Goal: Communication & Community: Answer question/provide support

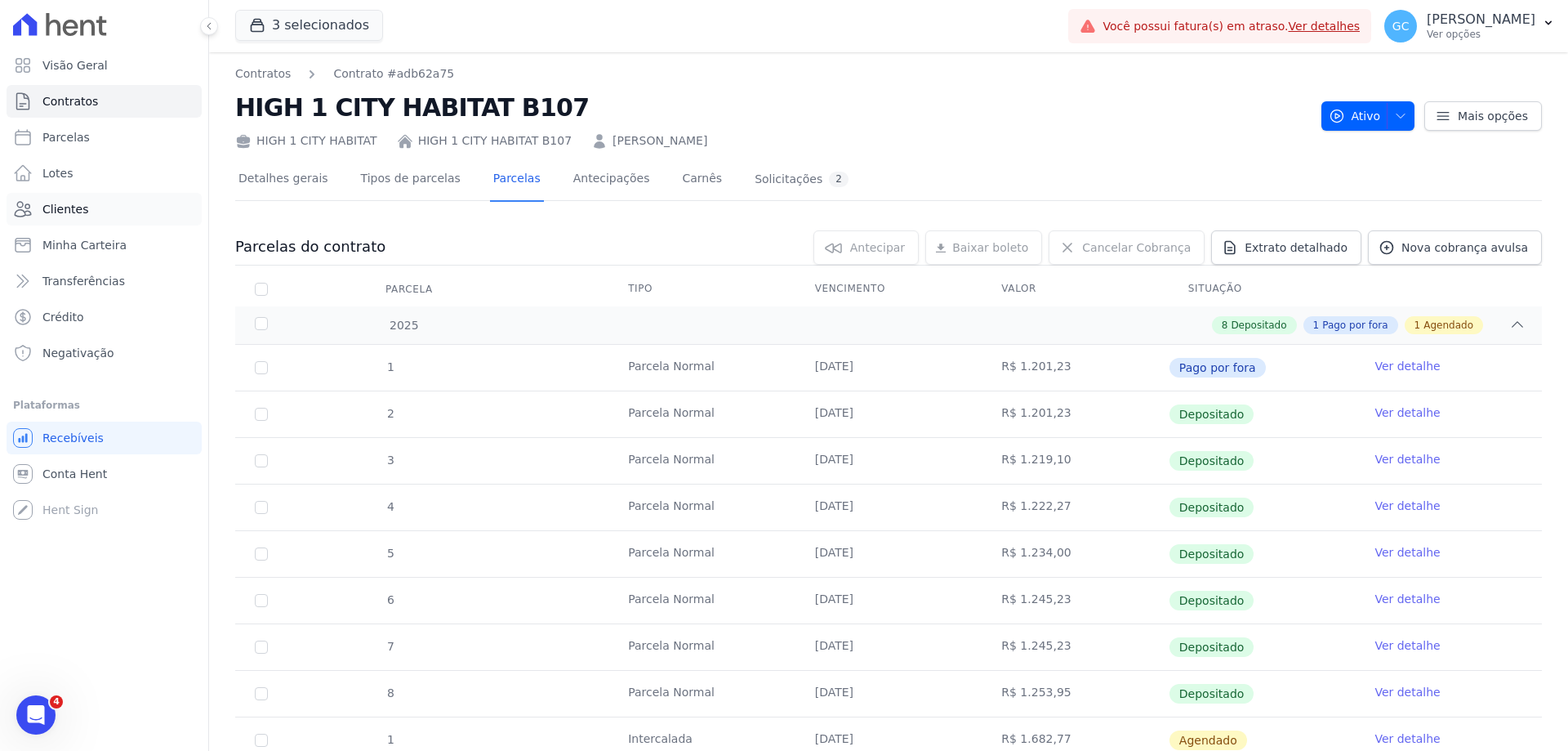
click at [95, 213] on link "Clientes" at bounding box center [104, 209] width 195 height 33
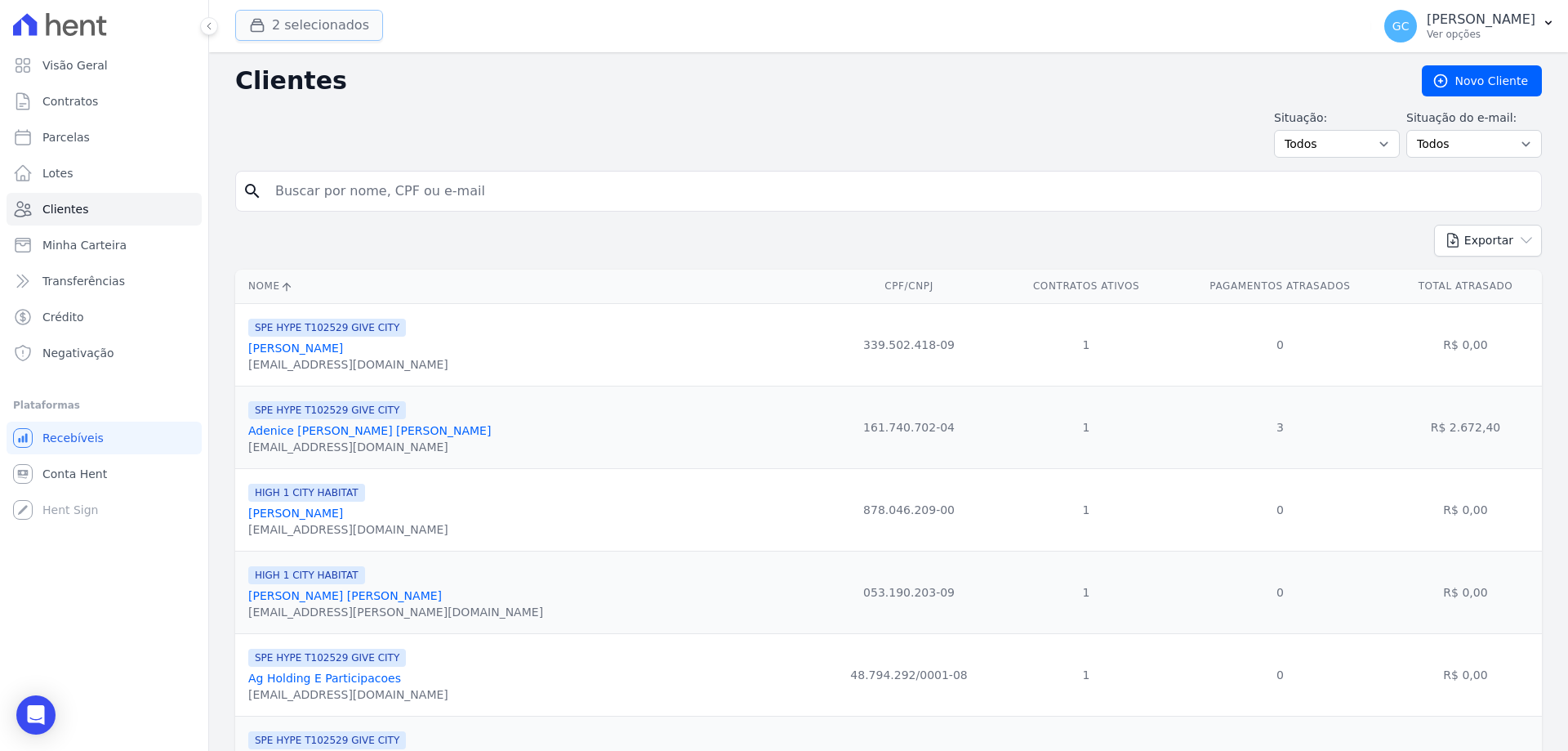
click at [307, 28] on button "2 selecionados" at bounding box center [310, 25] width 148 height 31
click at [322, 24] on button "2 selecionados" at bounding box center [310, 25] width 148 height 31
click at [337, 28] on button "2 selecionados" at bounding box center [310, 25] width 148 height 31
click at [280, 24] on button "2 selecionados" at bounding box center [310, 25] width 148 height 31
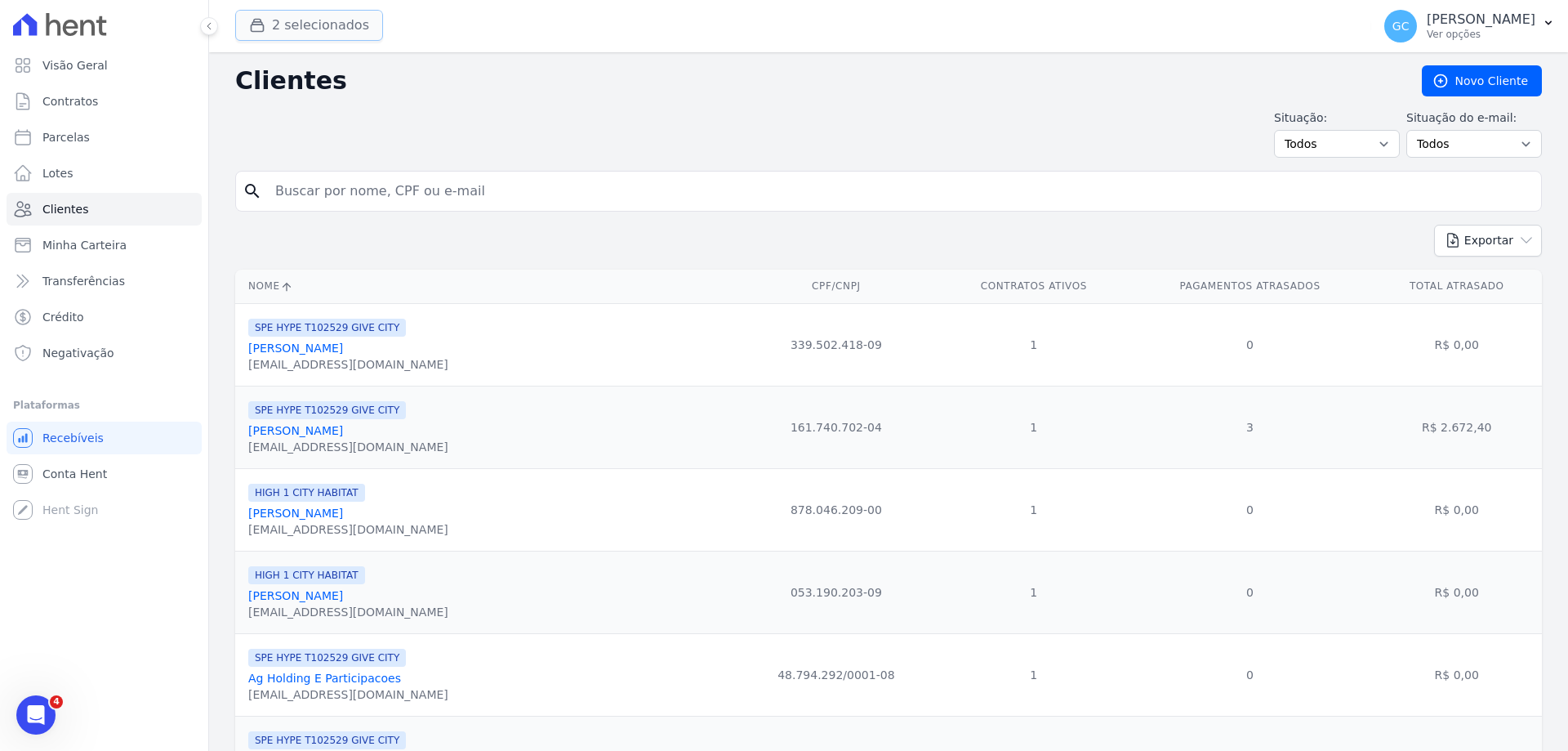
click at [360, 29] on button "2 selecionados" at bounding box center [310, 25] width 148 height 31
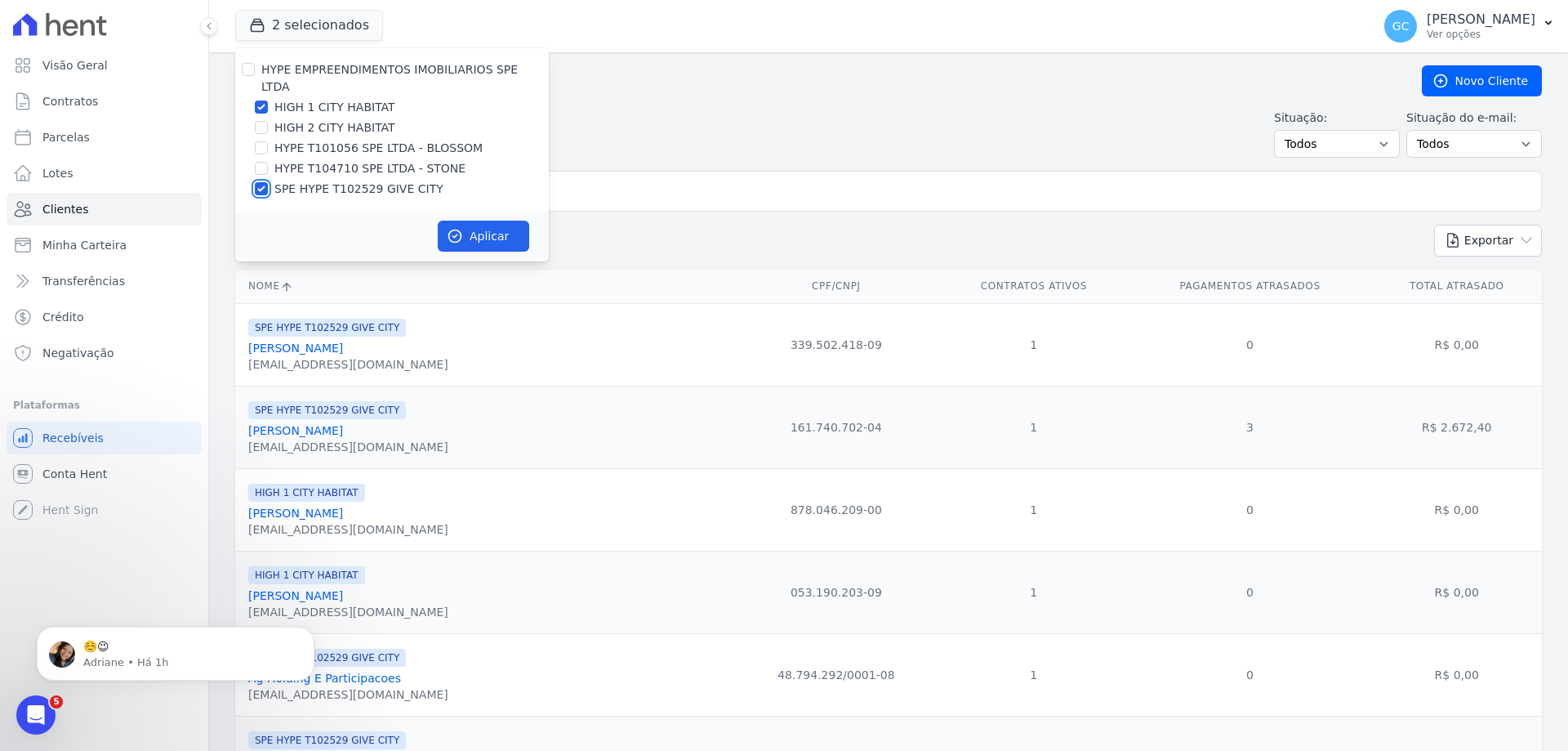
click at [266, 182] on input "SPE HYPE T102529 GIVE CITY" at bounding box center [261, 188] width 13 height 13
checkbox input "false"
click at [256, 121] on input "HIGH 2 CITY HABITAT" at bounding box center [261, 127] width 13 height 13
checkbox input "true"
click at [508, 223] on button "Aplicar" at bounding box center [484, 236] width 92 height 31
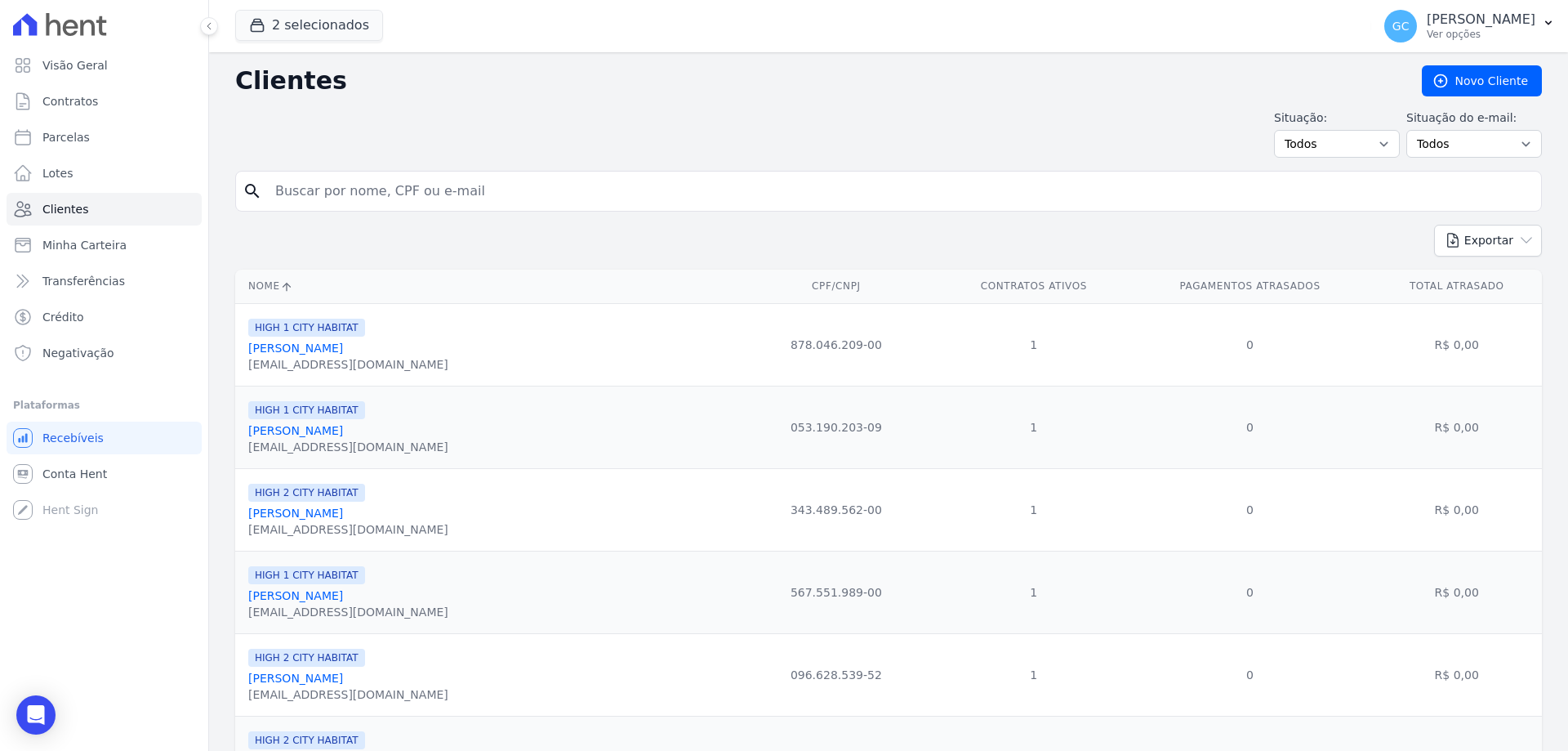
click at [606, 123] on div "Situação: Todos Adimplentes Inadimplentes Situação do e-mail: Todos Confirmado …" at bounding box center [889, 132] width 1307 height 48
click at [332, 200] on input "search" at bounding box center [900, 191] width 1269 height 33
paste input "Katia Leite Campos Ogbodo"
type input "Katia Leite Campos Ogbodo"
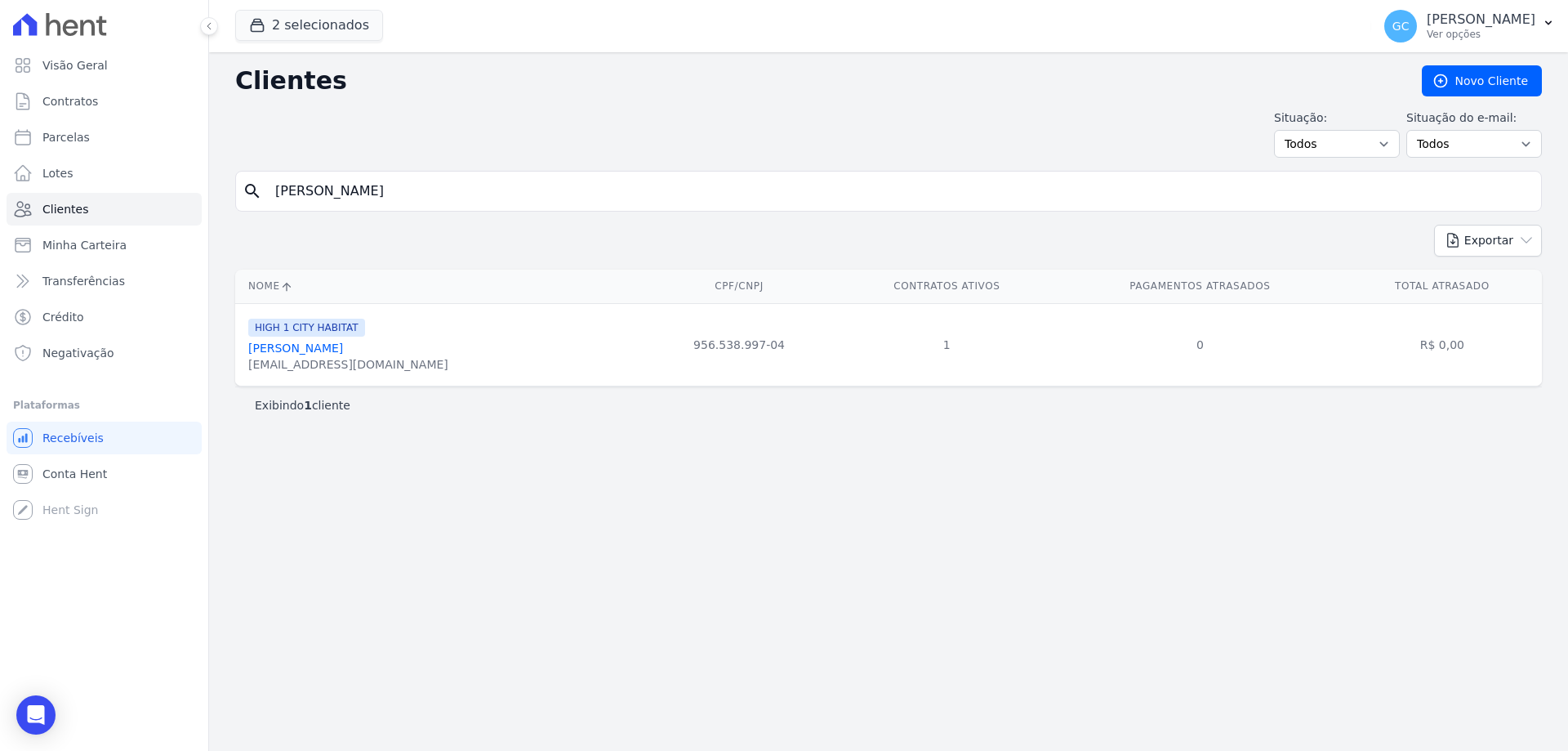
click at [342, 345] on link "Katia Leite Campos Ogbodo" at bounding box center [295, 348] width 94 height 13
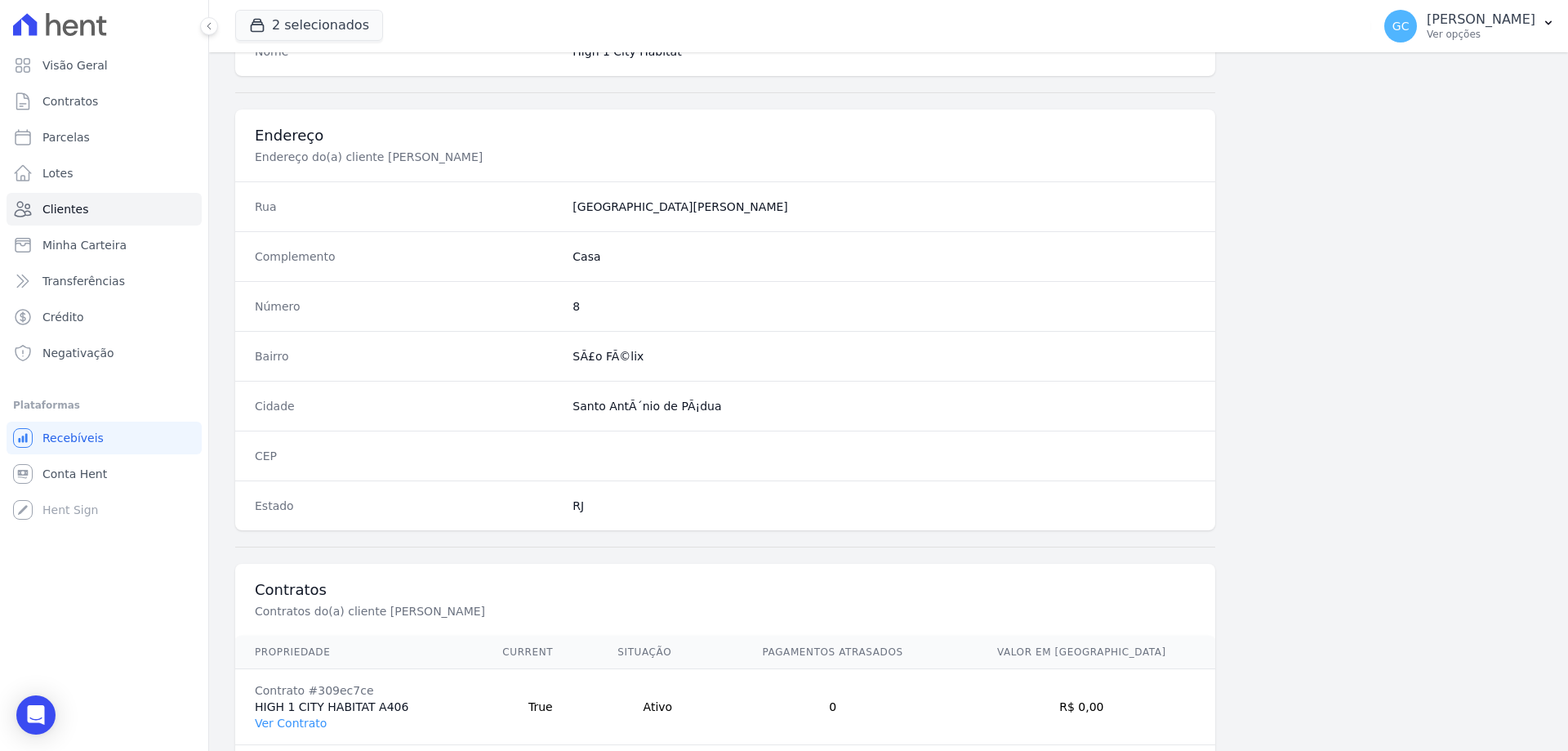
scroll to position [777, 0]
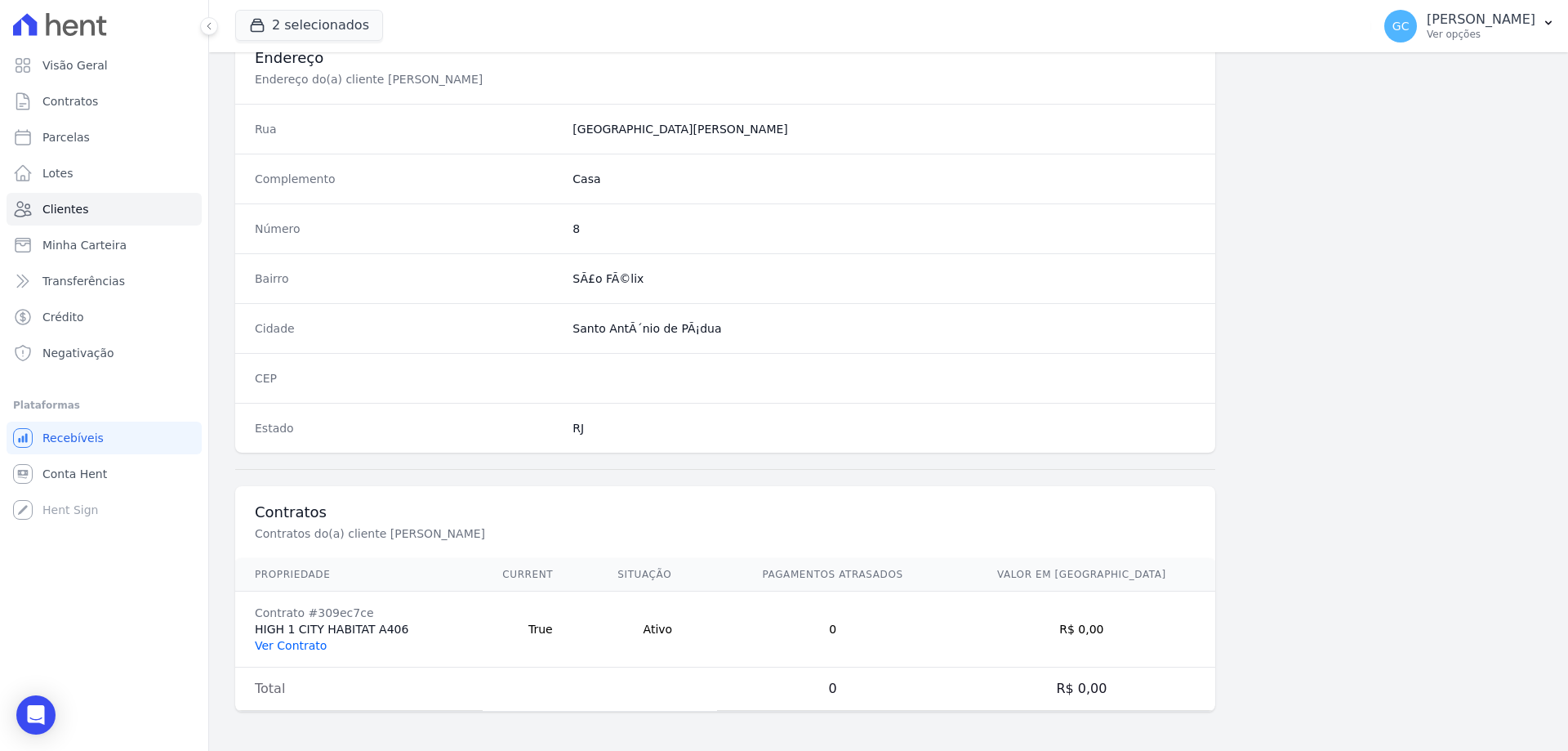
click at [291, 641] on link "Ver Contrato" at bounding box center [291, 645] width 72 height 13
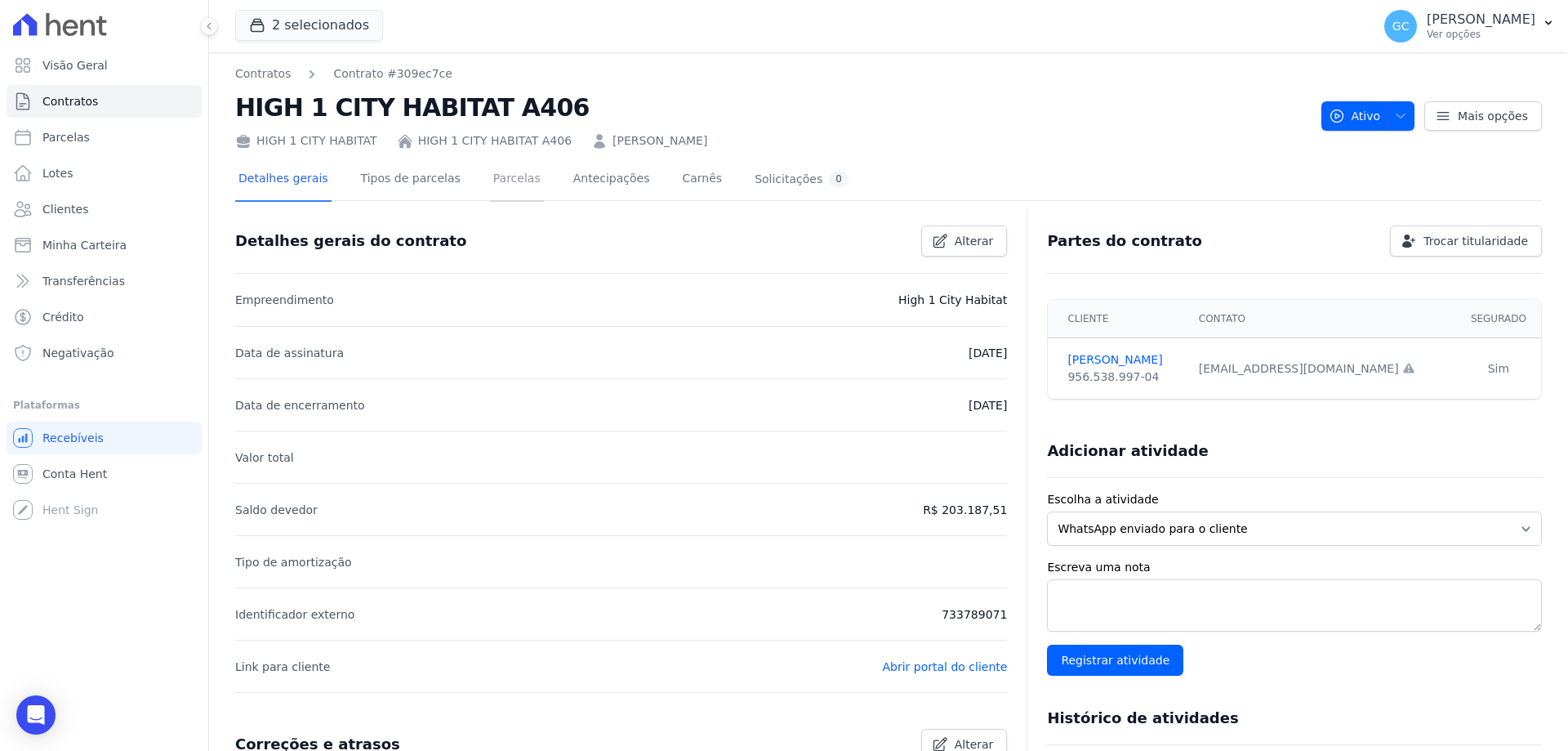
click at [497, 180] on link "Parcelas" at bounding box center [516, 180] width 54 height 43
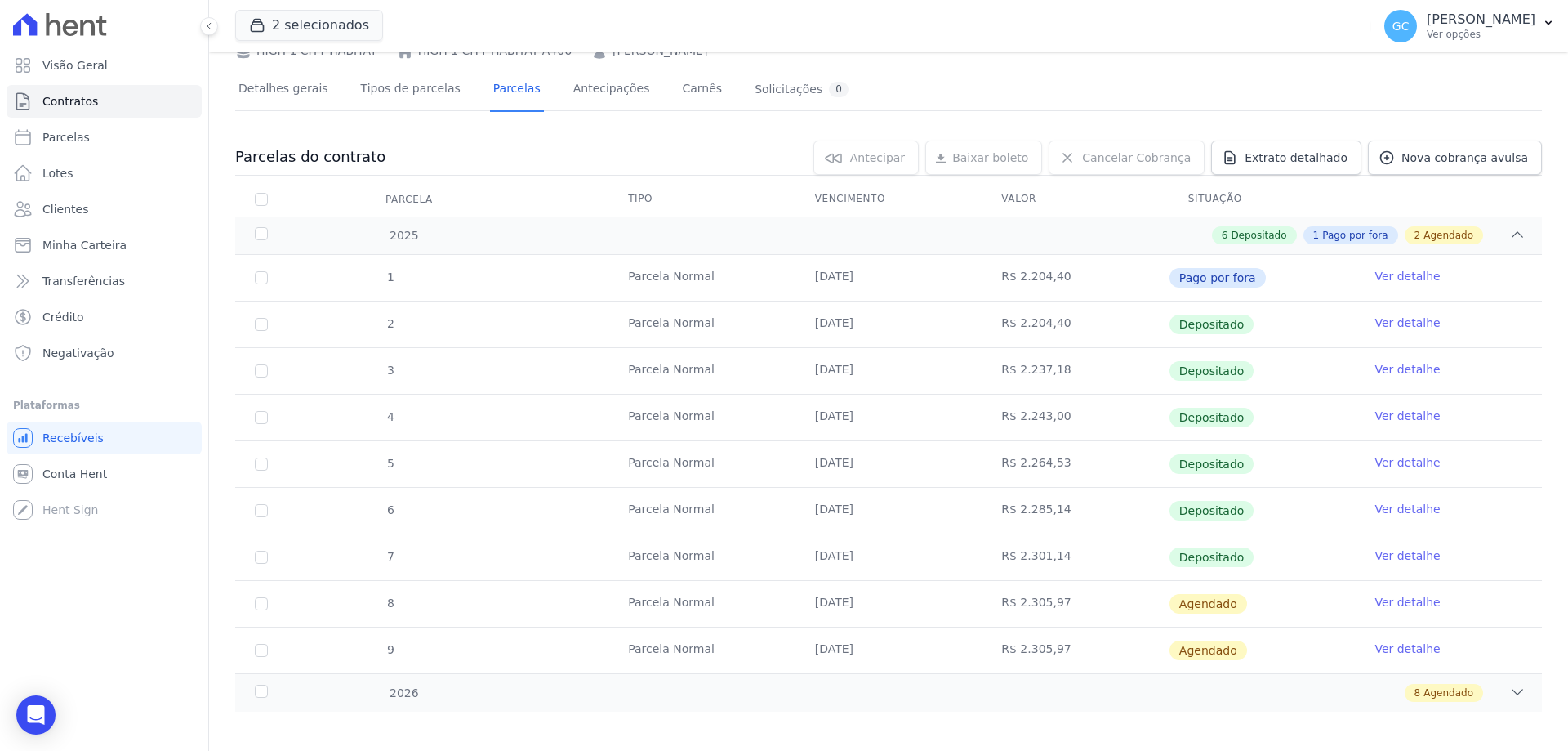
scroll to position [99, 0]
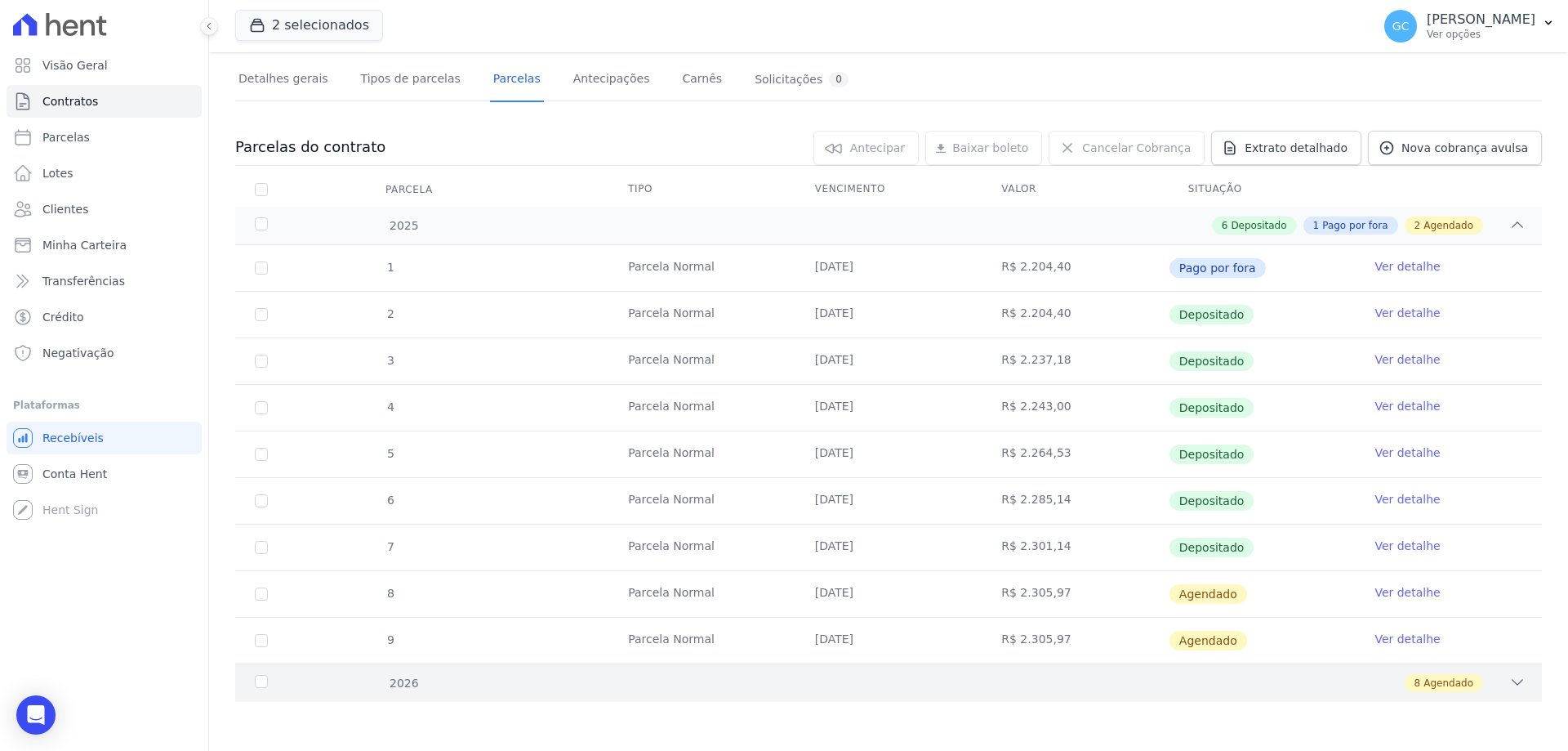
click at [1496, 683] on div "8 Agendado" at bounding box center [952, 683] width 1146 height 18
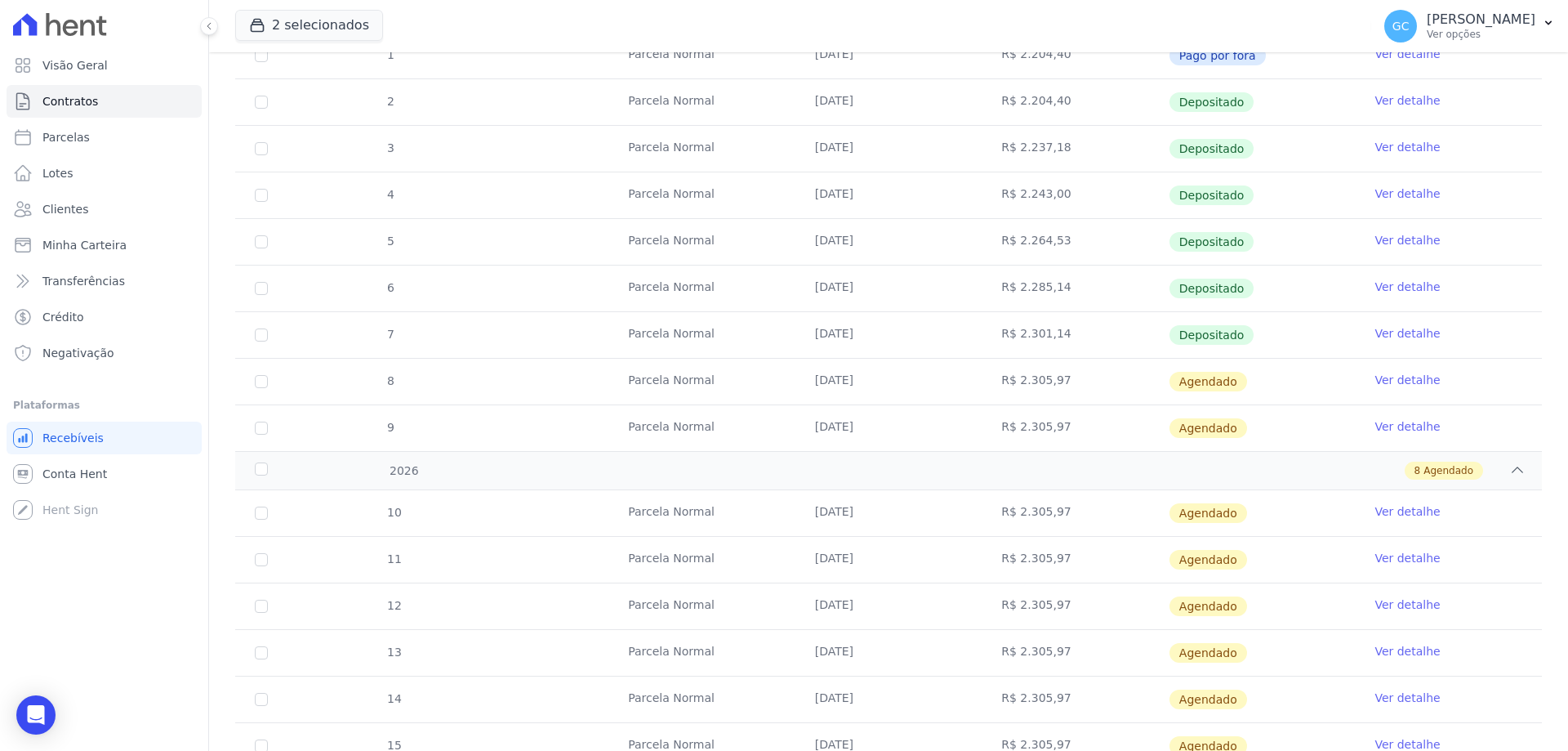
scroll to position [345, 0]
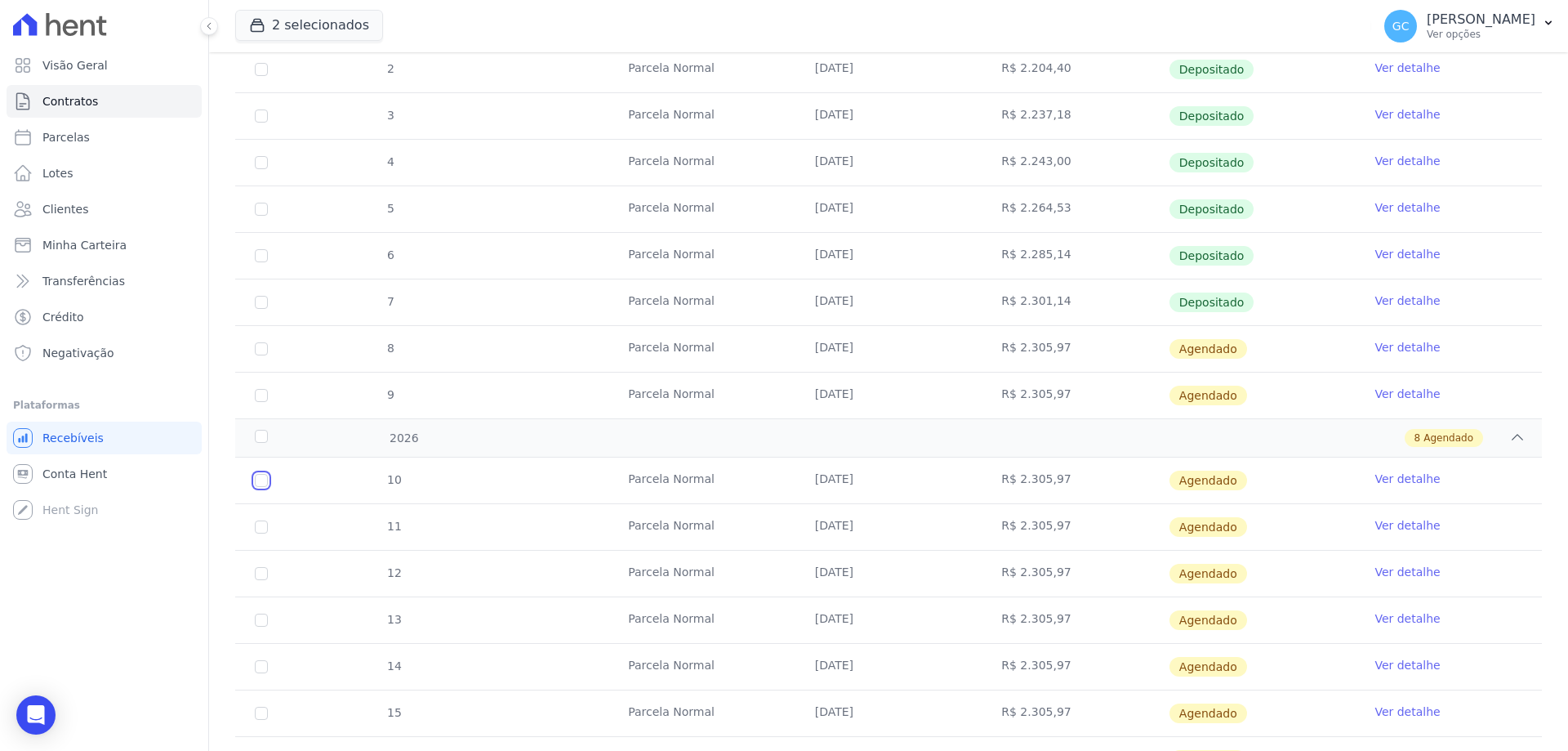
click at [257, 481] on input "checkbox" at bounding box center [261, 479] width 13 height 13
checkbox input "true"
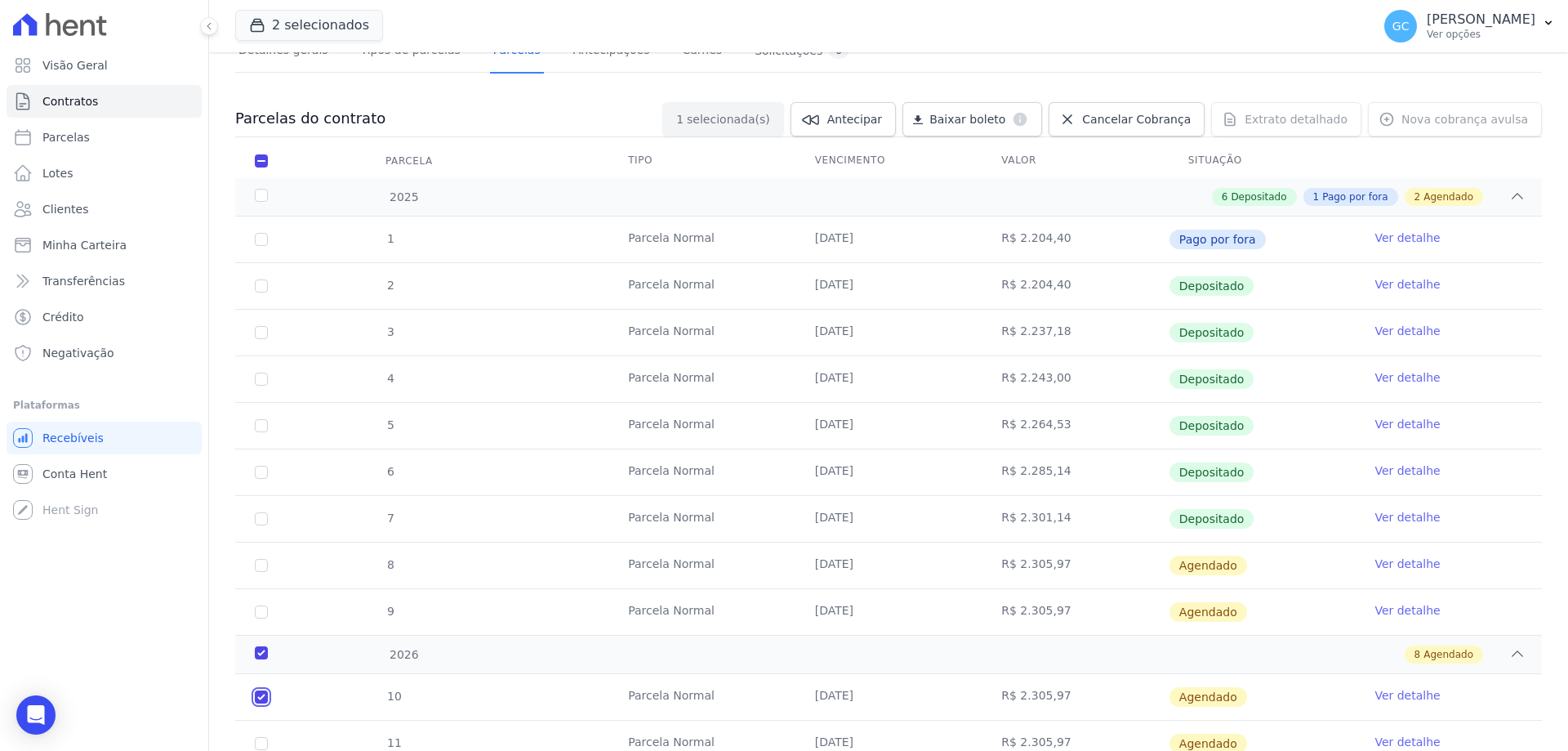
scroll to position [99, 0]
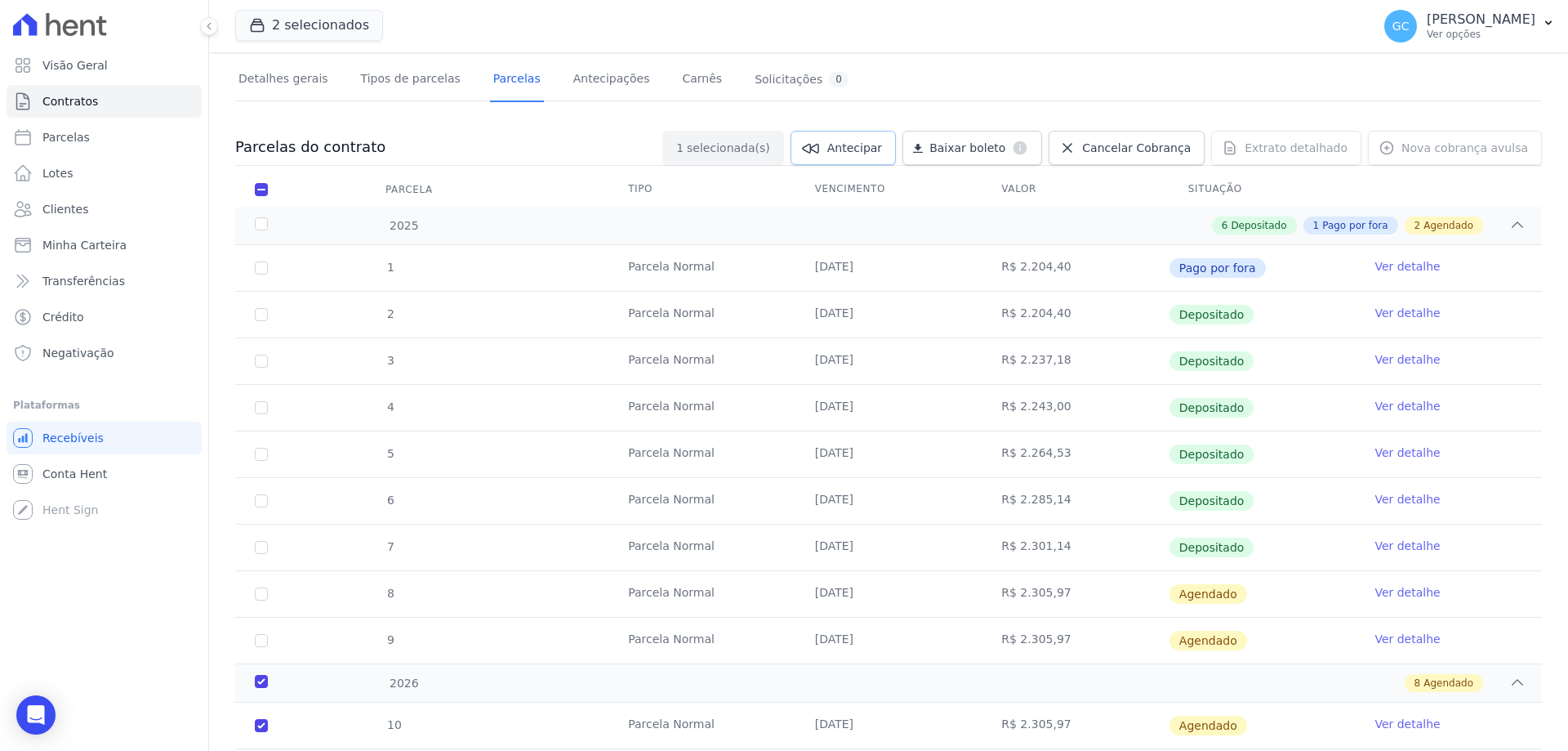
click at [882, 150] on span "Antecipar" at bounding box center [855, 147] width 55 height 17
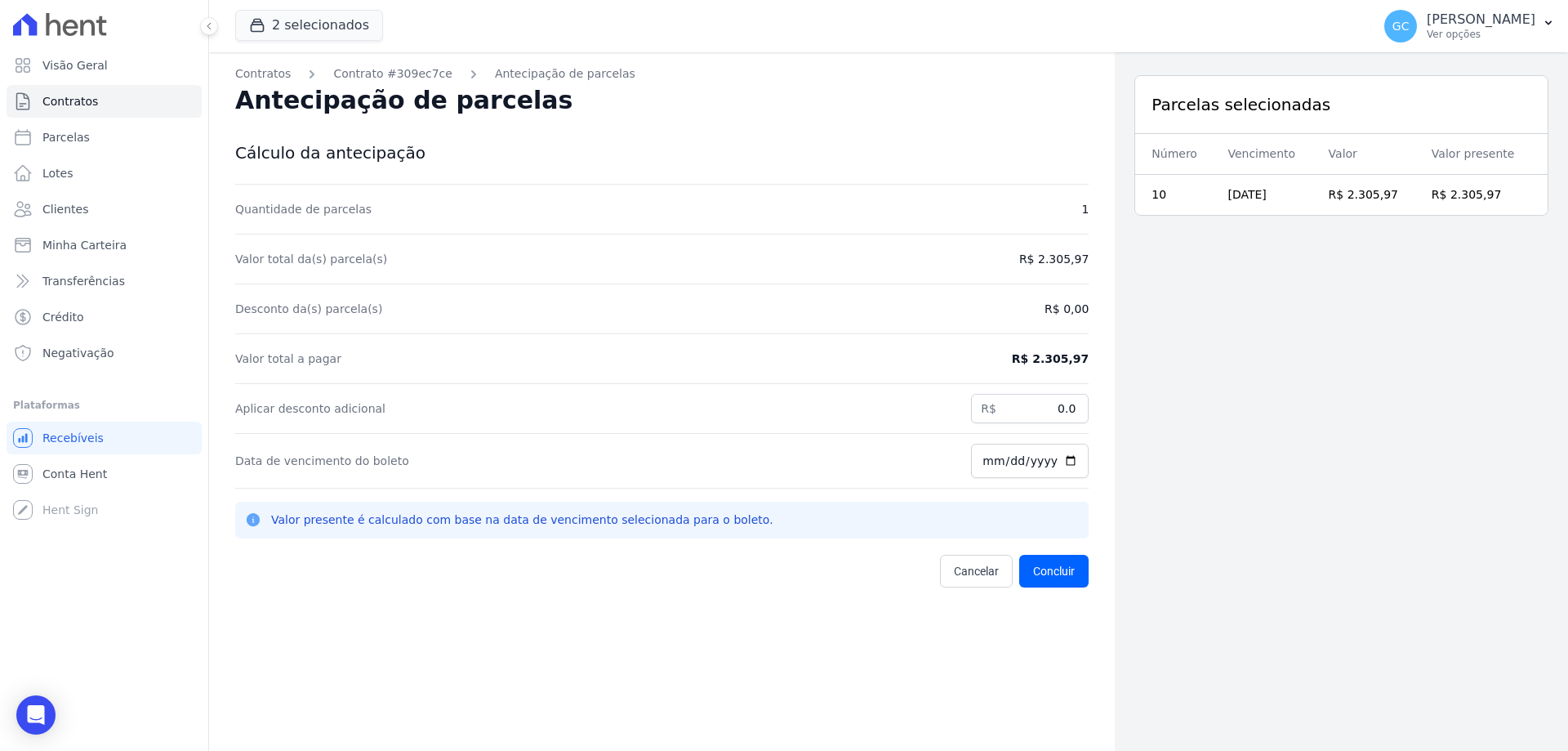
drag, startPoint x: 1040, startPoint y: 260, endPoint x: 1085, endPoint y: 256, distance: 45.2
click at [1085, 256] on div "Contratos Contrato #309ec7ce Antecipação de parcelas Antecipação de parcelas Cá…" at bounding box center [662, 428] width 906 height 751
copy dd "2.305,97"
drag, startPoint x: 1025, startPoint y: 416, endPoint x: 1083, endPoint y: 411, distance: 58.2
click at [1083, 411] on div "Contratos Contrato #309ec7ce Antecipação de parcelas Antecipação de parcelas Cá…" at bounding box center [662, 428] width 906 height 751
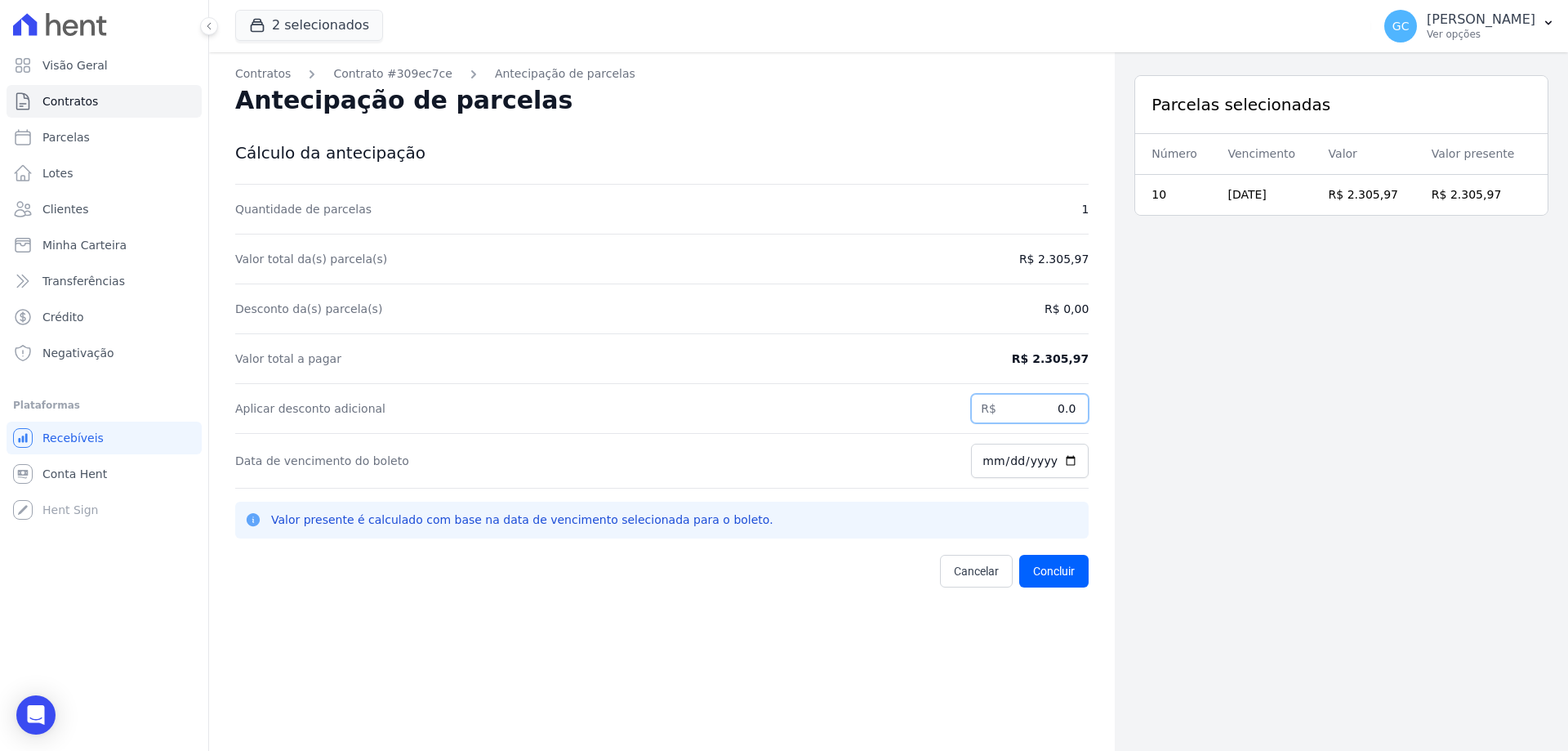
paste input "54.21"
type input "54.21"
click at [979, 459] on input "2025-10-15" at bounding box center [1029, 460] width 118 height 34
drag, startPoint x: 1328, startPoint y: 529, endPoint x: 1205, endPoint y: 544, distance: 123.9
click at [1329, 529] on div "Parcelas selecionadas Número Vencimento Valor Valor presente 10 10/01/2026 R$ 2…" at bounding box center [1342, 428] width 454 height 751
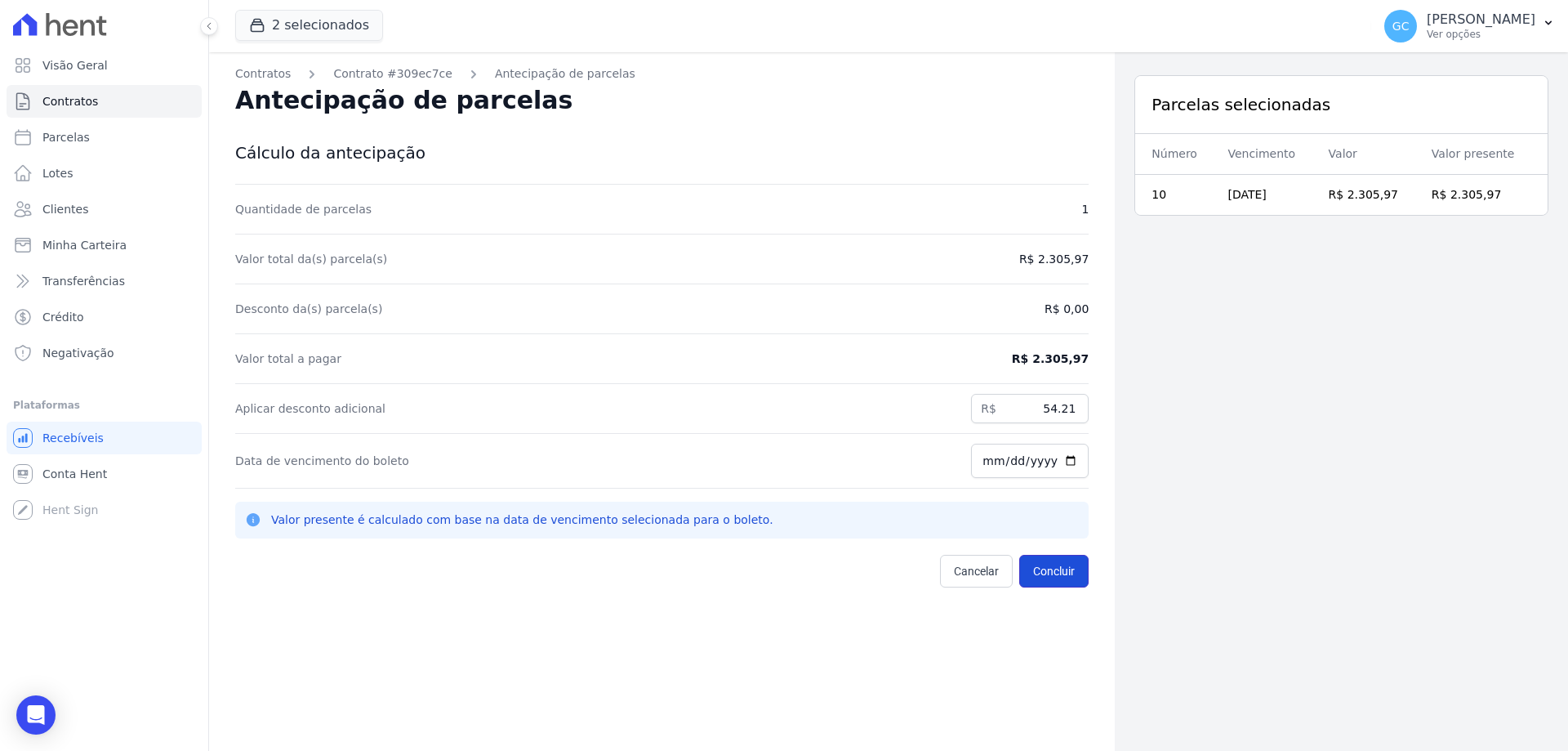
click at [1057, 575] on button "Concluir" at bounding box center [1054, 572] width 69 height 33
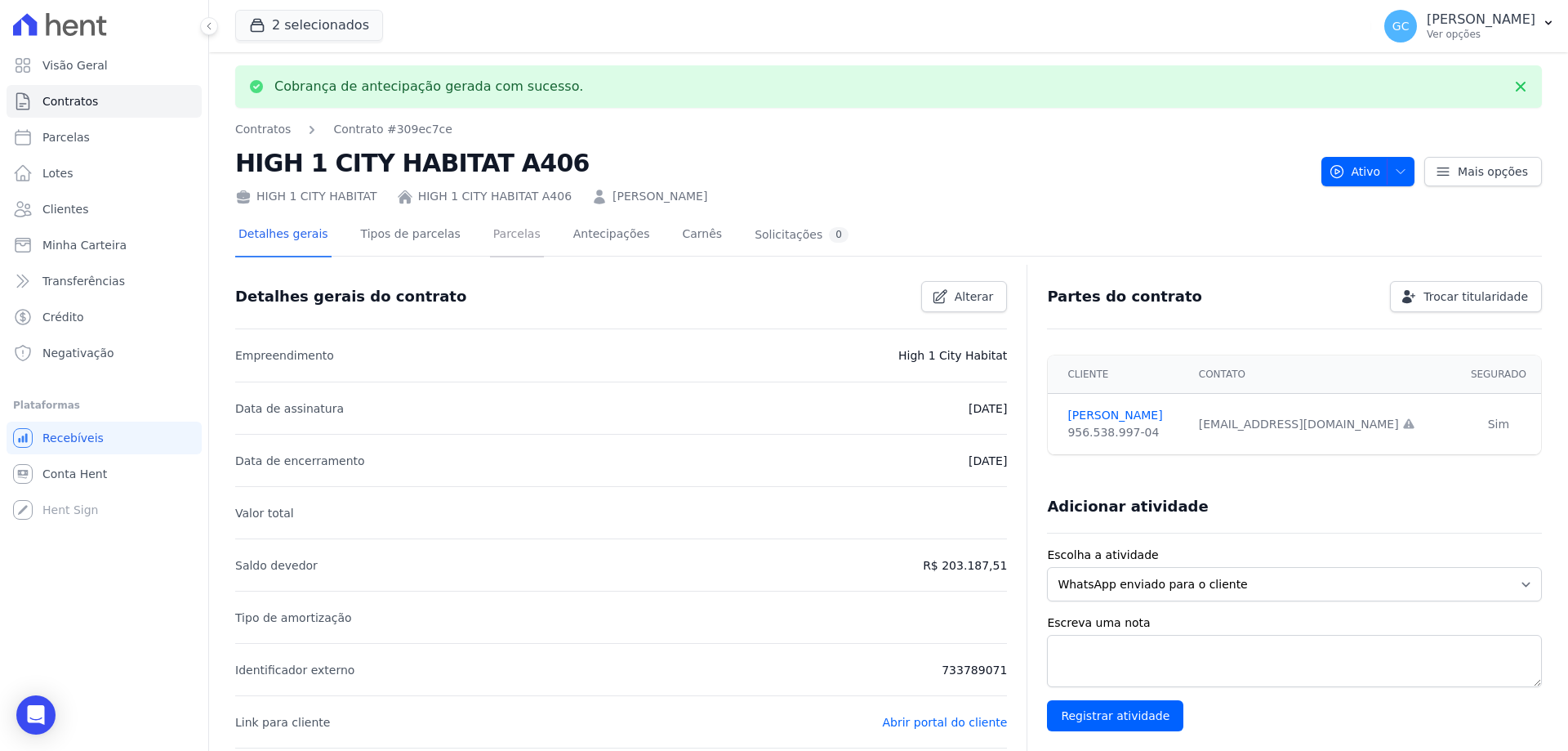
click at [490, 236] on link "Parcelas" at bounding box center [516, 236] width 54 height 43
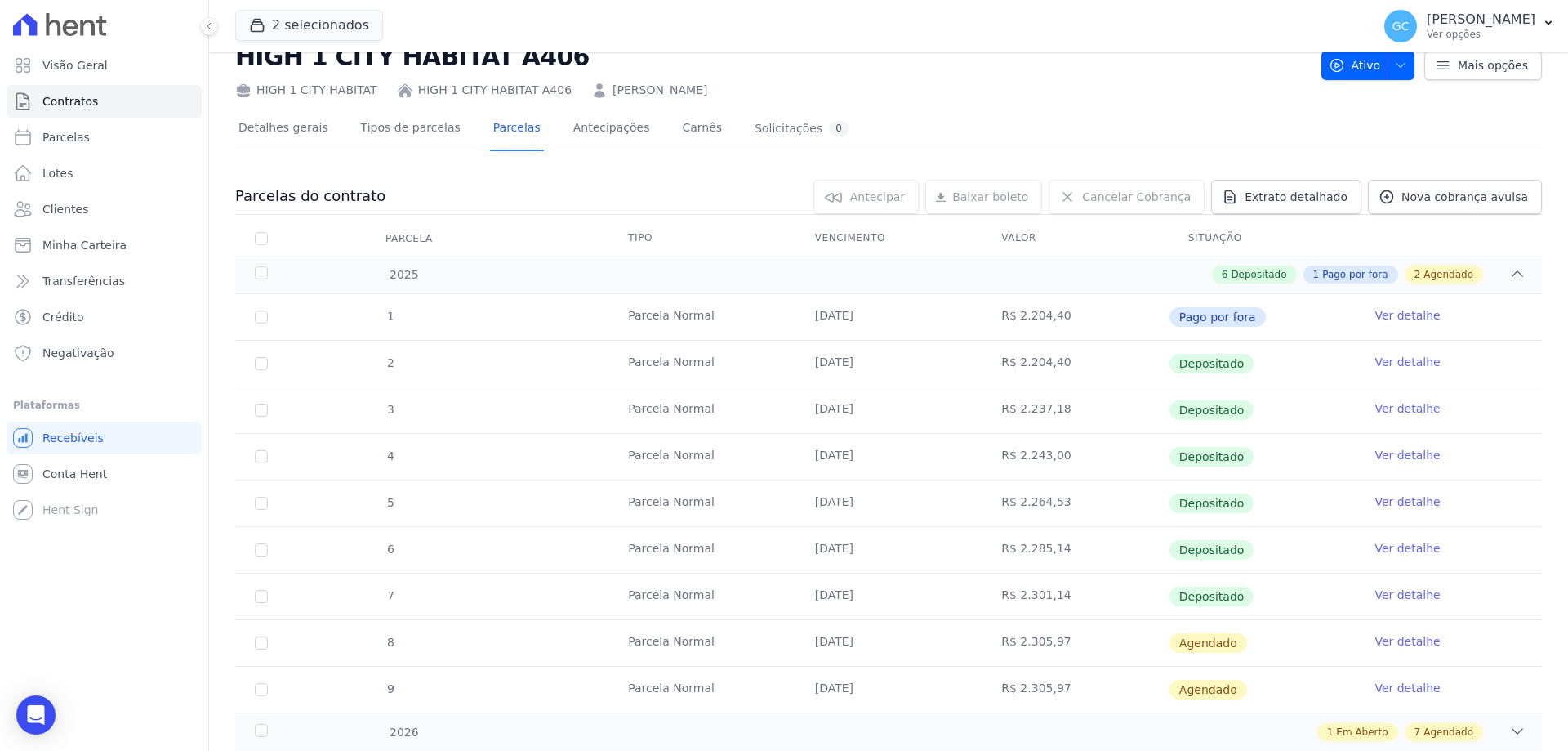
scroll to position [99, 0]
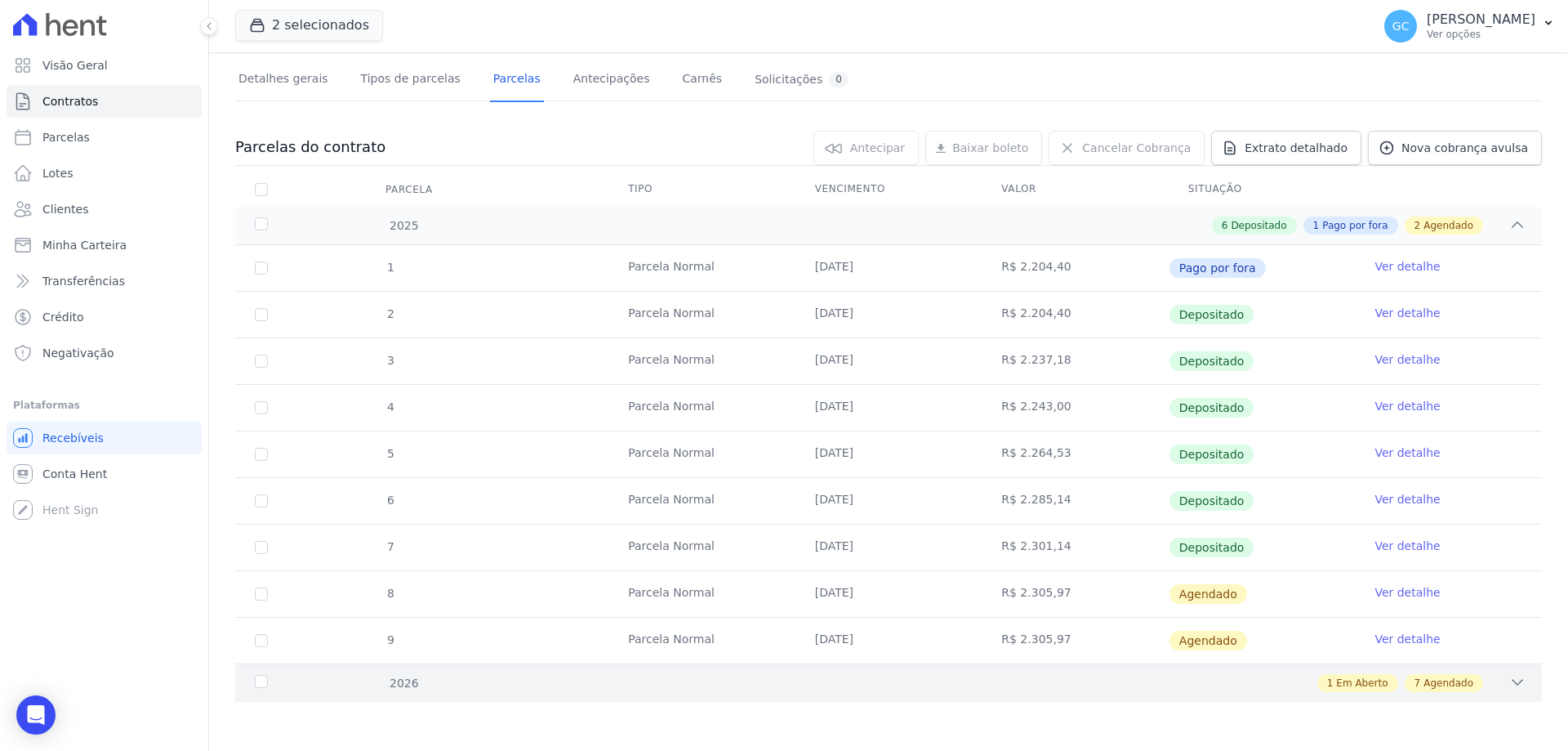
click at [1510, 686] on icon at bounding box center [1517, 682] width 17 height 17
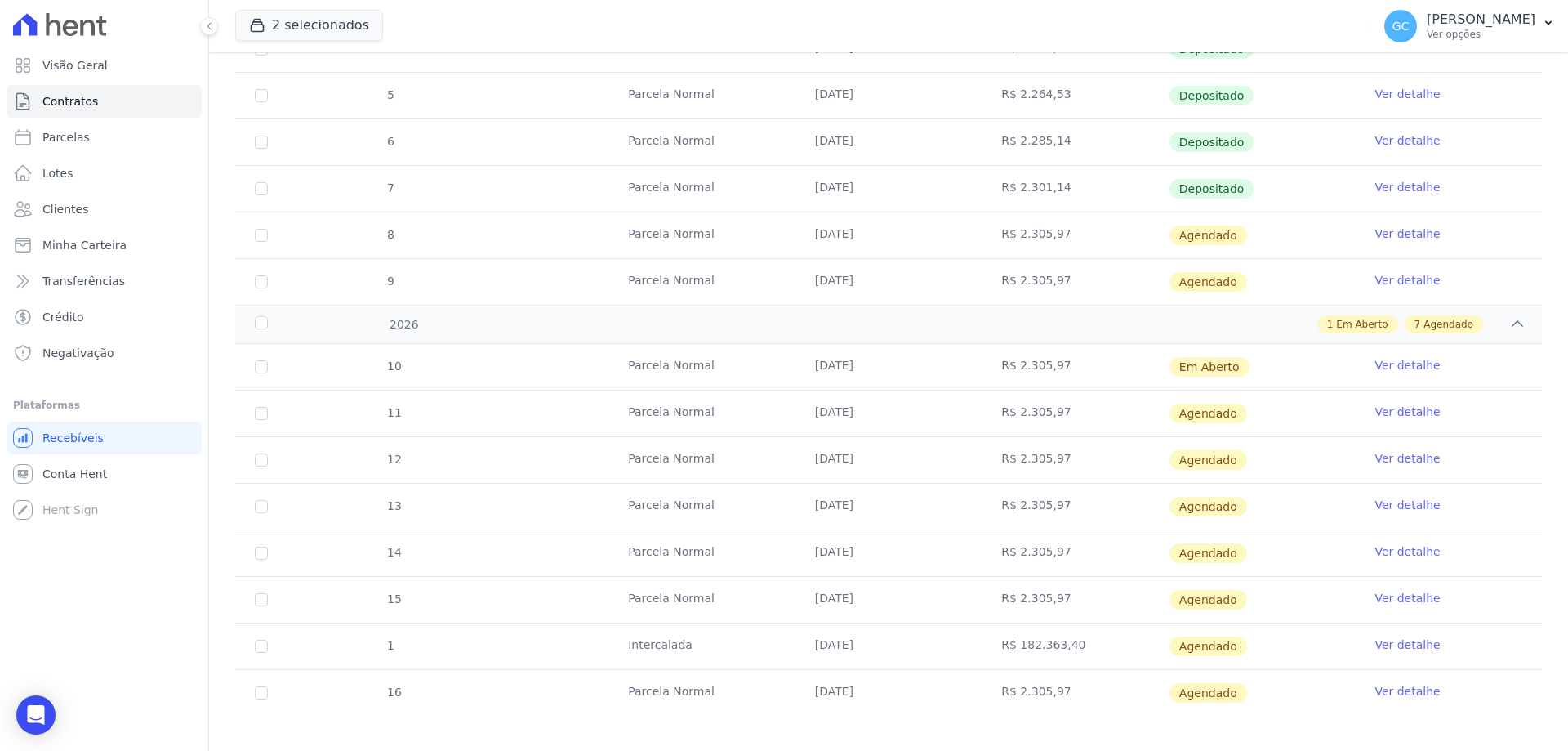
scroll to position [472, 0]
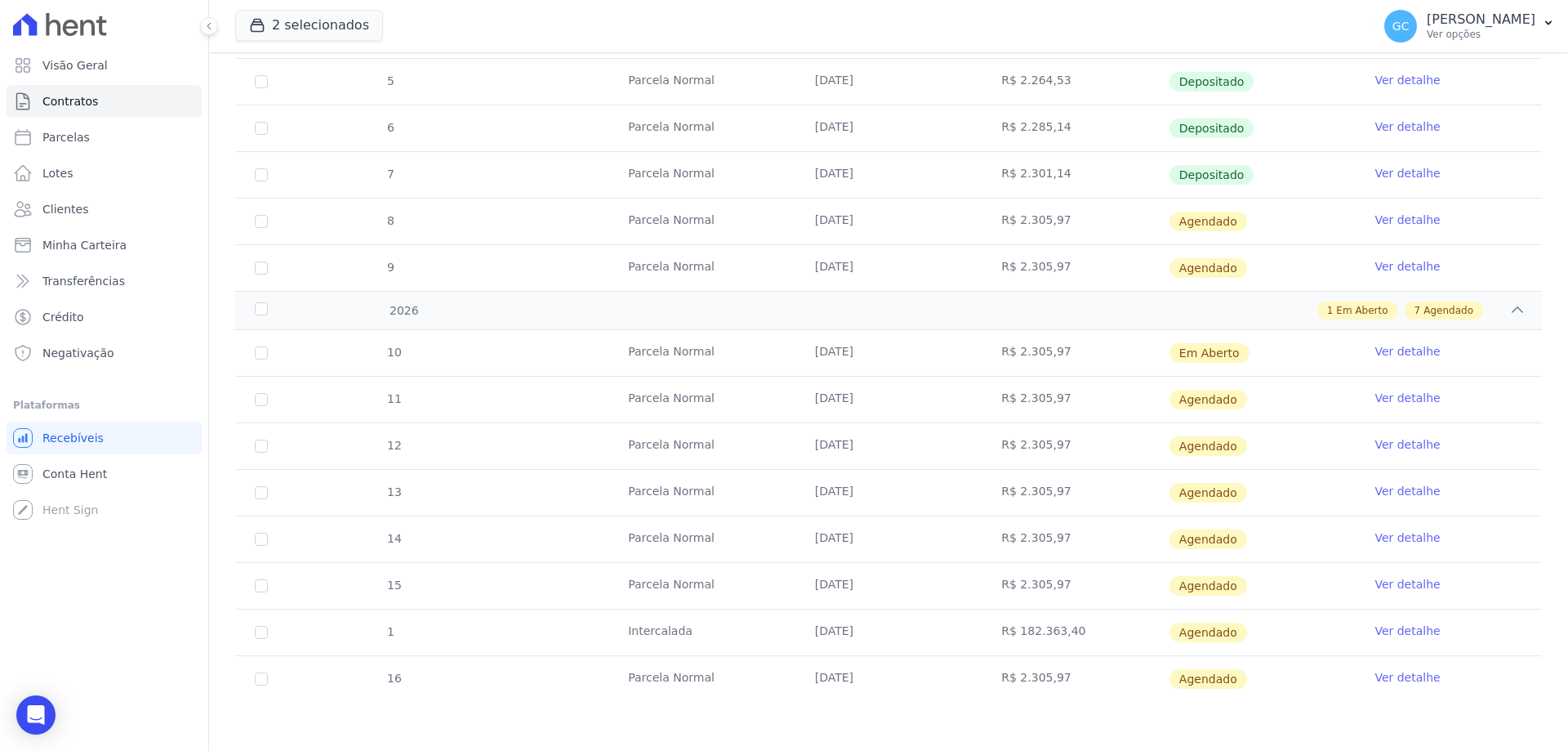
click at [1400, 351] on link "Ver detalhe" at bounding box center [1407, 351] width 65 height 17
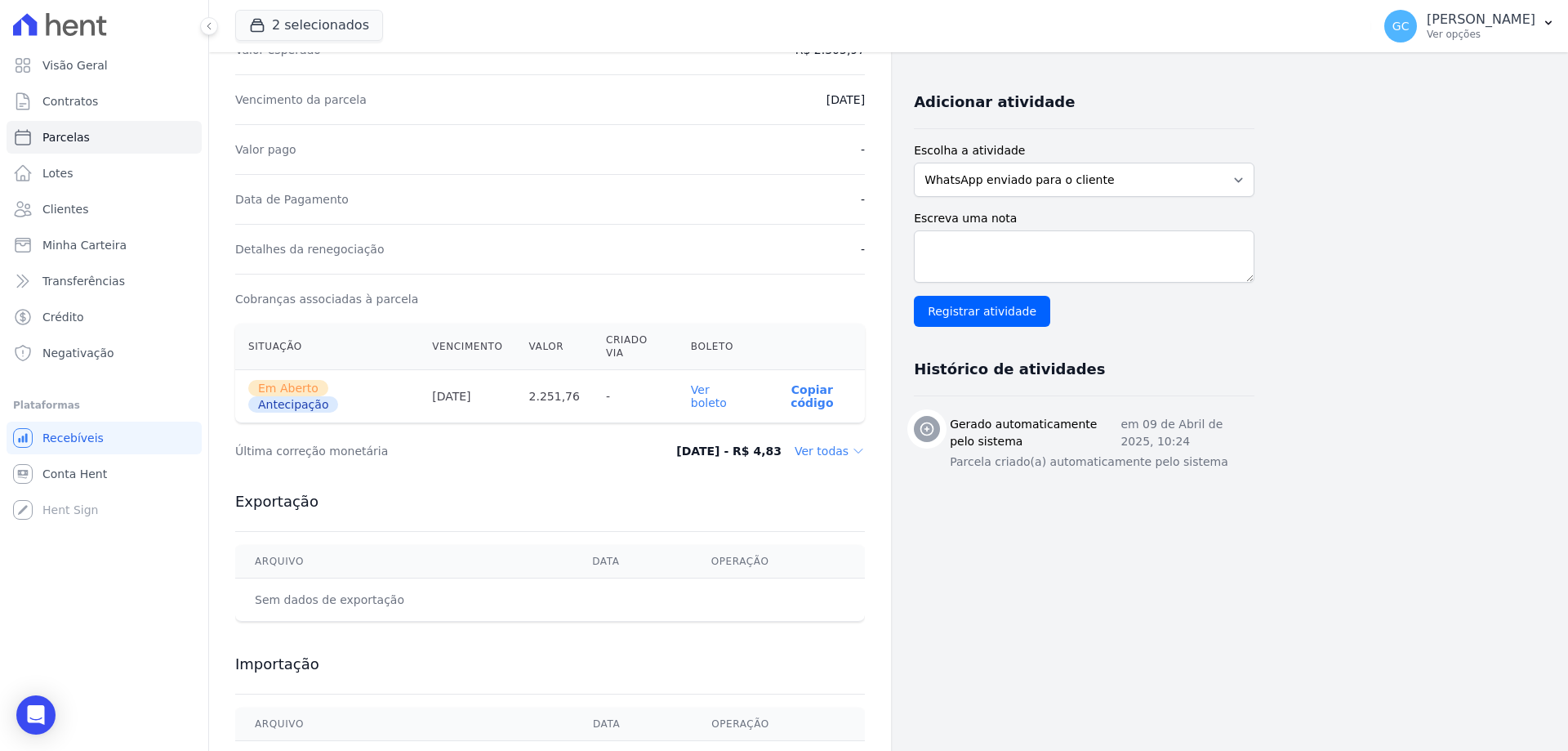
scroll to position [327, 0]
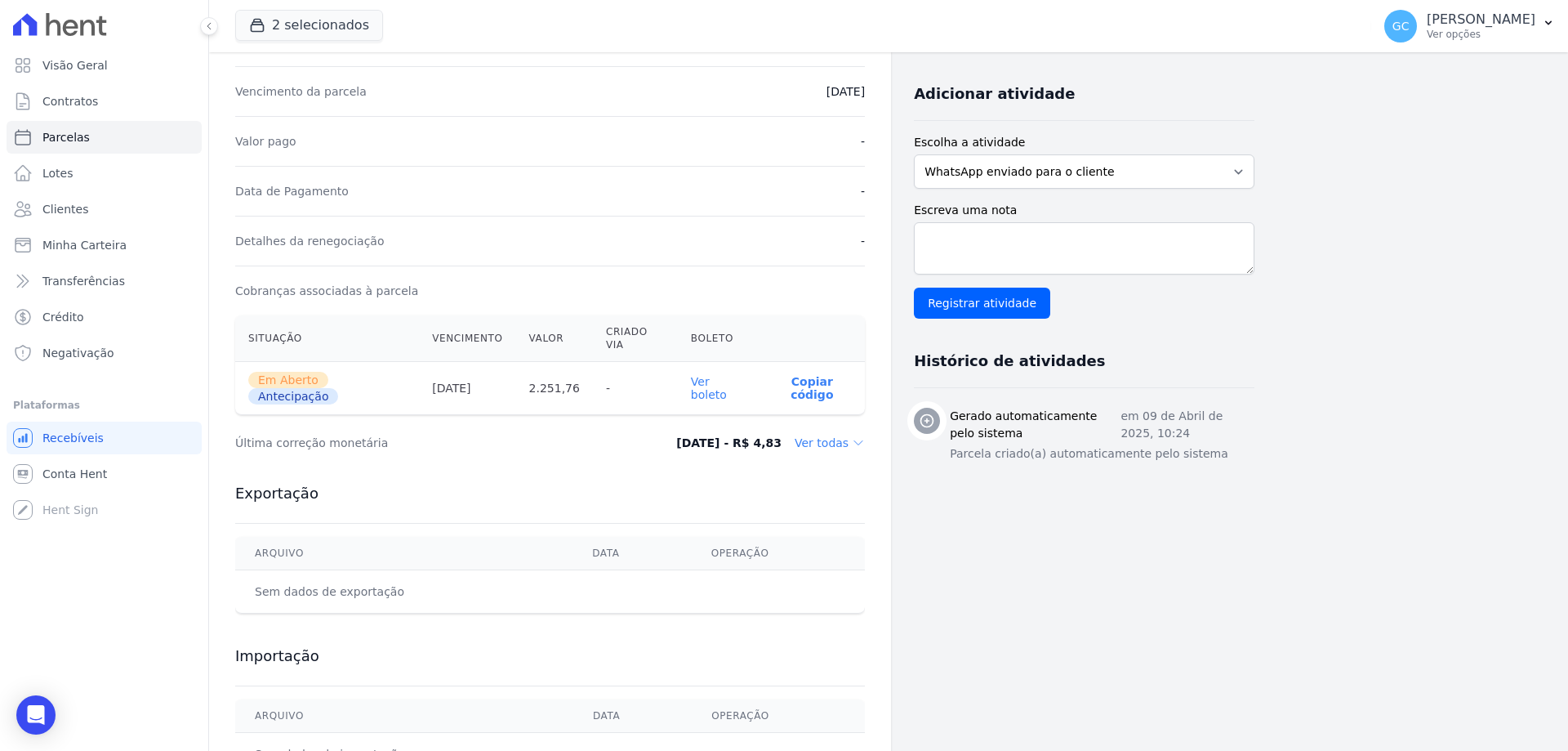
click at [727, 375] on link "Ver boleto" at bounding box center [709, 388] width 36 height 26
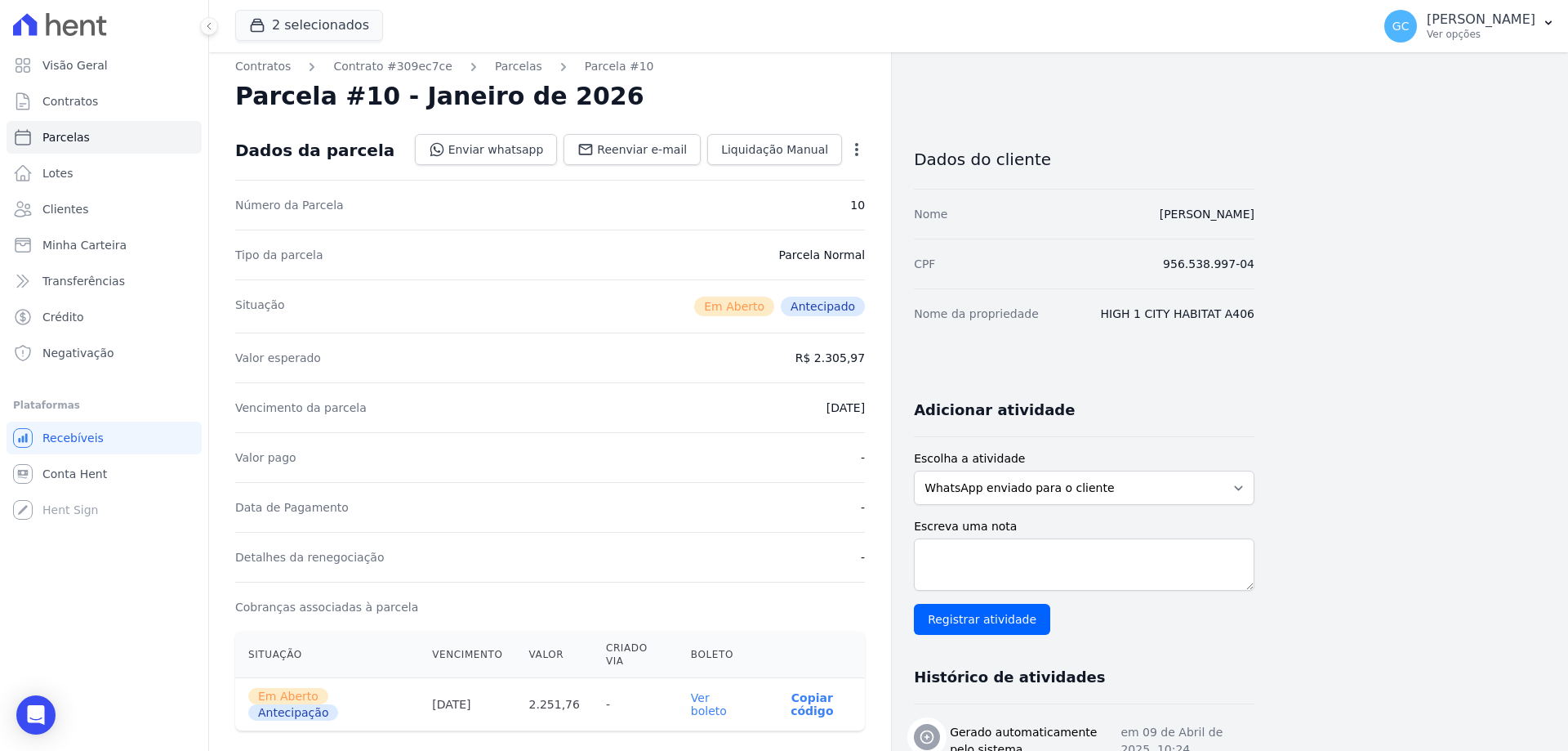
scroll to position [0, 0]
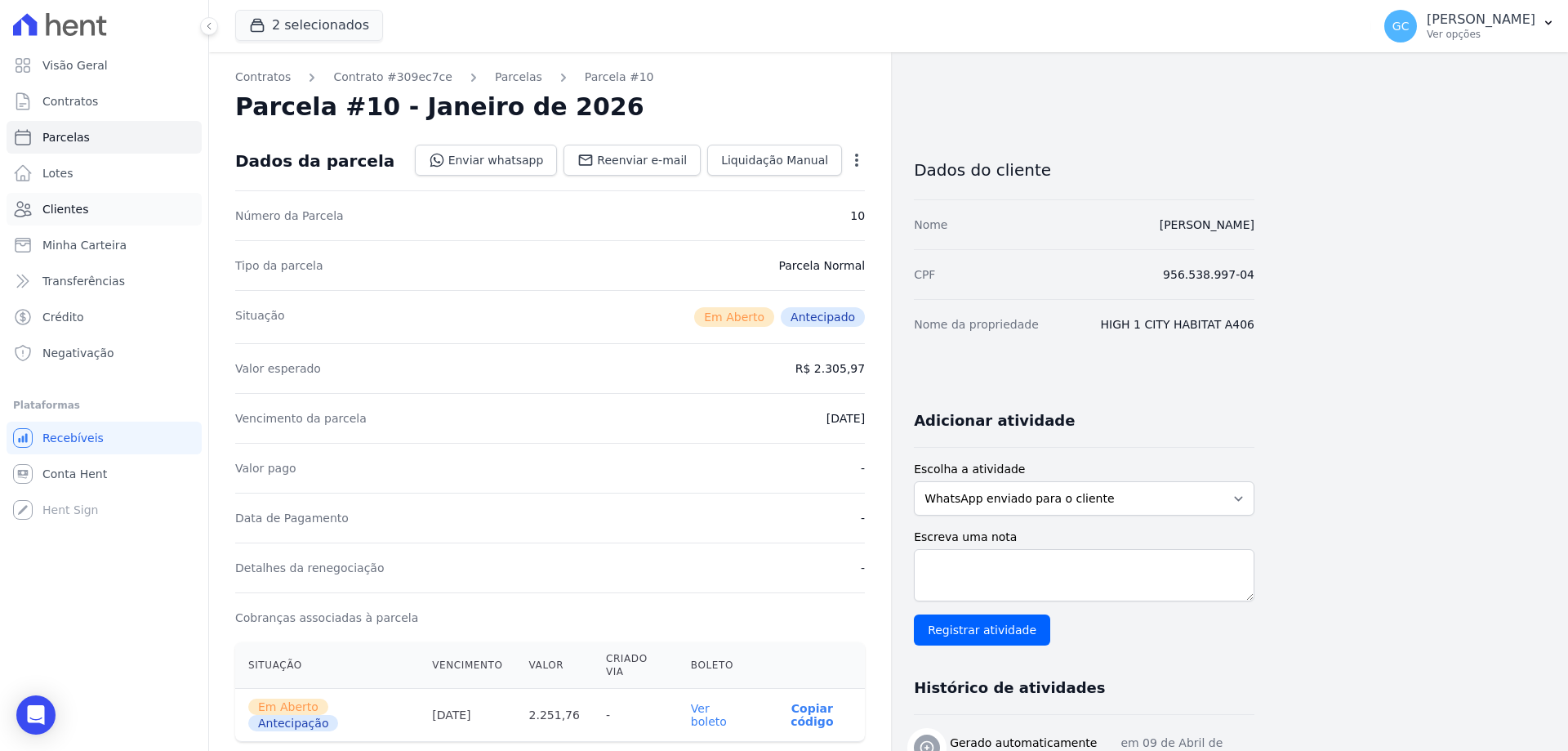
click at [76, 210] on span "Clientes" at bounding box center [65, 208] width 46 height 17
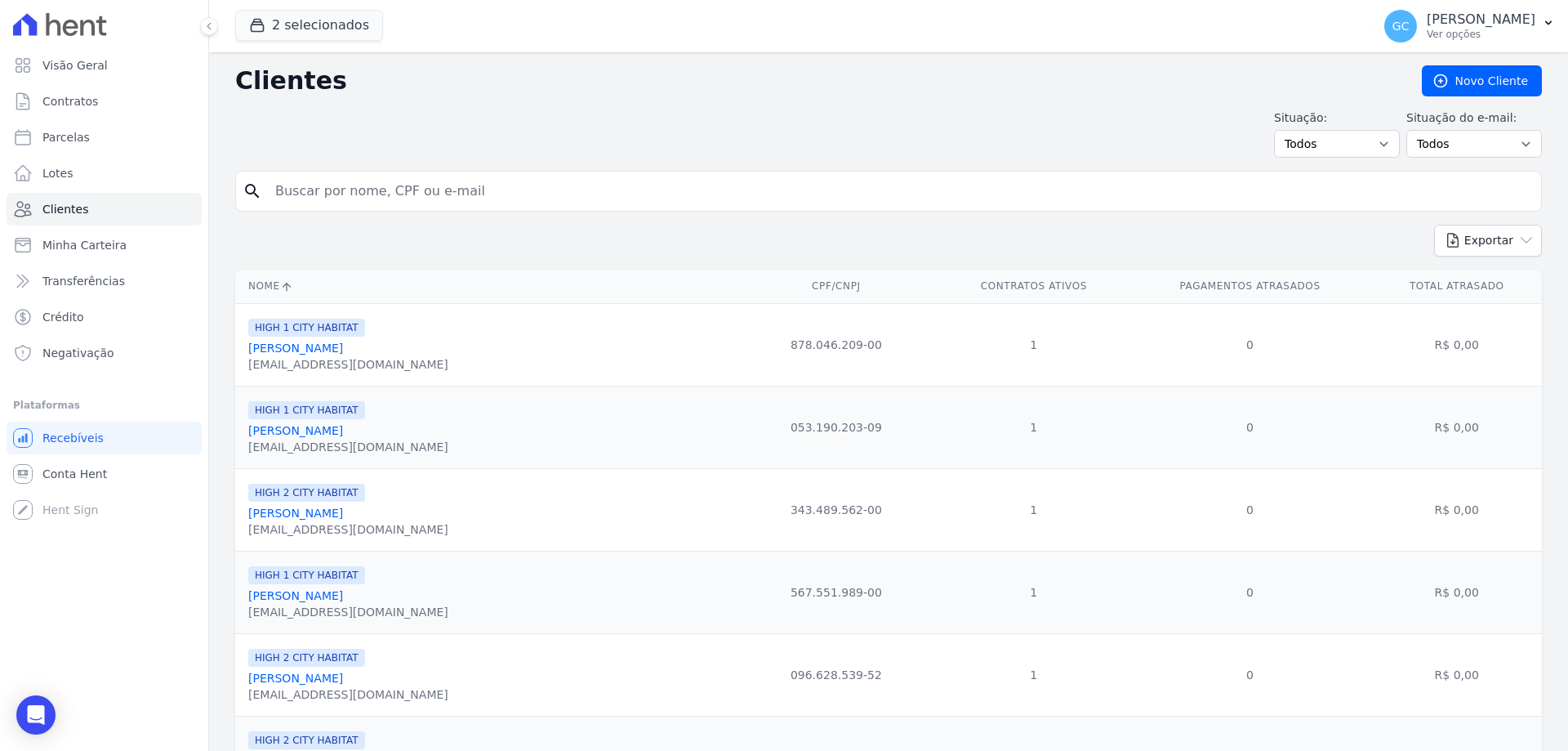
click at [343, 185] on input "search" at bounding box center [900, 191] width 1269 height 33
paste input "Rogerio Candido Correia"
type input "Rogerio Candido Correia"
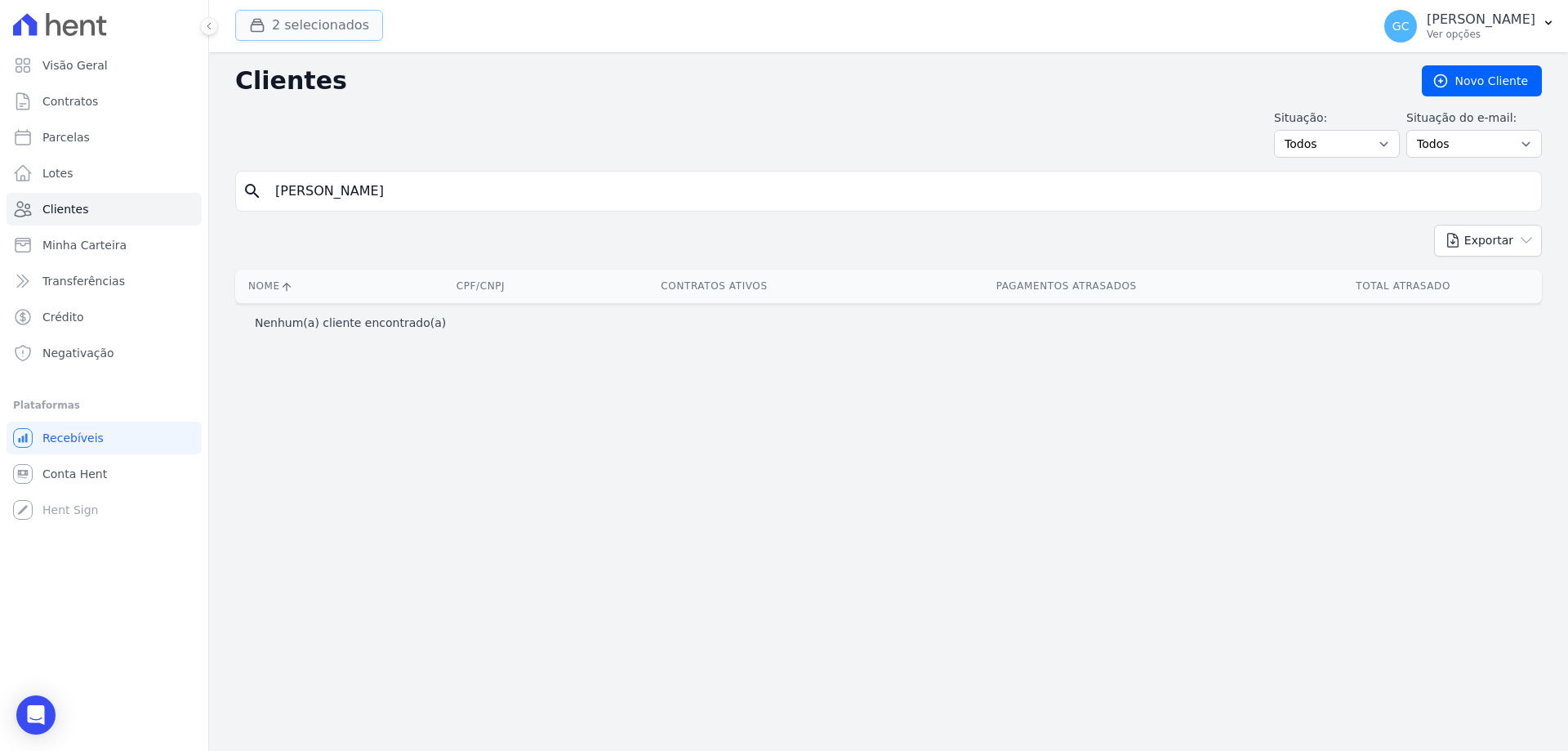
click at [337, 27] on button "2 selecionados" at bounding box center [310, 25] width 148 height 31
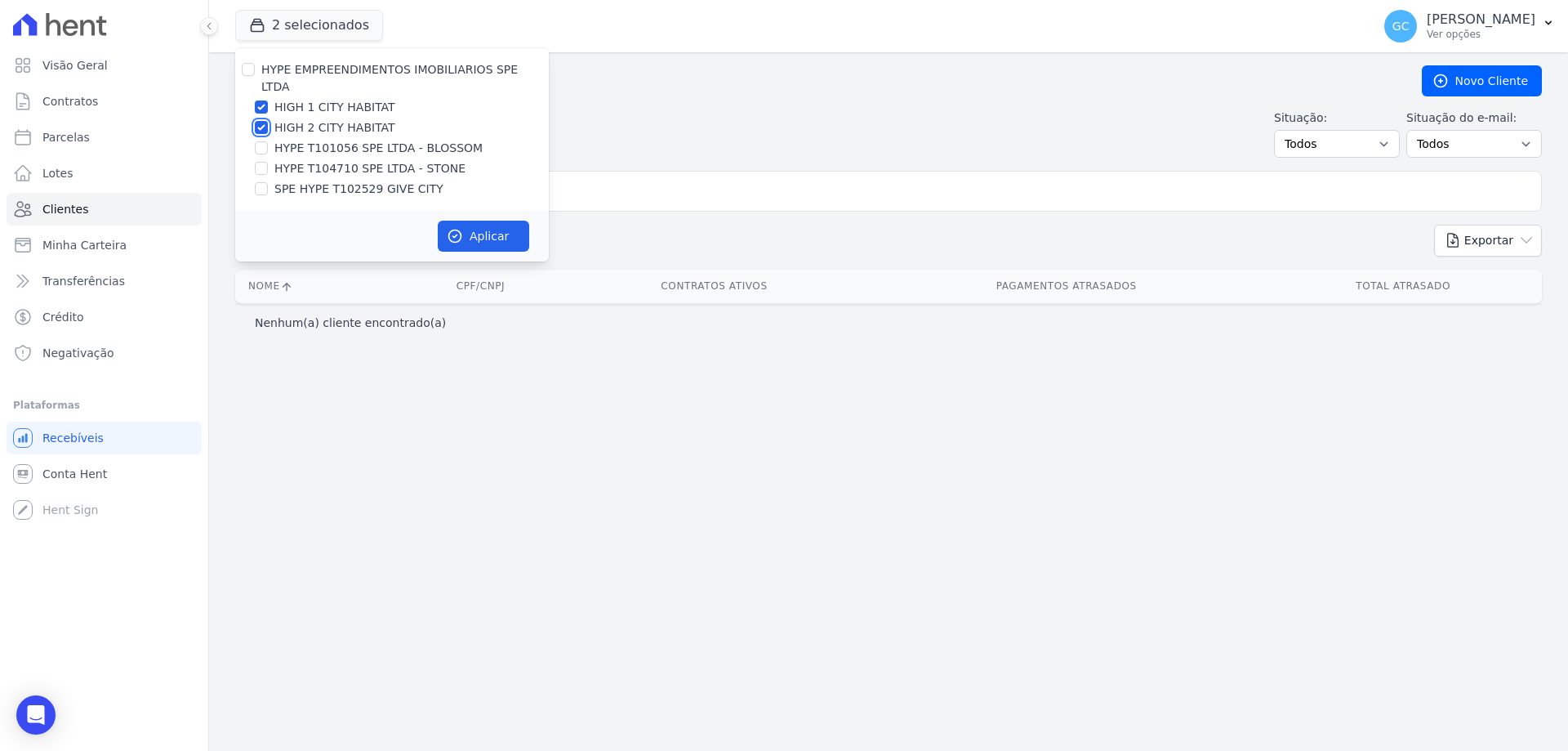
click at [264, 121] on input "HIGH 2 CITY HABITAT" at bounding box center [261, 127] width 13 height 13
checkbox input "false"
click at [259, 100] on input "HIGH 1 CITY HABITAT" at bounding box center [261, 106] width 13 height 13
checkbox input "false"
click at [264, 141] on input "HYPE T101056 SPE LTDA - BLOSSOM" at bounding box center [261, 147] width 13 height 13
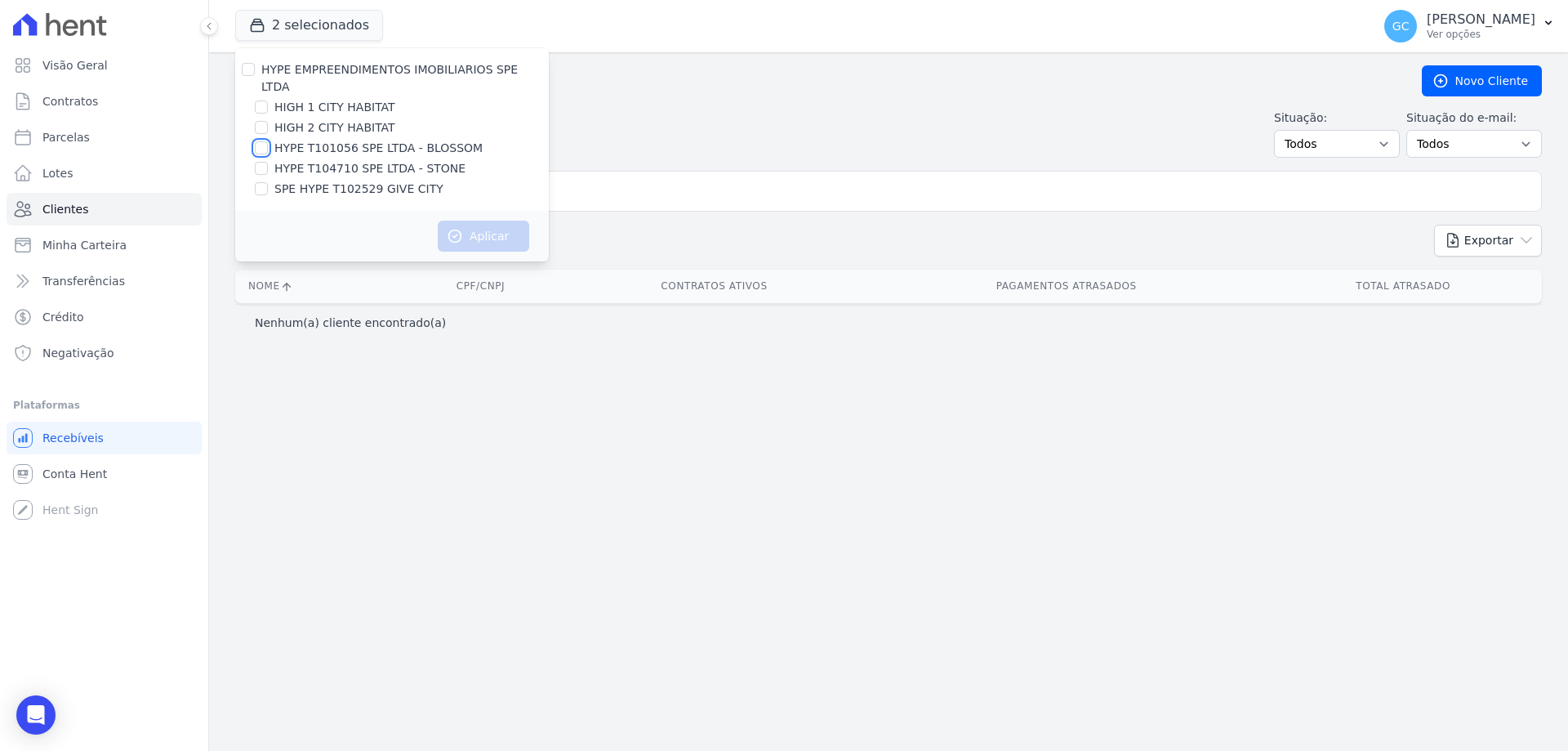
checkbox input "true"
click at [473, 221] on button "Aplicar" at bounding box center [484, 236] width 92 height 31
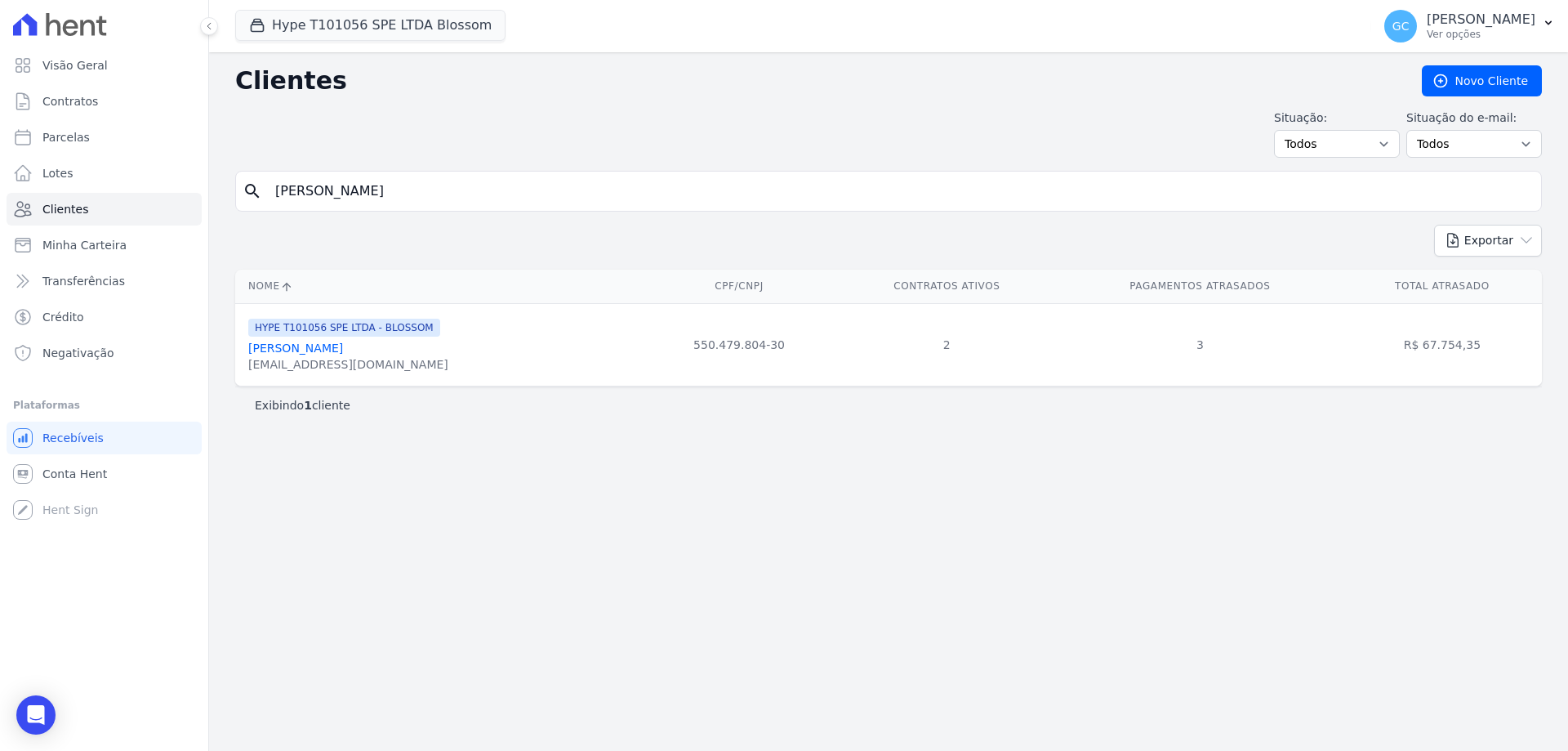
click at [463, 195] on input "Rogerio Candido Correia" at bounding box center [900, 191] width 1269 height 33
click at [479, 192] on input "Rogerio Candido Correia" at bounding box center [900, 191] width 1269 height 33
click at [323, 349] on link "Rogerio Candido Correia" at bounding box center [295, 348] width 94 height 13
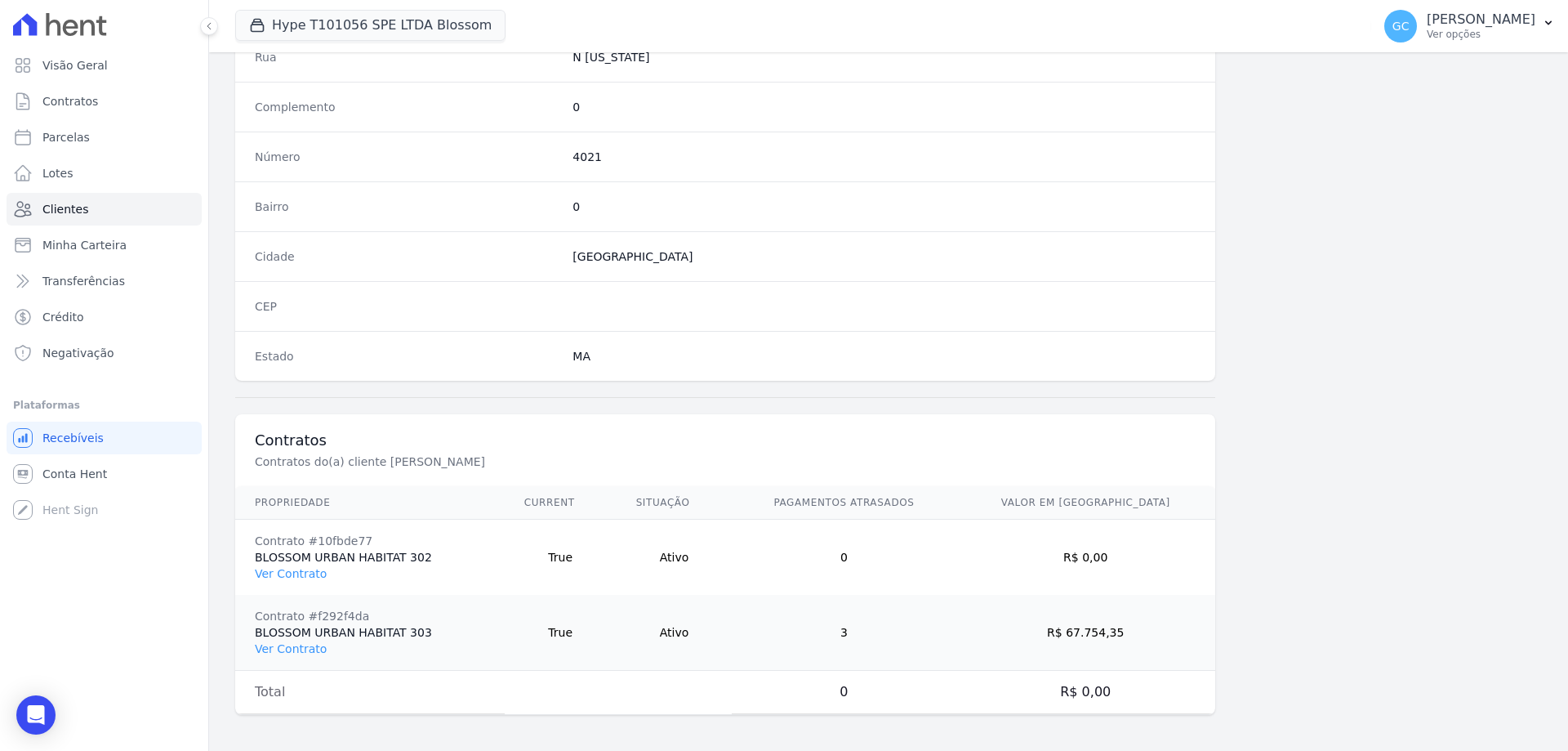
scroll to position [853, 0]
click at [287, 646] on link "Ver Contrato" at bounding box center [291, 645] width 72 height 13
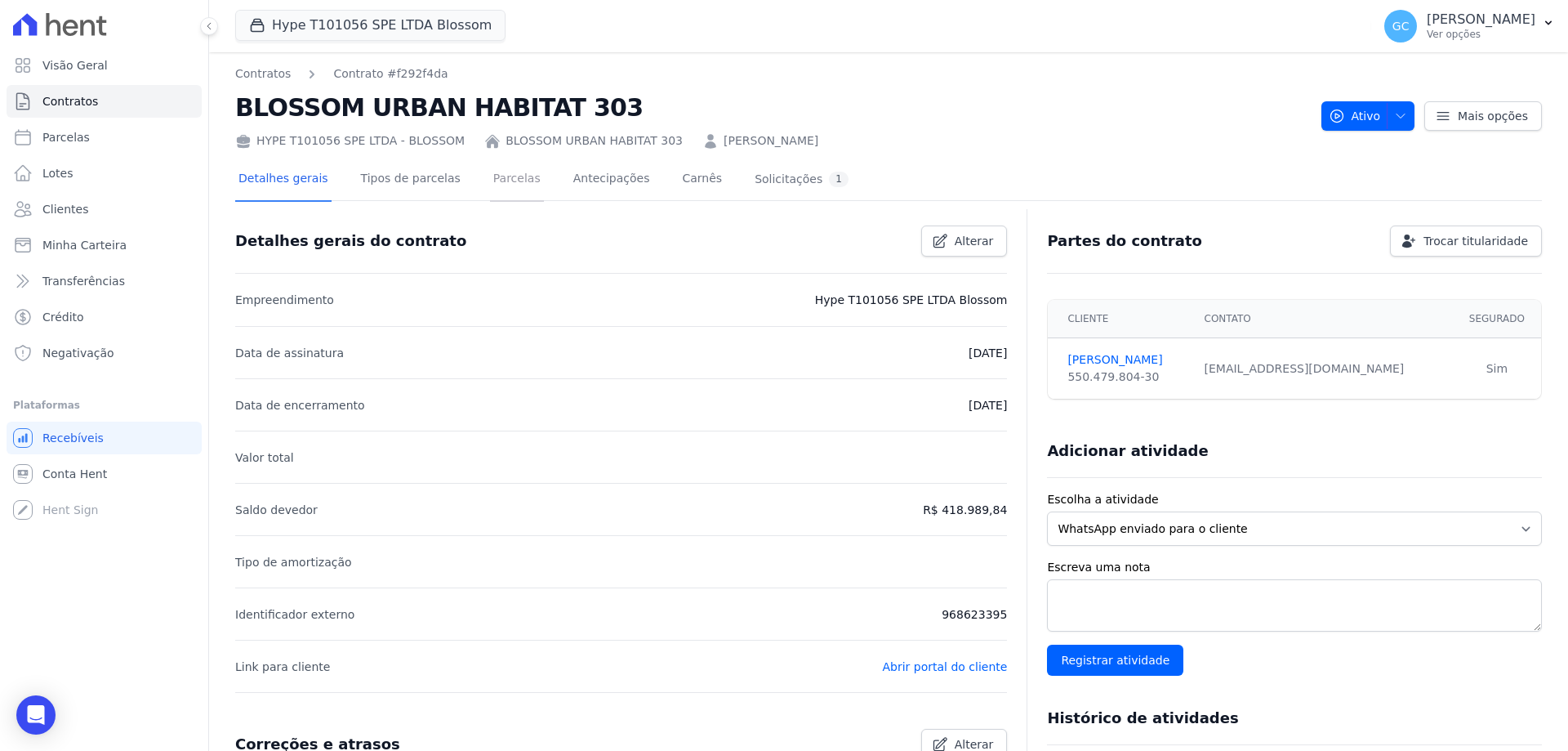
click at [490, 185] on link "Parcelas" at bounding box center [516, 180] width 54 height 43
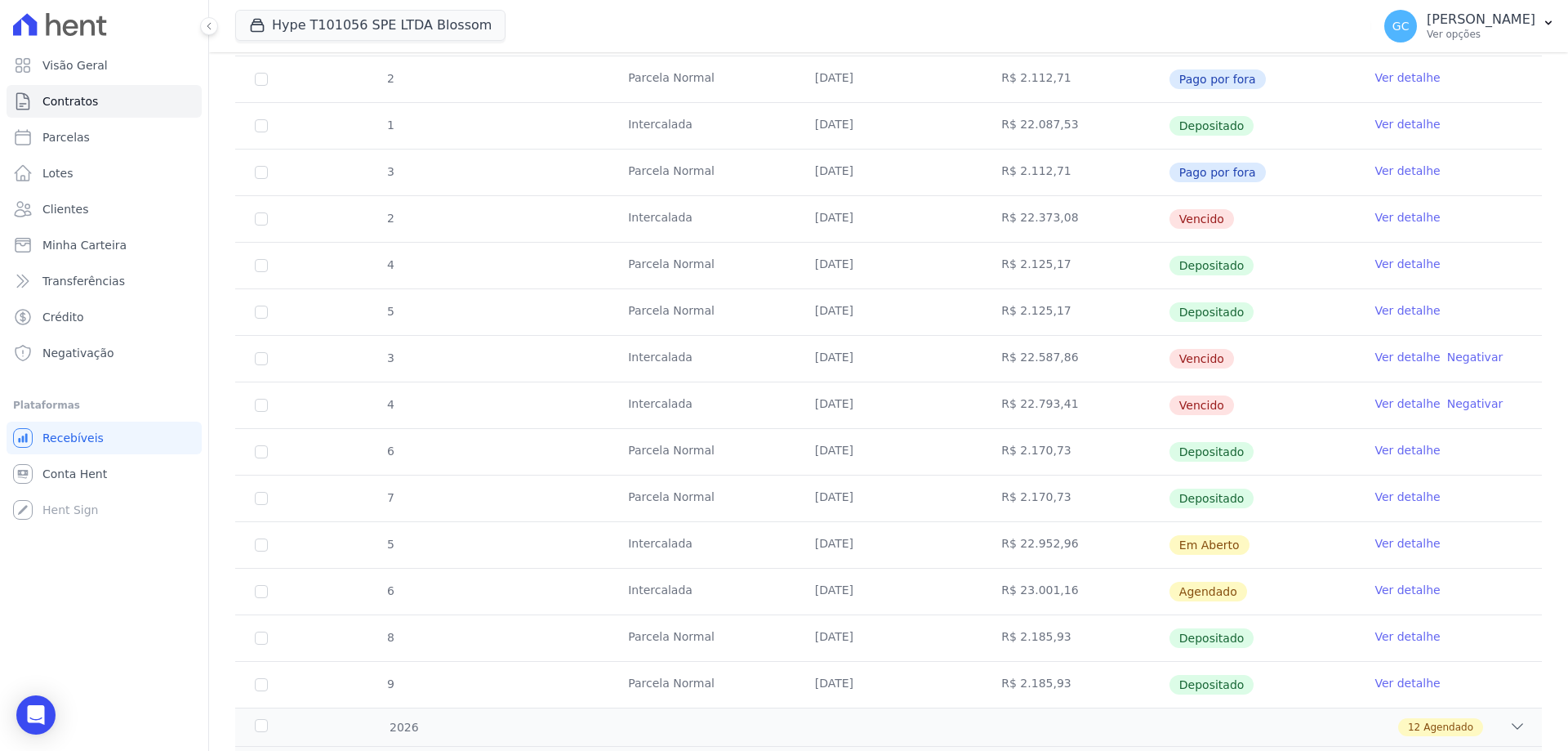
scroll to position [336, 0]
drag, startPoint x: 811, startPoint y: 546, endPoint x: 1065, endPoint y: 549, distance: 254.0
click at [1065, 549] on tr "5 Intercalada 25/10/2025 R$ 22.952,96 Em Aberto Ver detalhe" at bounding box center [889, 544] width 1307 height 47
drag, startPoint x: 803, startPoint y: 585, endPoint x: 1067, endPoint y: 604, distance: 264.7
click at [1067, 604] on tr "6 Intercalada 25/11/2025 R$ 23.001,16 Agendado Ver detalhe" at bounding box center [889, 590] width 1307 height 47
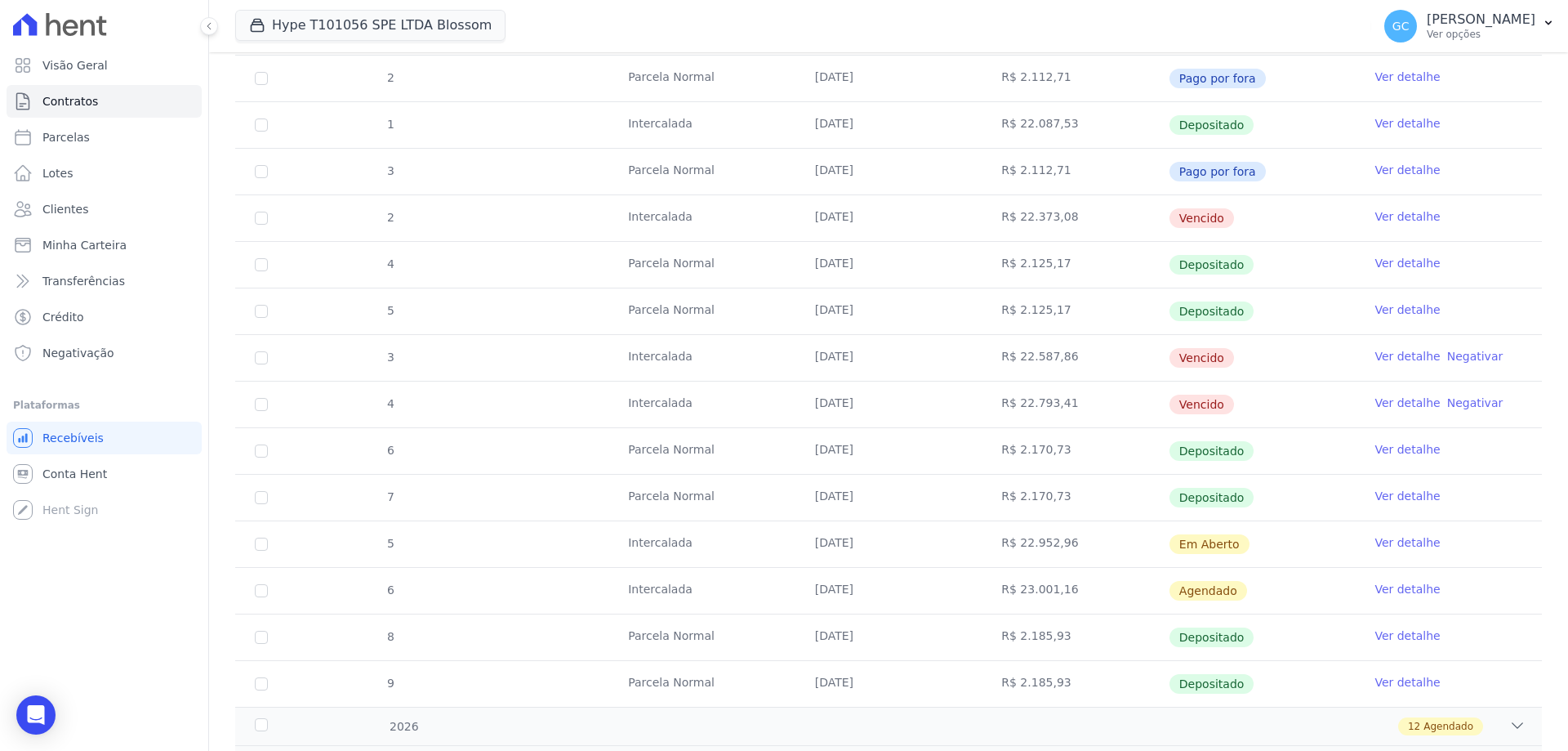
drag, startPoint x: 819, startPoint y: 536, endPoint x: 1082, endPoint y: 543, distance: 263.1
click at [1082, 543] on tr "5 Intercalada 25/10/2025 R$ 22.952,96 Em Aberto Ver detalhe" at bounding box center [889, 544] width 1307 height 47
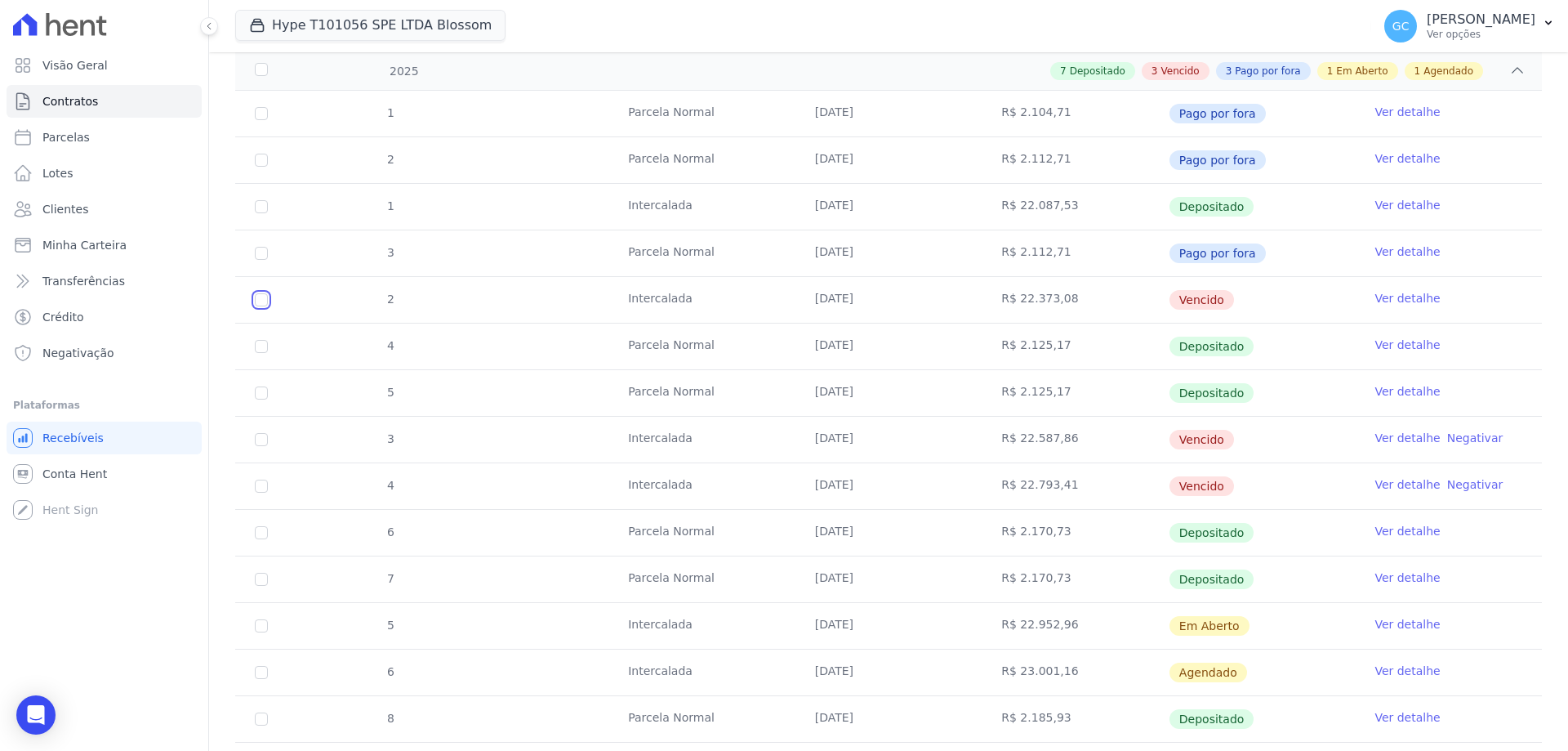
click at [258, 301] on input "checkbox" at bounding box center [261, 299] width 13 height 13
checkbox input "true"
click at [261, 443] on input "checkbox" at bounding box center [261, 439] width 13 height 13
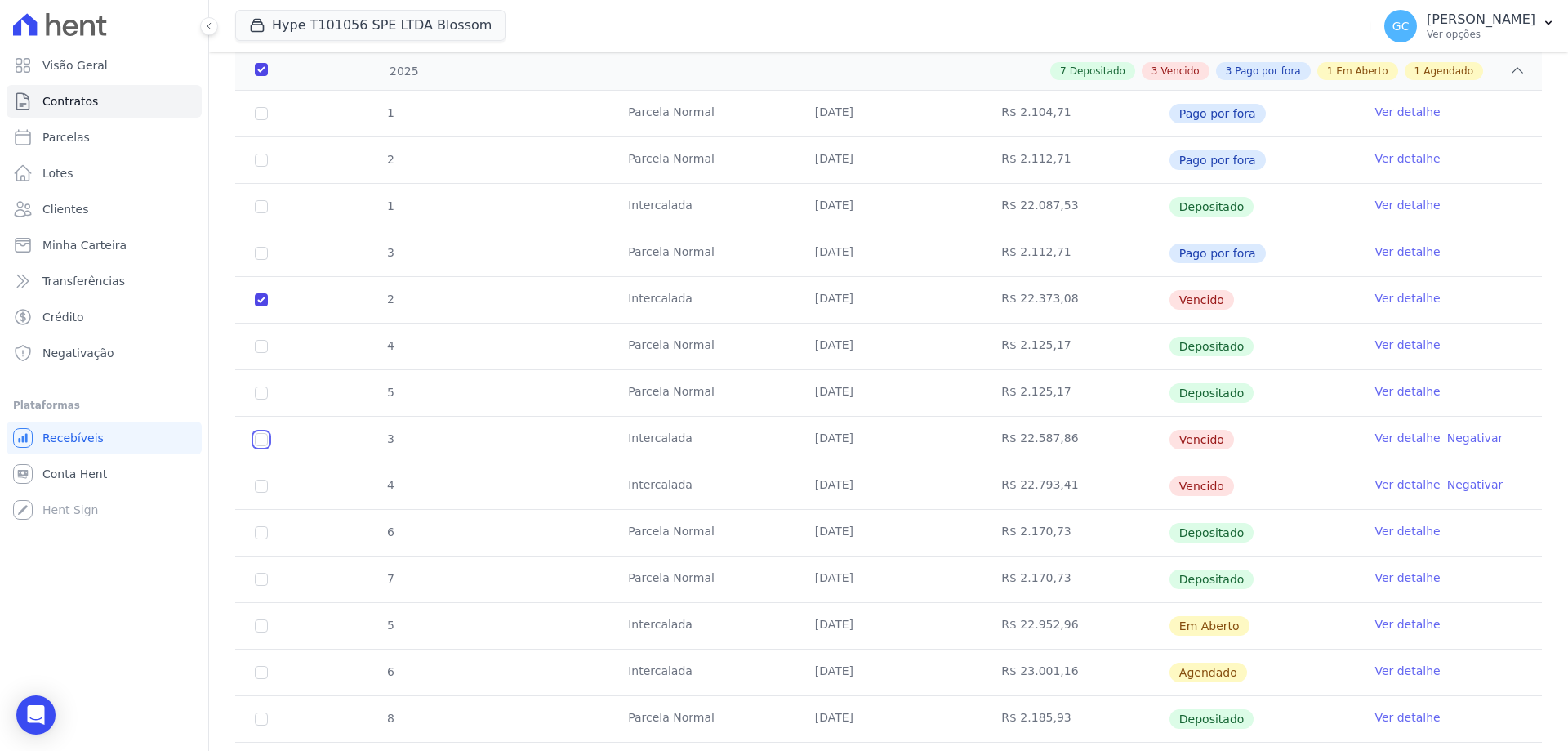
checkbox input "true"
click at [258, 489] on input "checkbox" at bounding box center [261, 485] width 13 height 13
checkbox input "true"
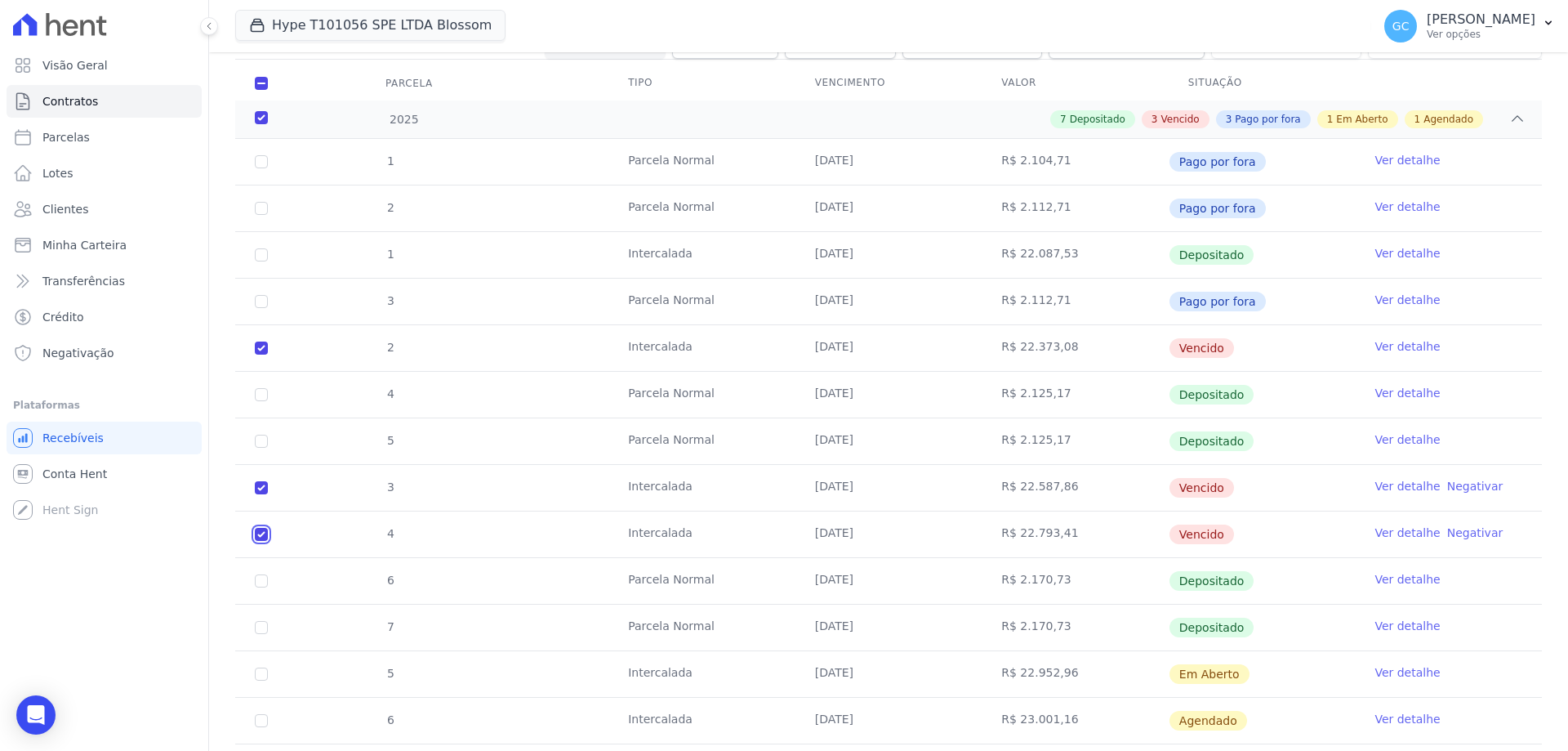
scroll to position [327, 0]
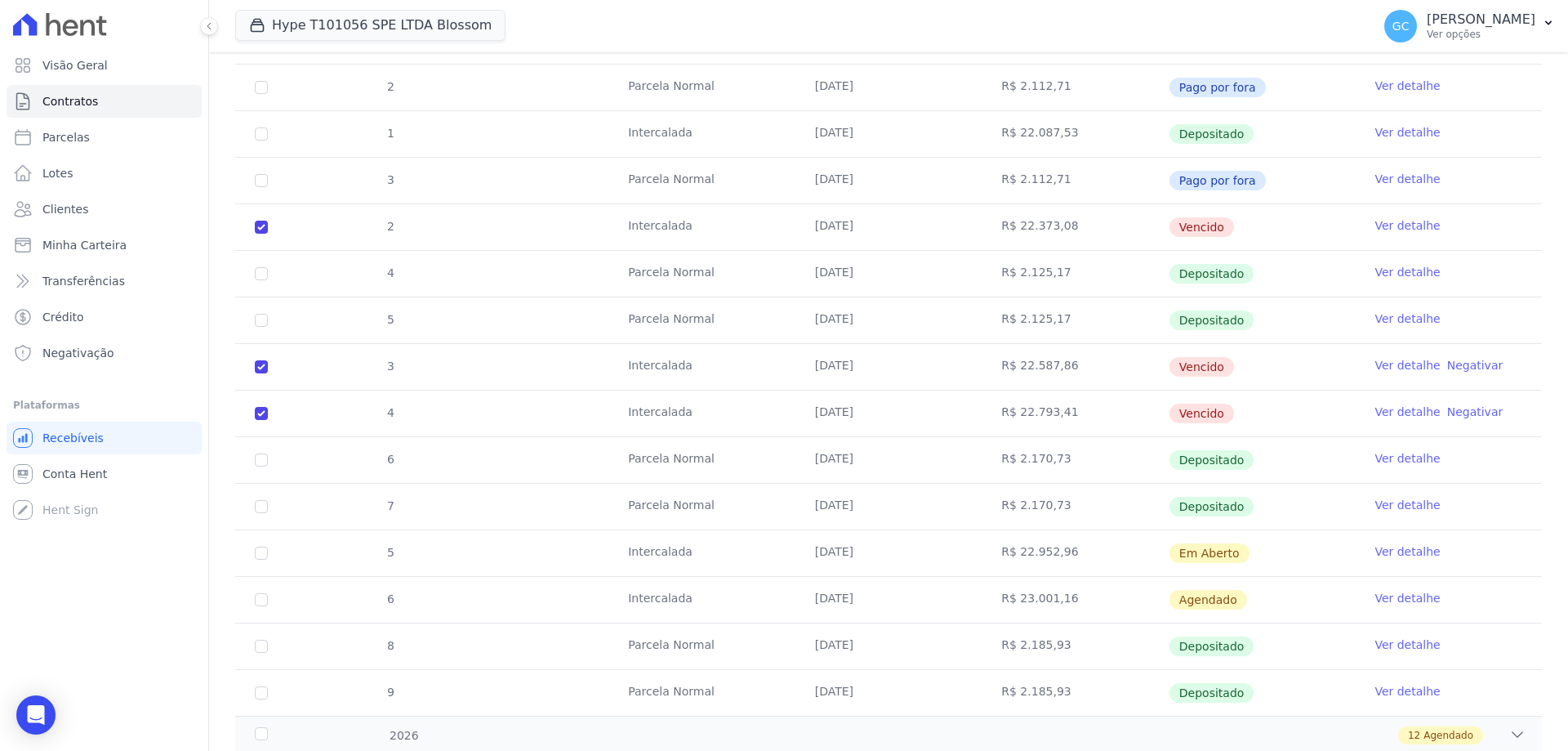
click at [1386, 220] on link "Ver detalhe" at bounding box center [1407, 225] width 65 height 17
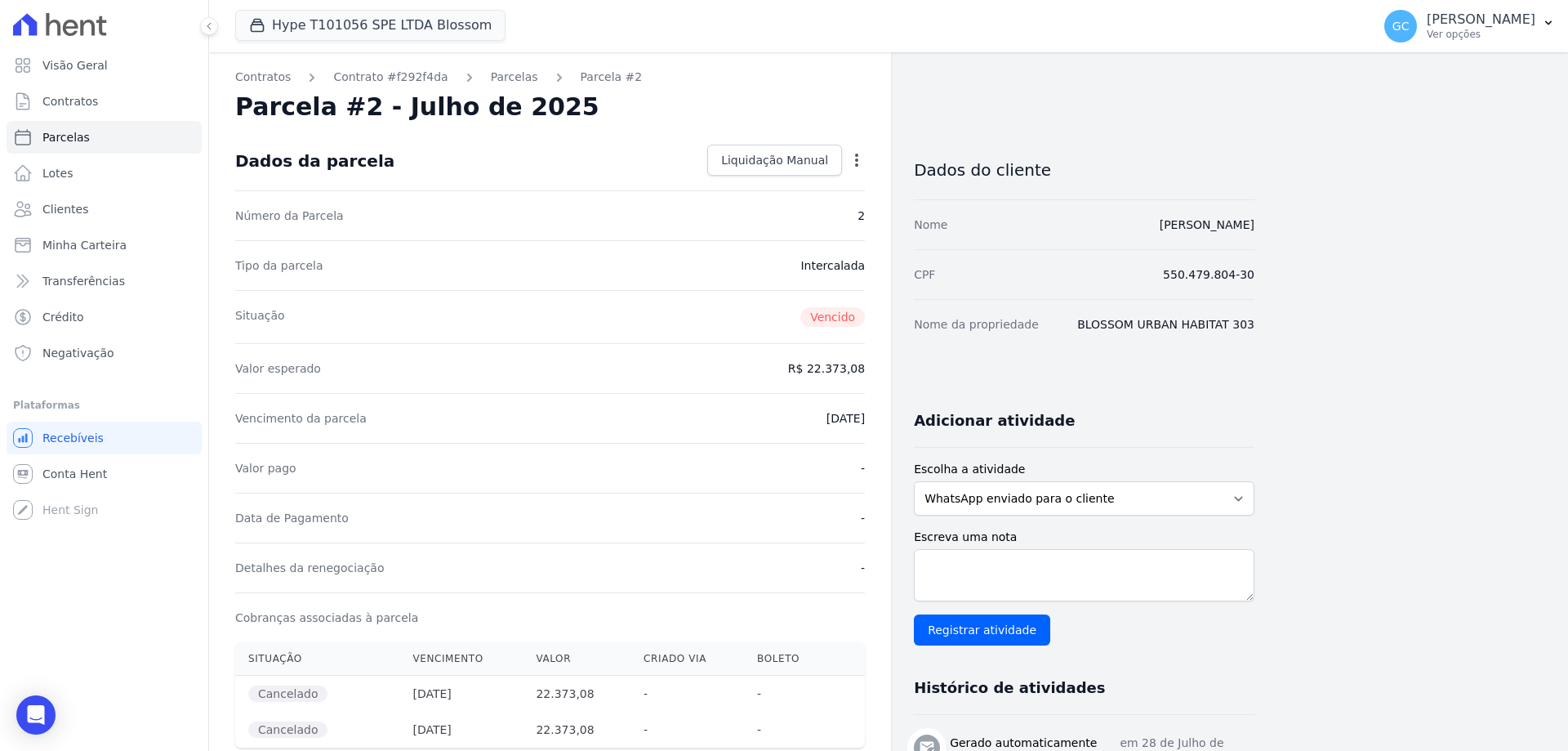
click at [853, 158] on icon "button" at bounding box center [856, 160] width 17 height 17
click at [37, 714] on icon "Open Intercom Messenger" at bounding box center [35, 715] width 19 height 21
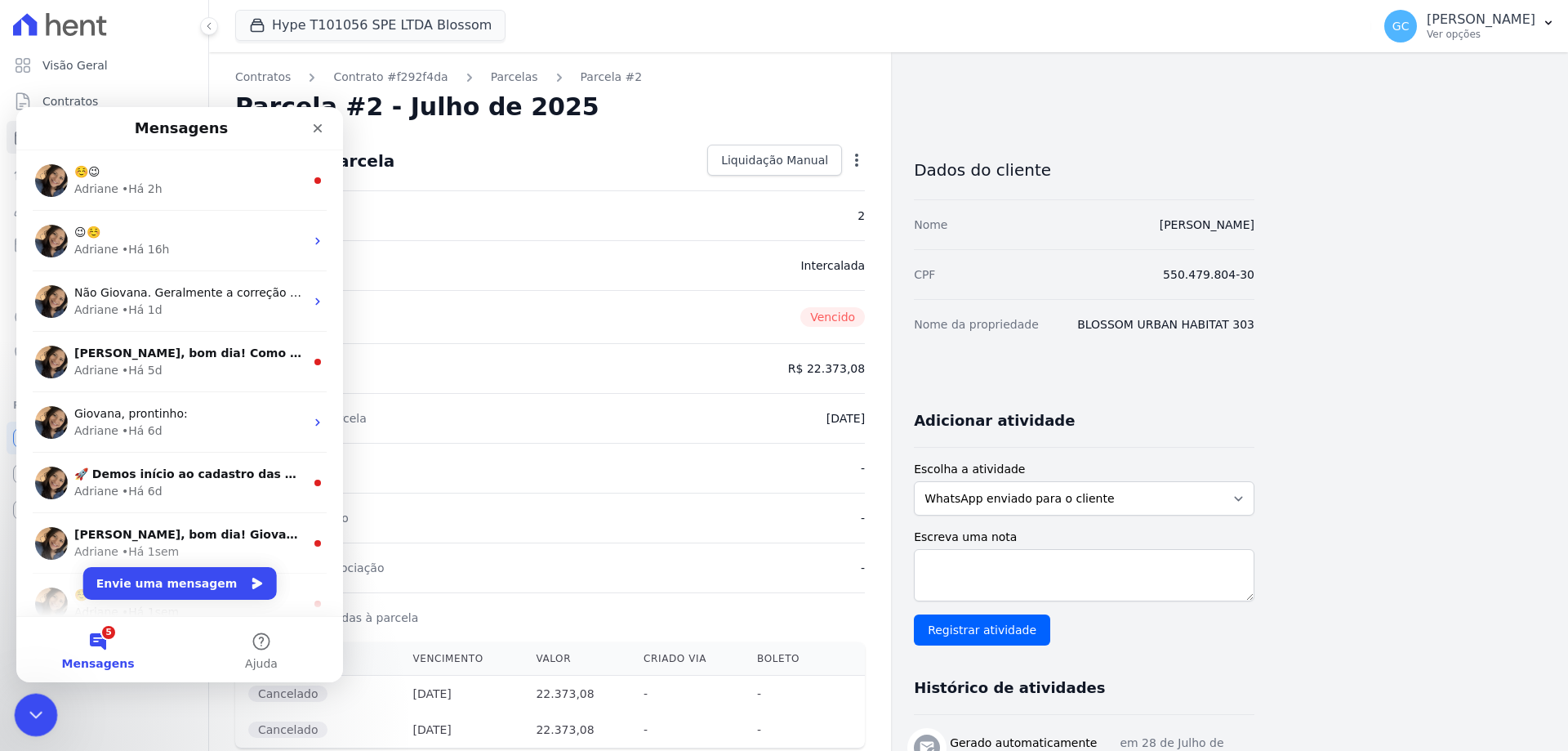
click at [41, 702] on icon "Encerramento do Messenger da Intercom" at bounding box center [33, 712] width 19 height 19
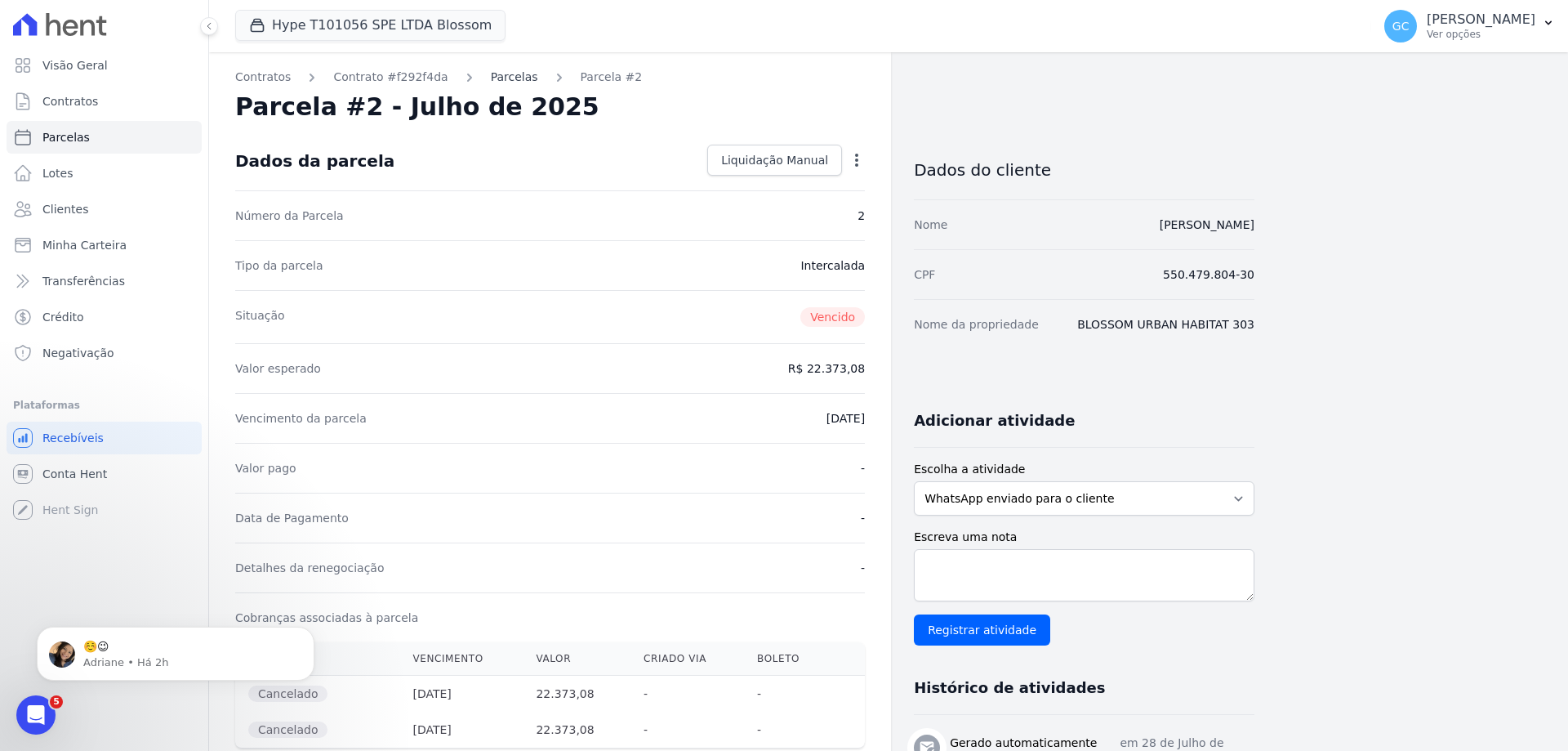
click at [491, 73] on link "Parcelas" at bounding box center [514, 77] width 48 height 18
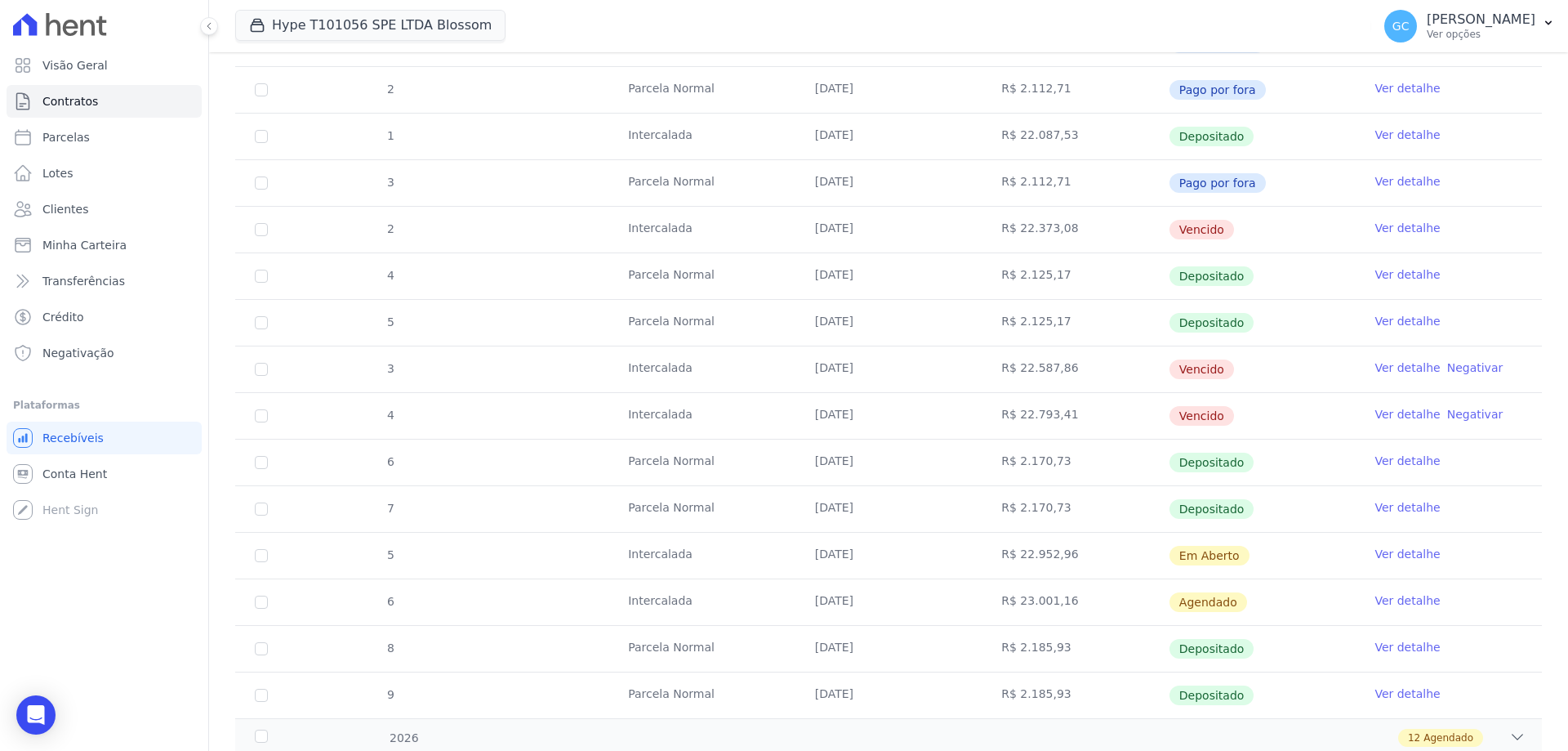
scroll to position [327, 0]
click at [261, 226] on input "checkbox" at bounding box center [261, 226] width 13 height 13
checkbox input "true"
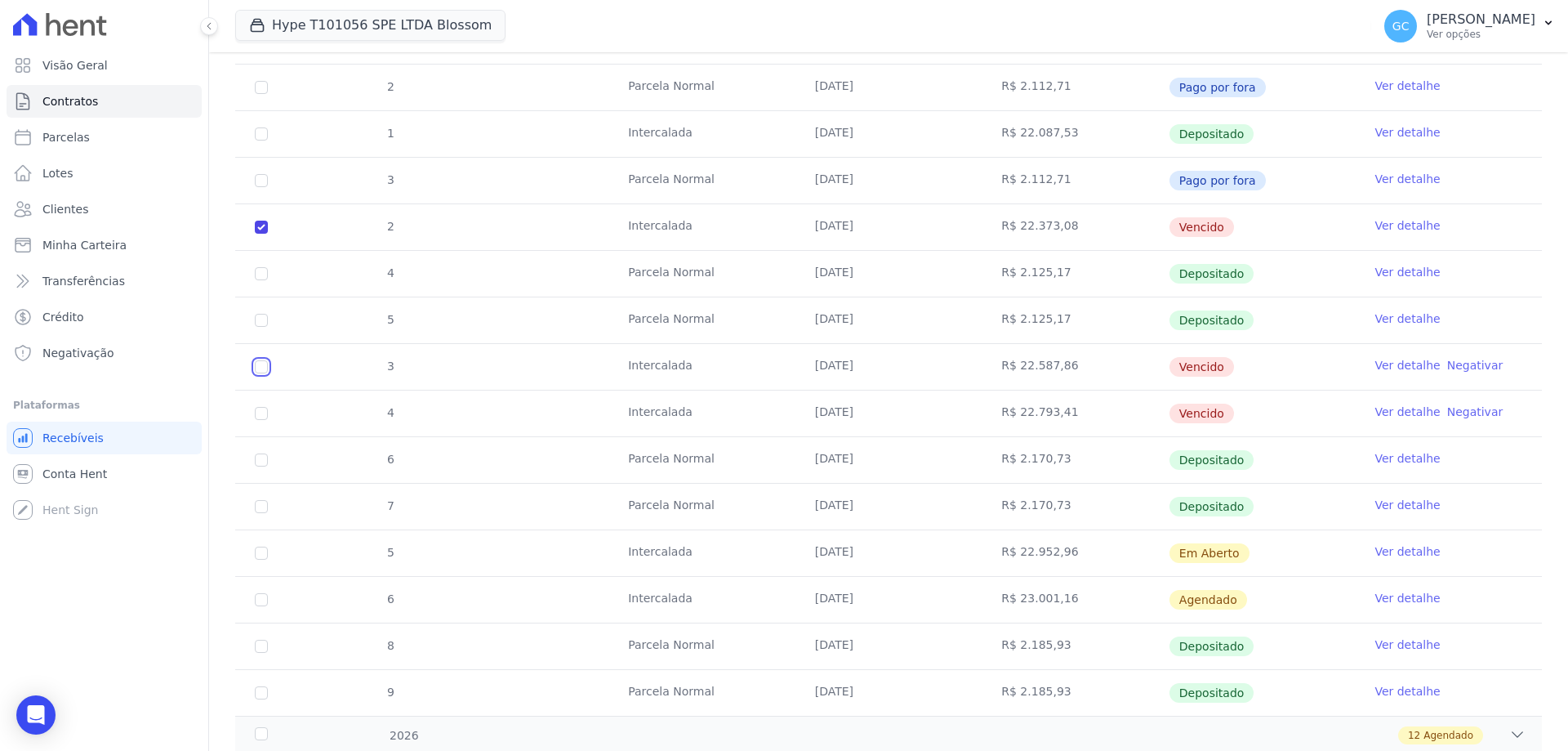
click at [262, 365] on input "checkbox" at bounding box center [261, 366] width 13 height 13
checkbox input "true"
click at [265, 413] on input "checkbox" at bounding box center [261, 413] width 13 height 13
checkbox input "true"
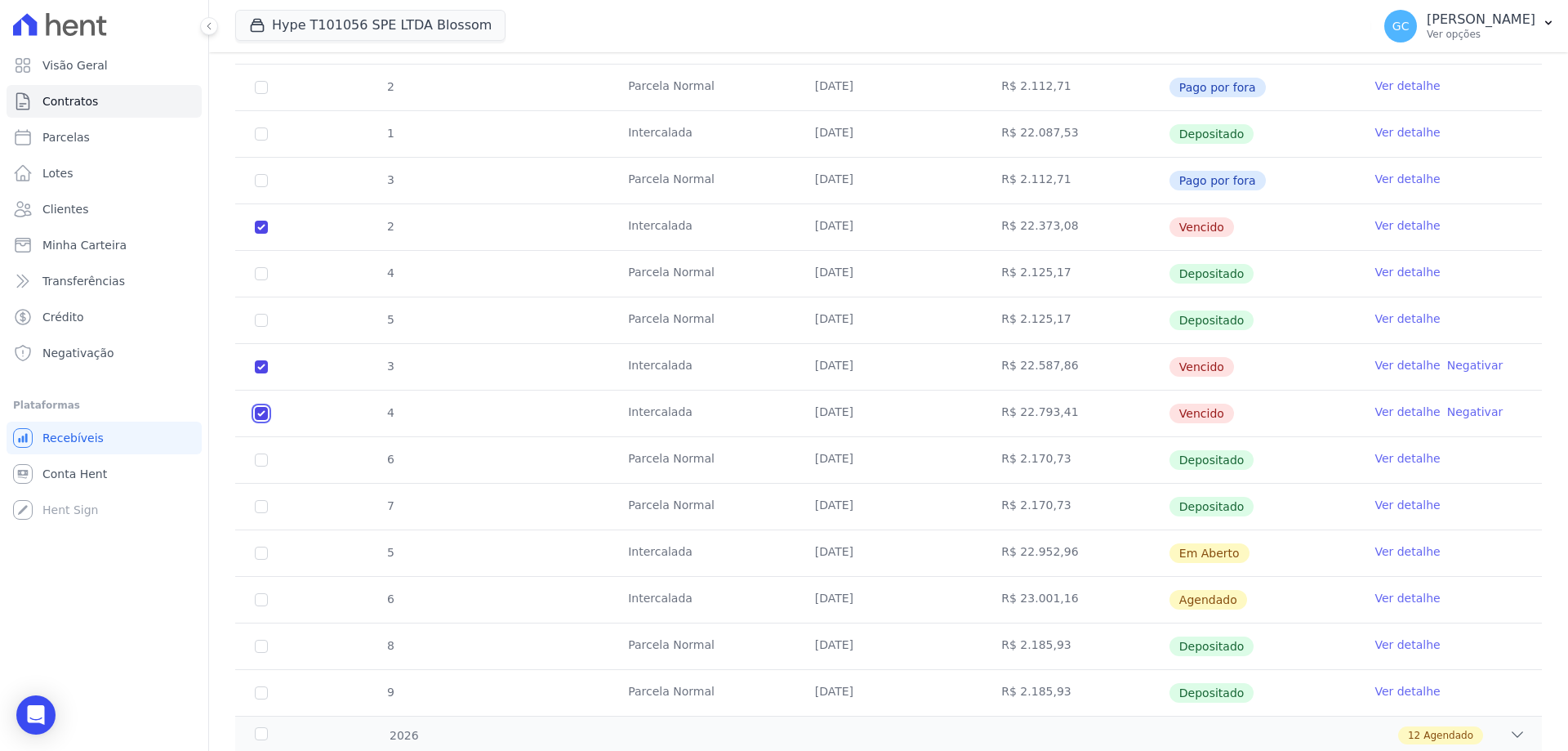
checkbox input "true"
click at [264, 552] on input "checkbox" at bounding box center [261, 552] width 13 height 13
checkbox input "true"
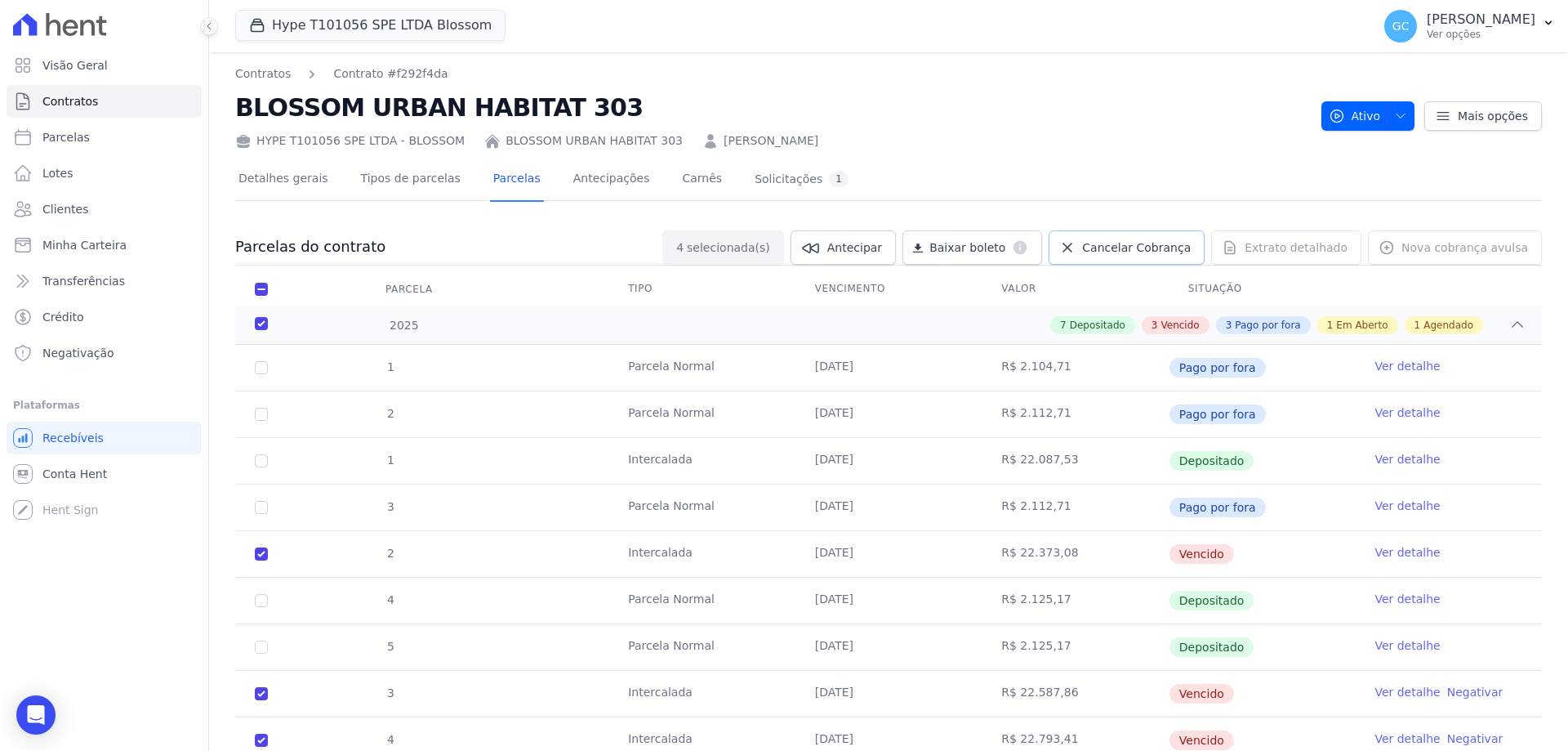
drag, startPoint x: 1117, startPoint y: 245, endPoint x: 1122, endPoint y: 256, distance: 12.1
click at [1117, 245] on span "Cancelar Cobrança" at bounding box center [1137, 247] width 109 height 17
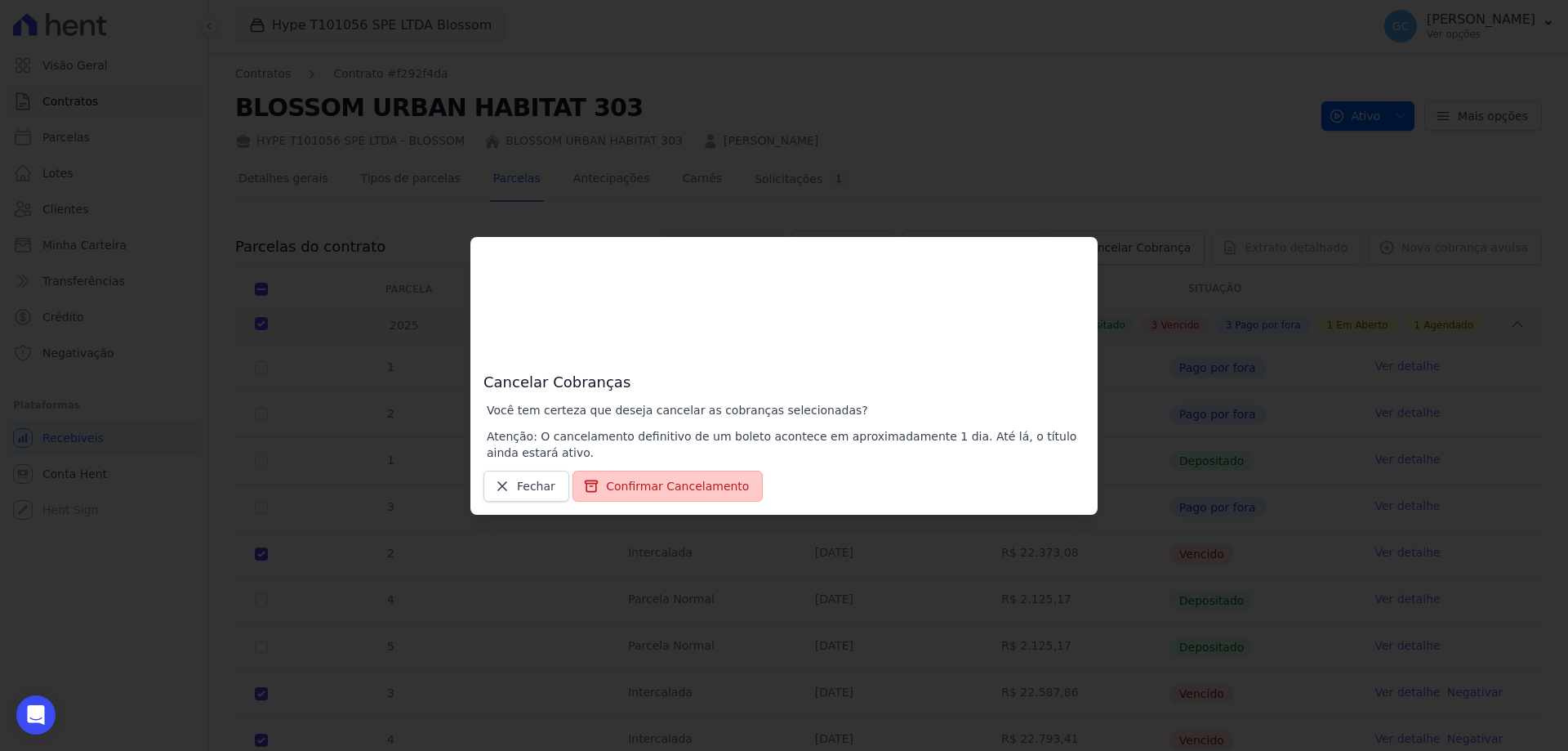
click at [653, 485] on button "Confirmar Cancelamento" at bounding box center [667, 486] width 190 height 31
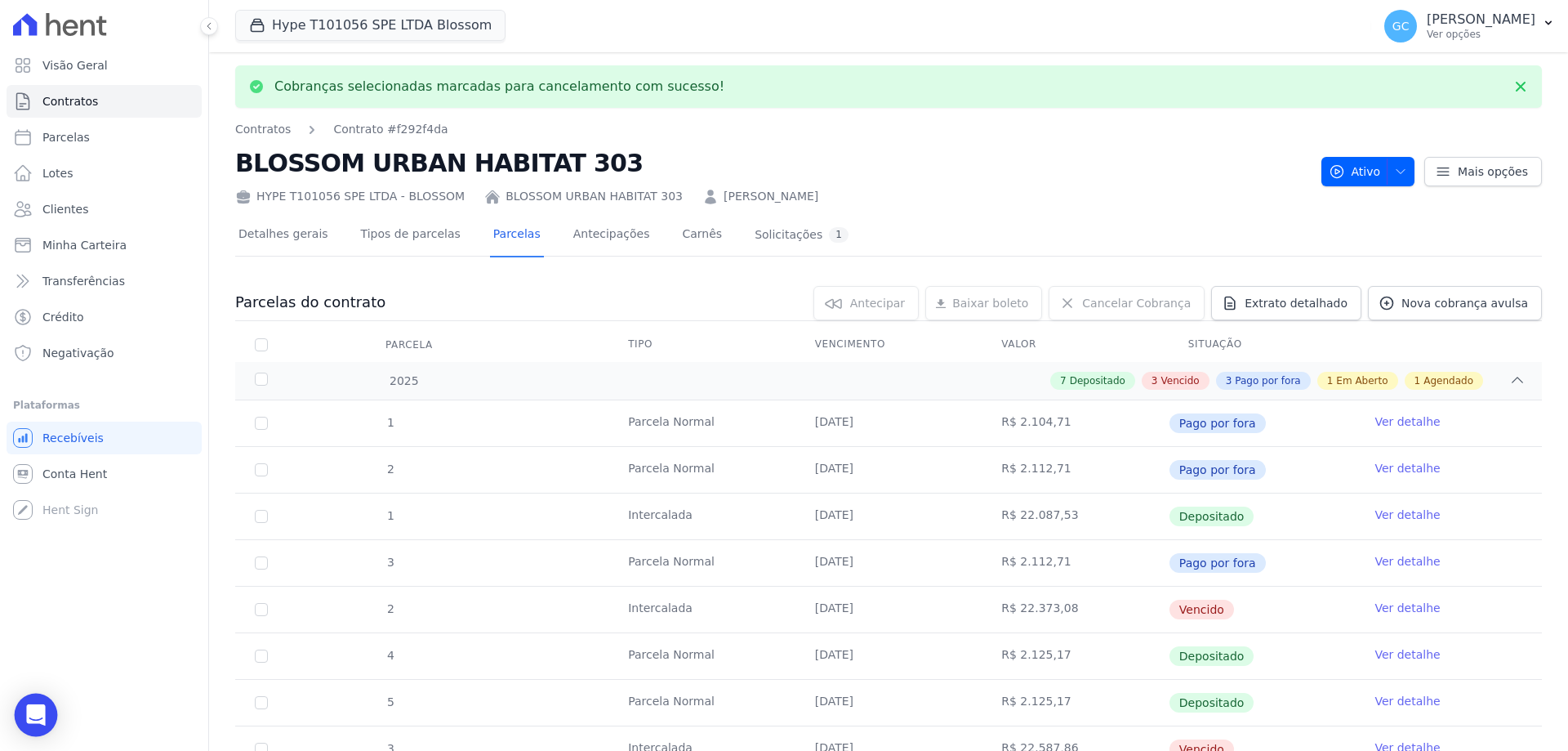
click at [42, 712] on icon "Open Intercom Messenger" at bounding box center [35, 715] width 19 height 21
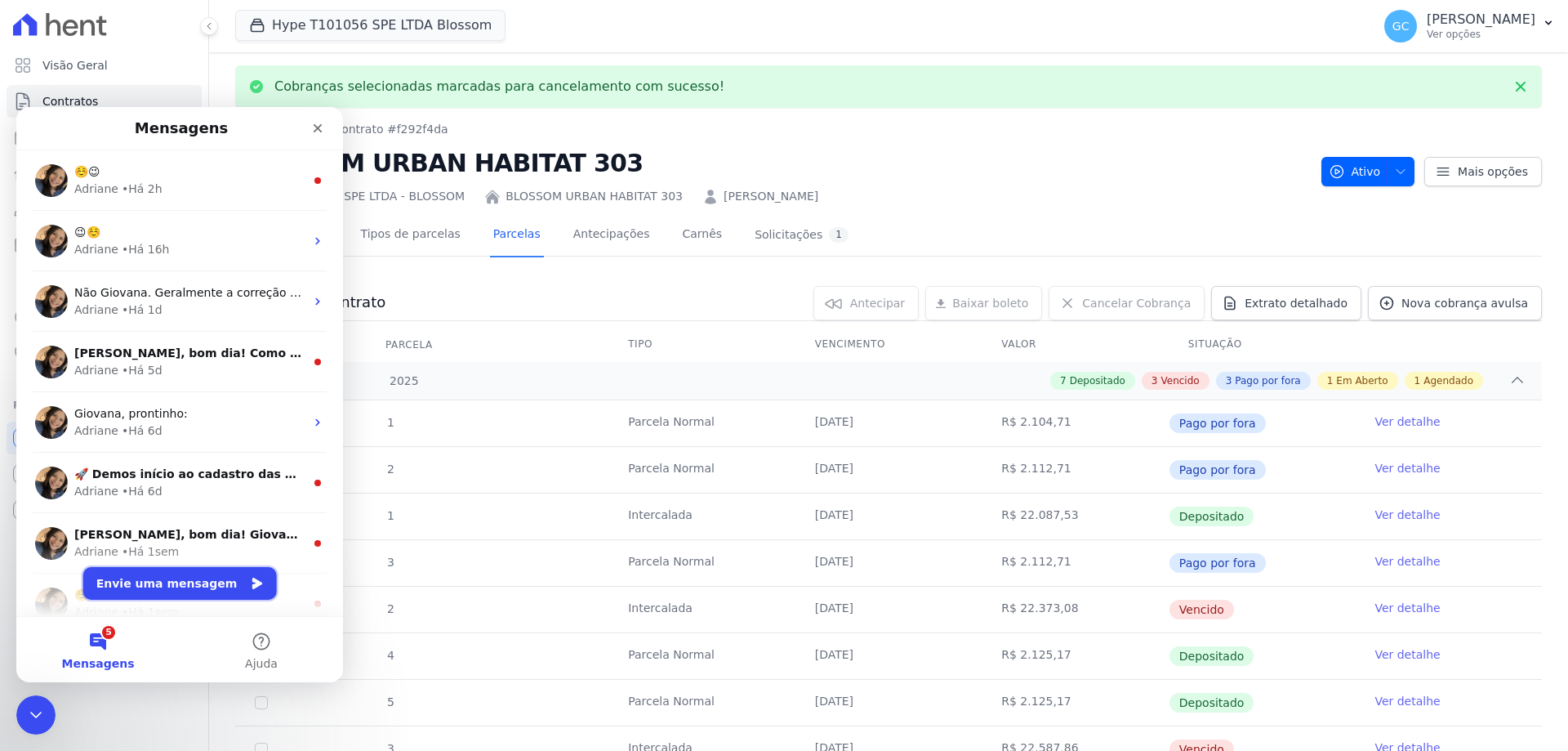
click at [151, 582] on button "Envie uma mensagem" at bounding box center [180, 583] width 194 height 33
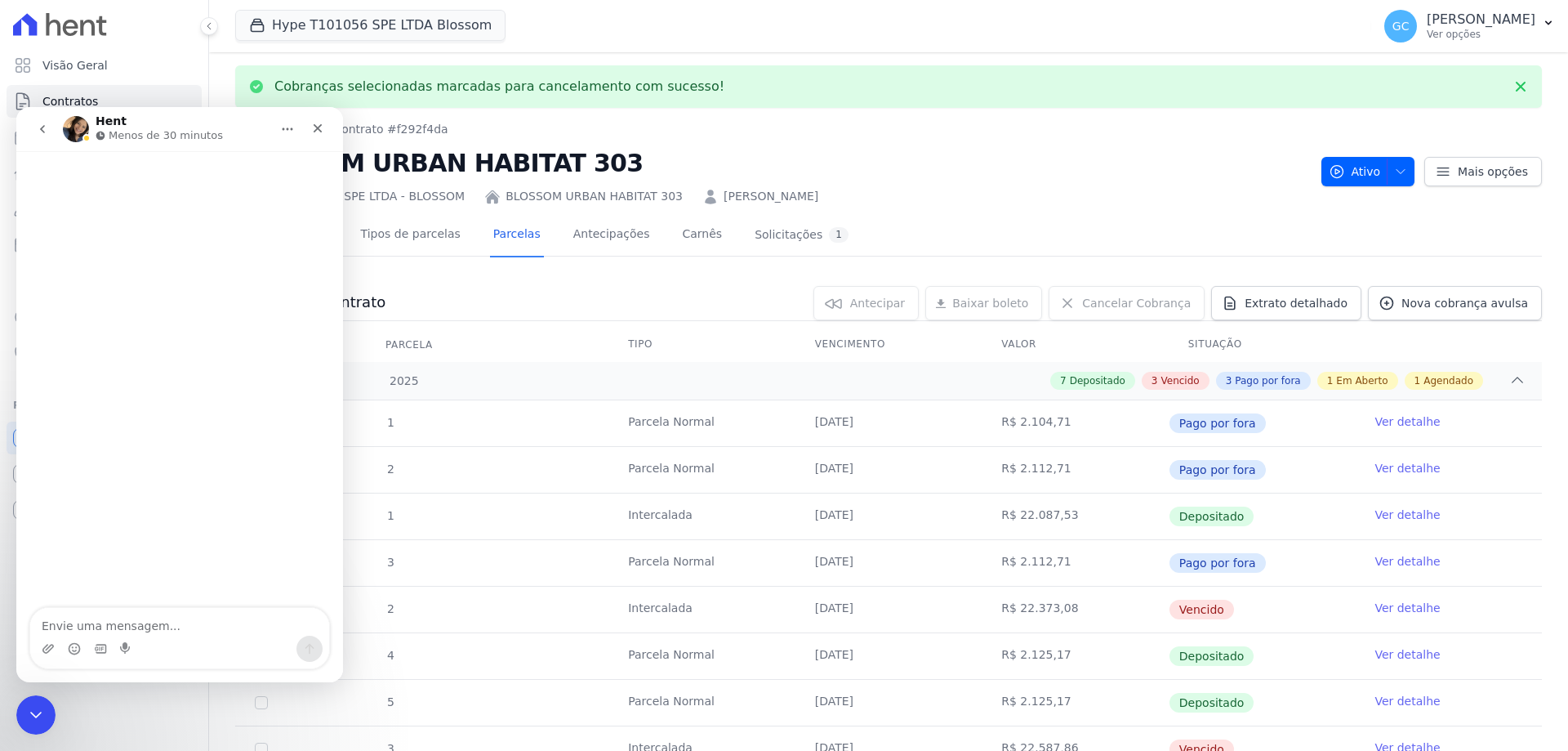
click at [175, 625] on textarea "Envie uma mensagem..." at bounding box center [179, 621] width 299 height 28
click at [174, 625] on textarea "Envie uma mensagem..." at bounding box center [179, 621] width 299 height 28
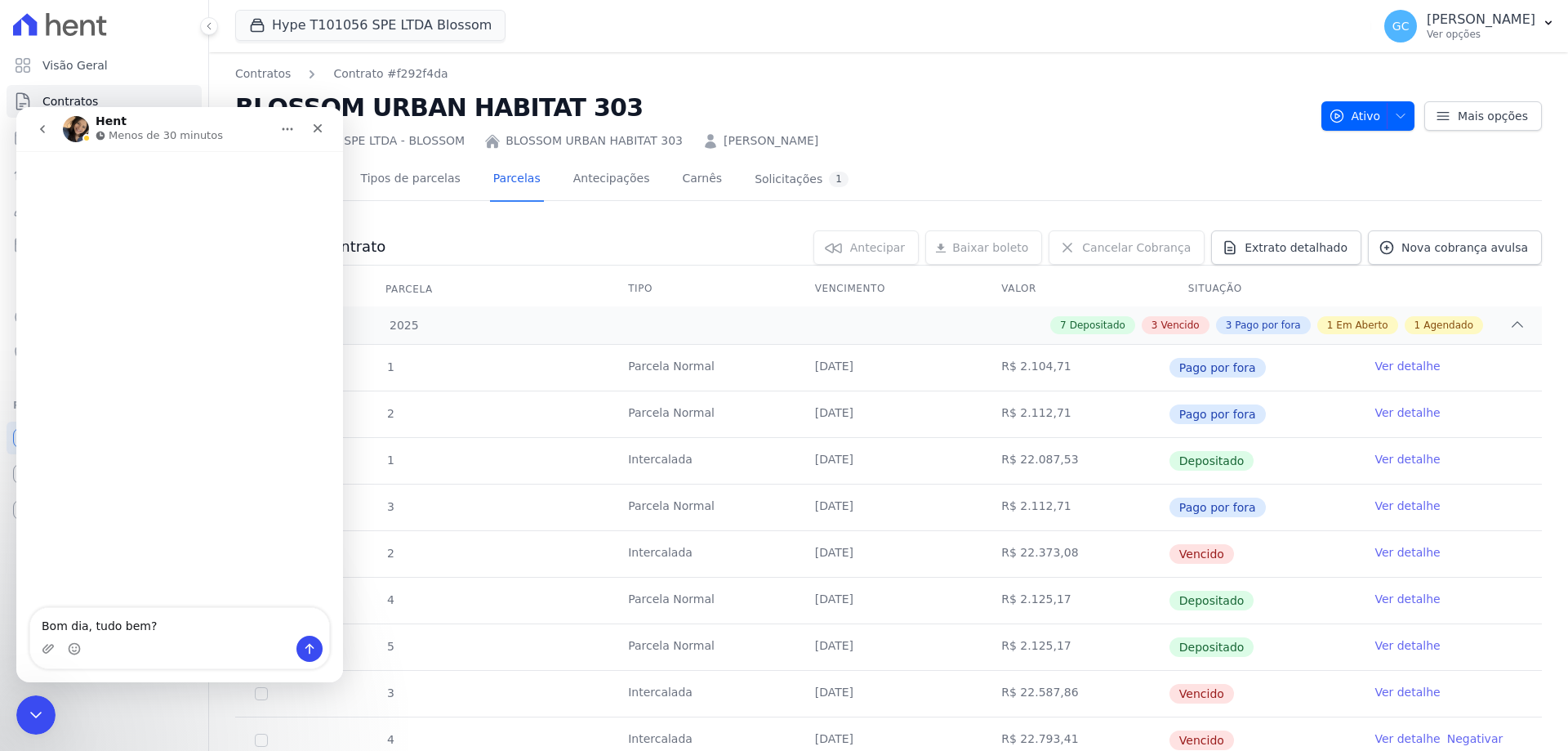
type textarea "Bom dia, tudo bem?"
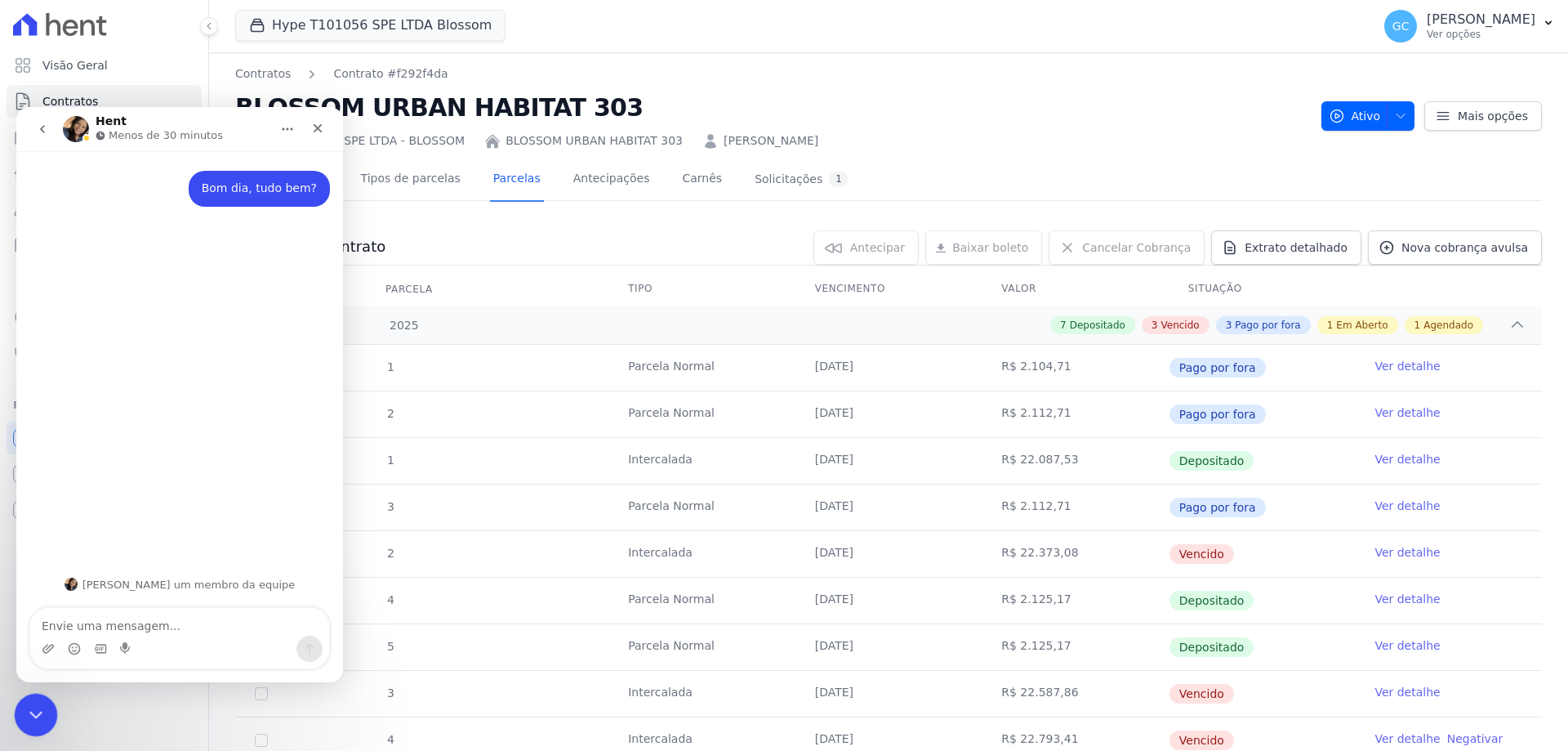
click at [36, 708] on icon "Encerramento do Messenger da Intercom" at bounding box center [33, 712] width 19 height 19
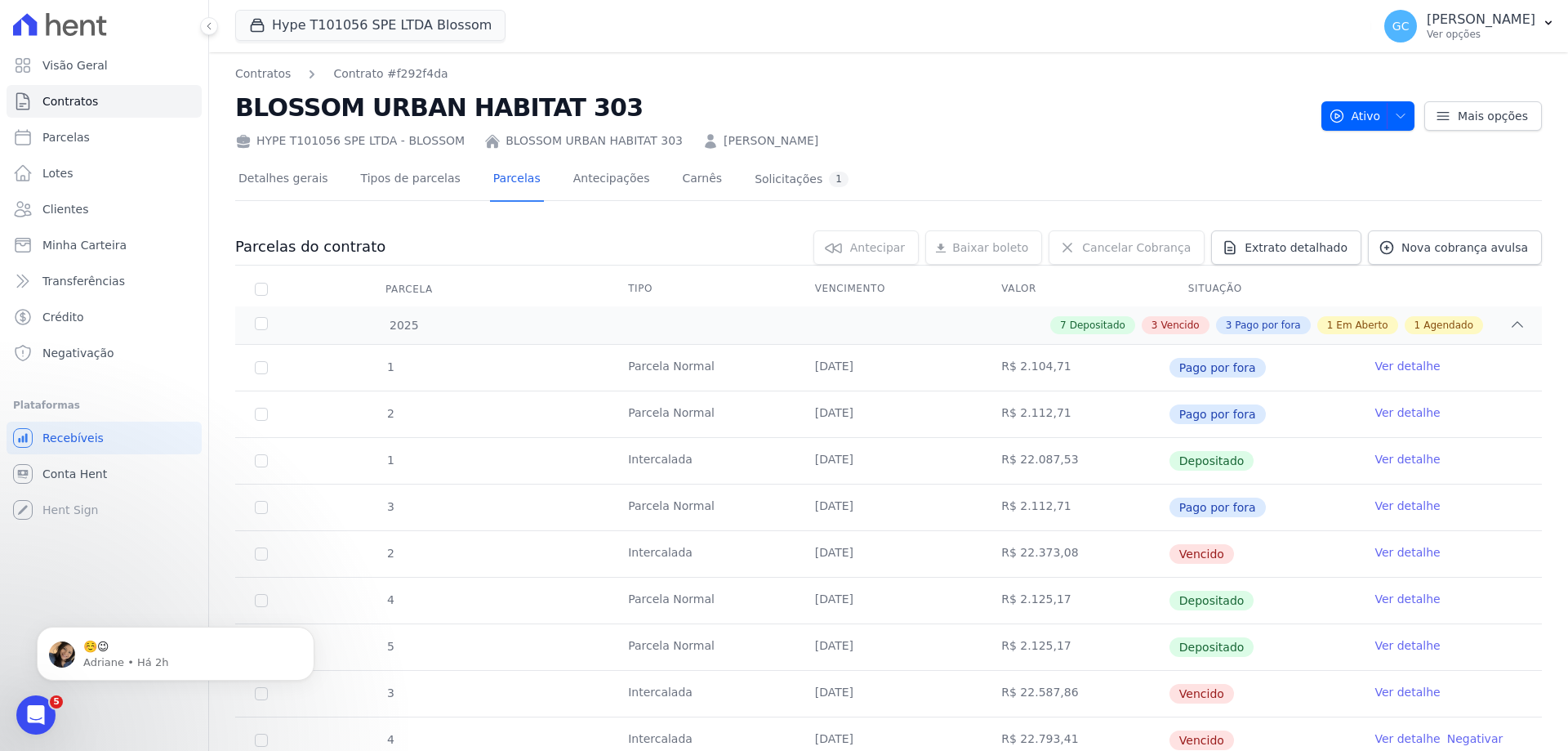
scroll to position [418, 0]
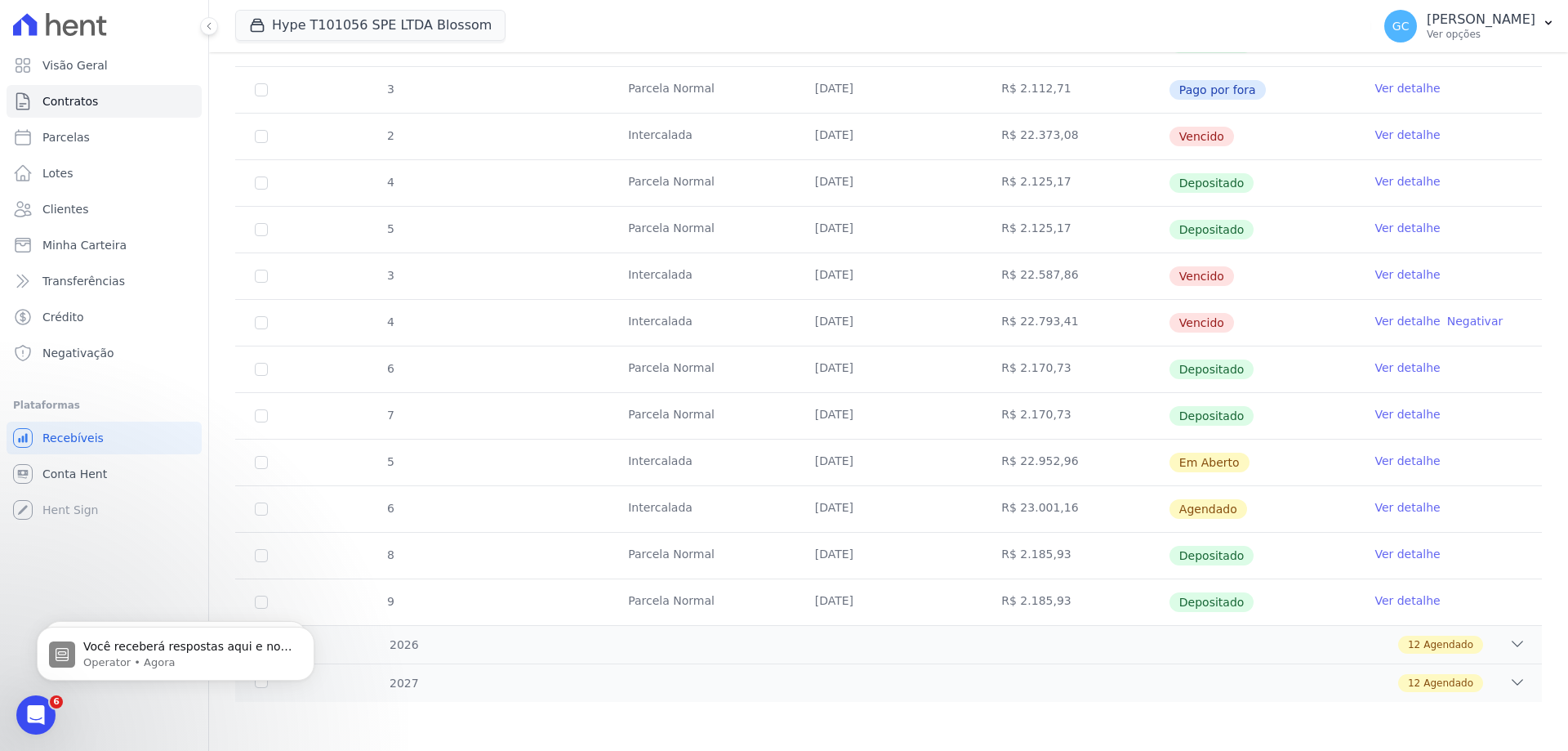
click at [1383, 509] on link "Ver detalhe" at bounding box center [1407, 507] width 65 height 17
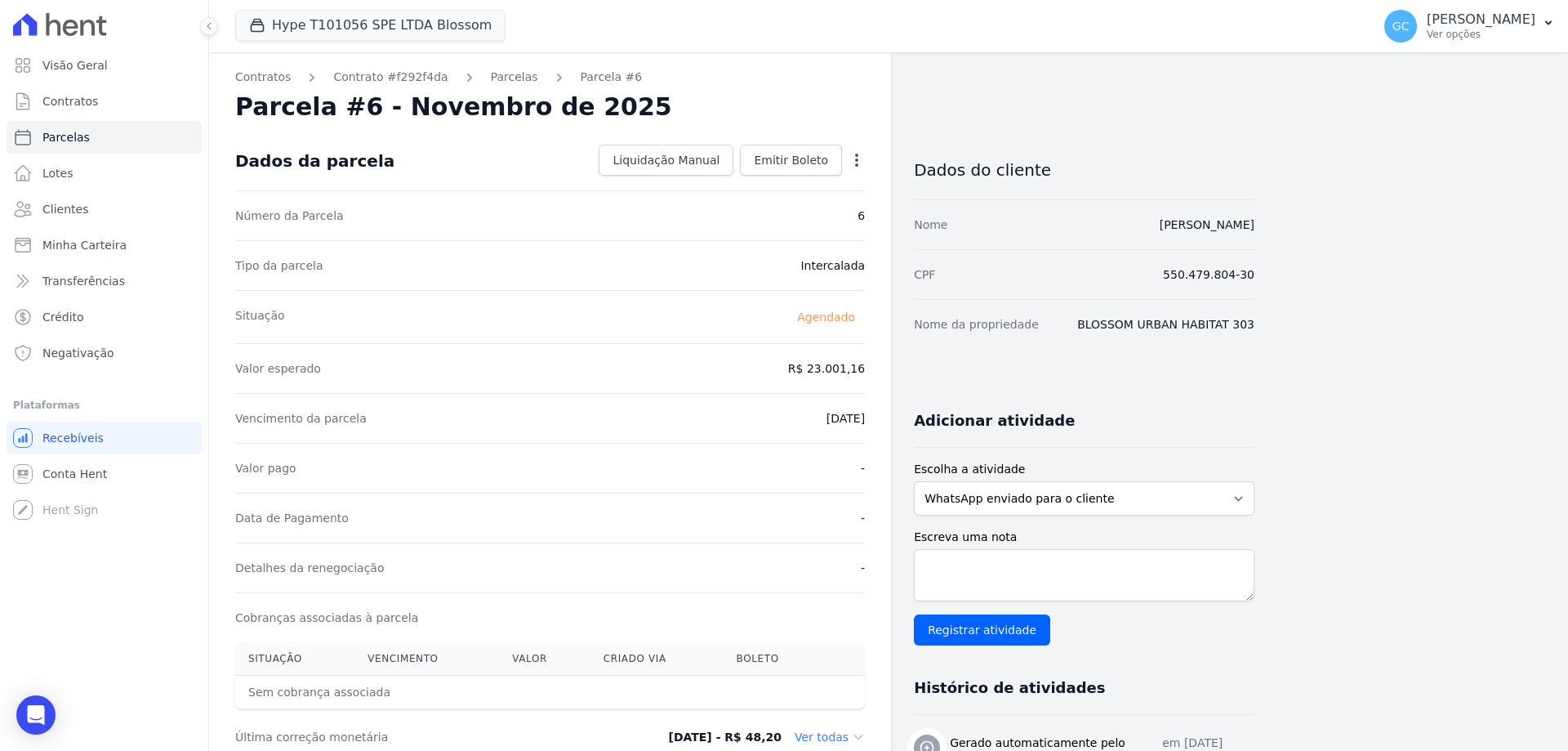
click at [863, 160] on icon "button" at bounding box center [856, 160] width 17 height 17
click at [789, 211] on link "Antecipar" at bounding box center [787, 211] width 144 height 29
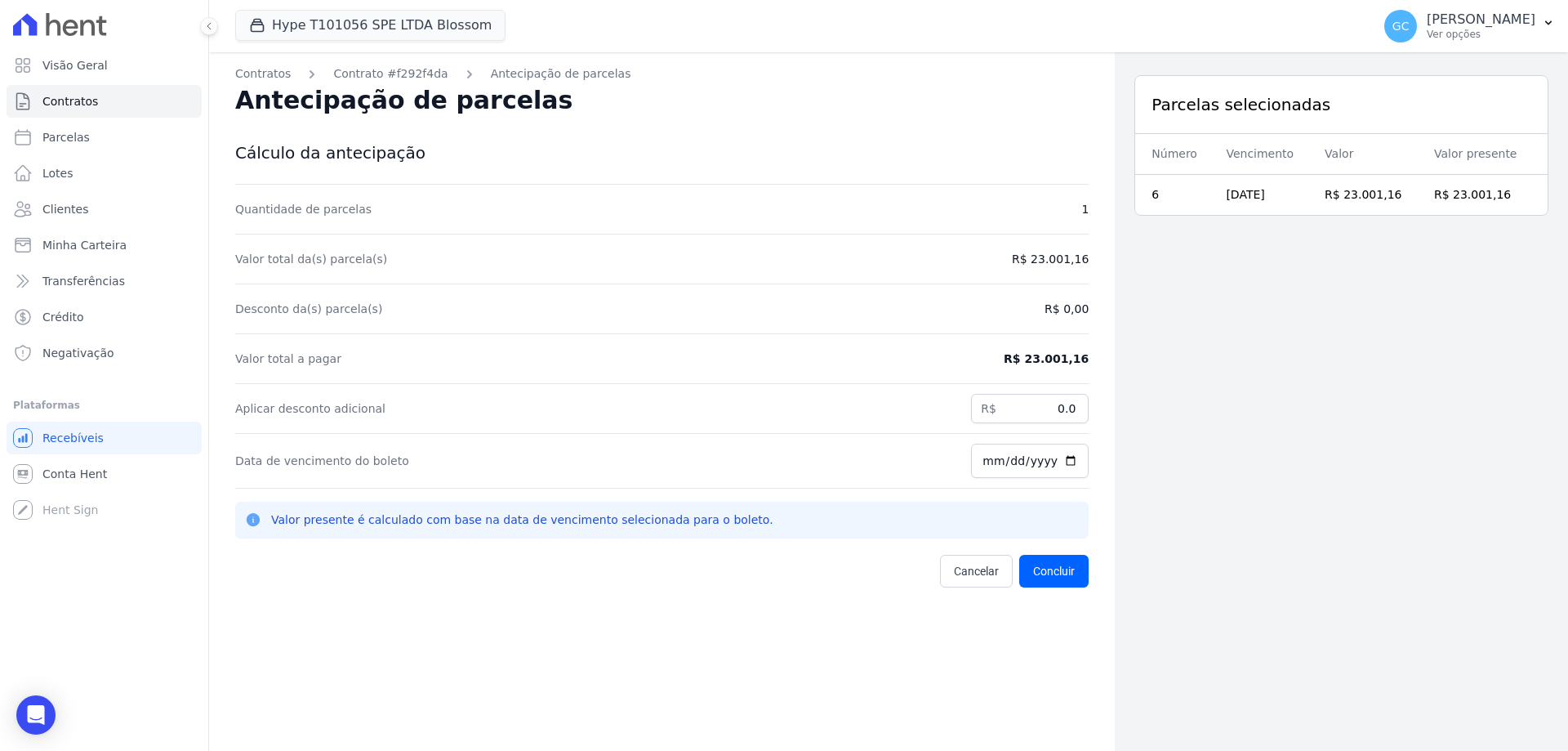
drag, startPoint x: 1034, startPoint y: 256, endPoint x: 1089, endPoint y: 263, distance: 55.4
click at [1089, 263] on div "Contratos Contrato #f292f4da Antecipação de parcelas Antecipação de parcelas Cá…" at bounding box center [662, 428] width 906 height 751
copy dd "23.001,16"
drag, startPoint x: 1043, startPoint y: 414, endPoint x: 1087, endPoint y: 416, distance: 44.0
click at [1087, 416] on div "Contratos Contrato #f292f4da Antecipação de parcelas Antecipação de parcelas Cá…" at bounding box center [662, 428] width 906 height 751
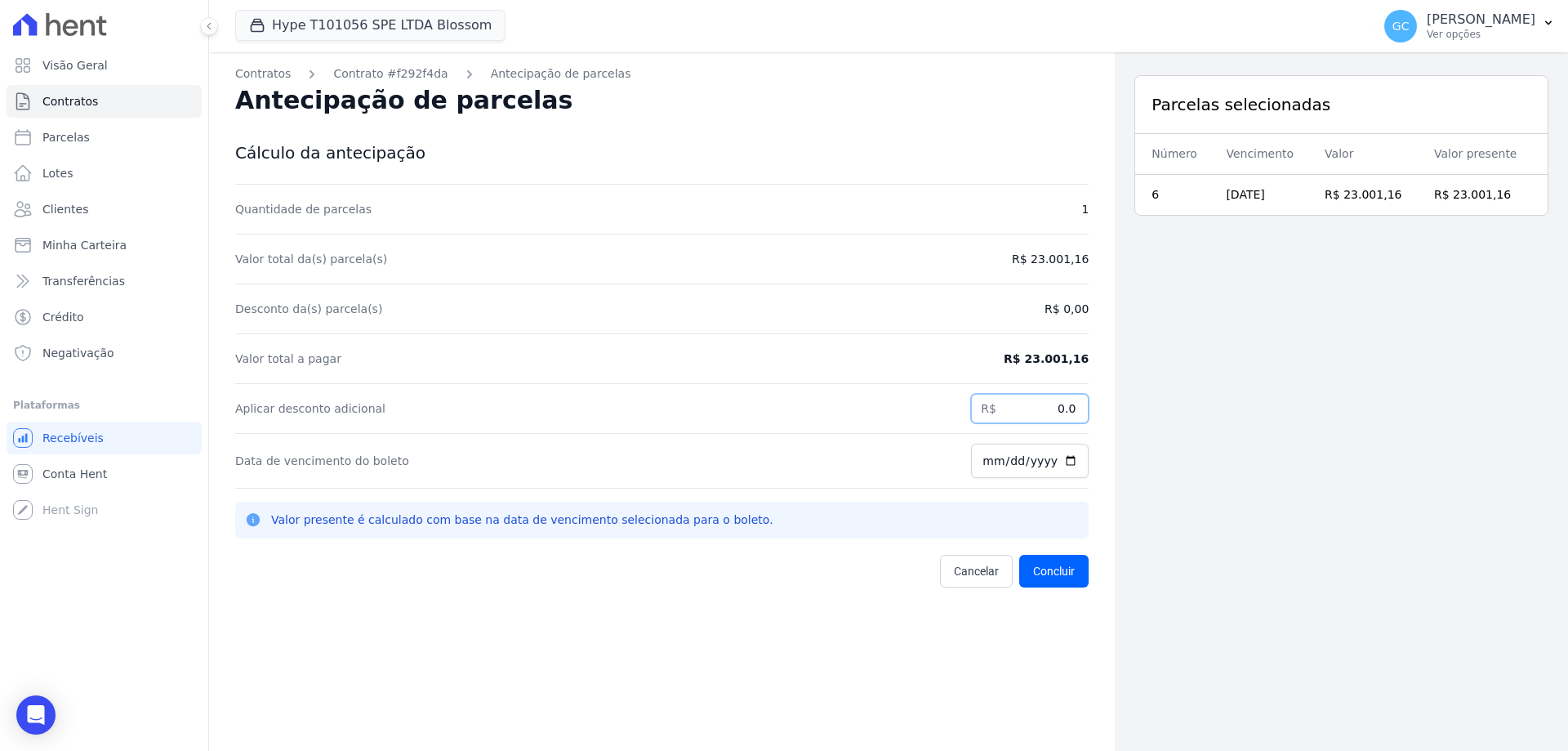
paste input "425.57"
type input "425.57"
click at [1049, 569] on button "Concluir" at bounding box center [1054, 572] width 69 height 33
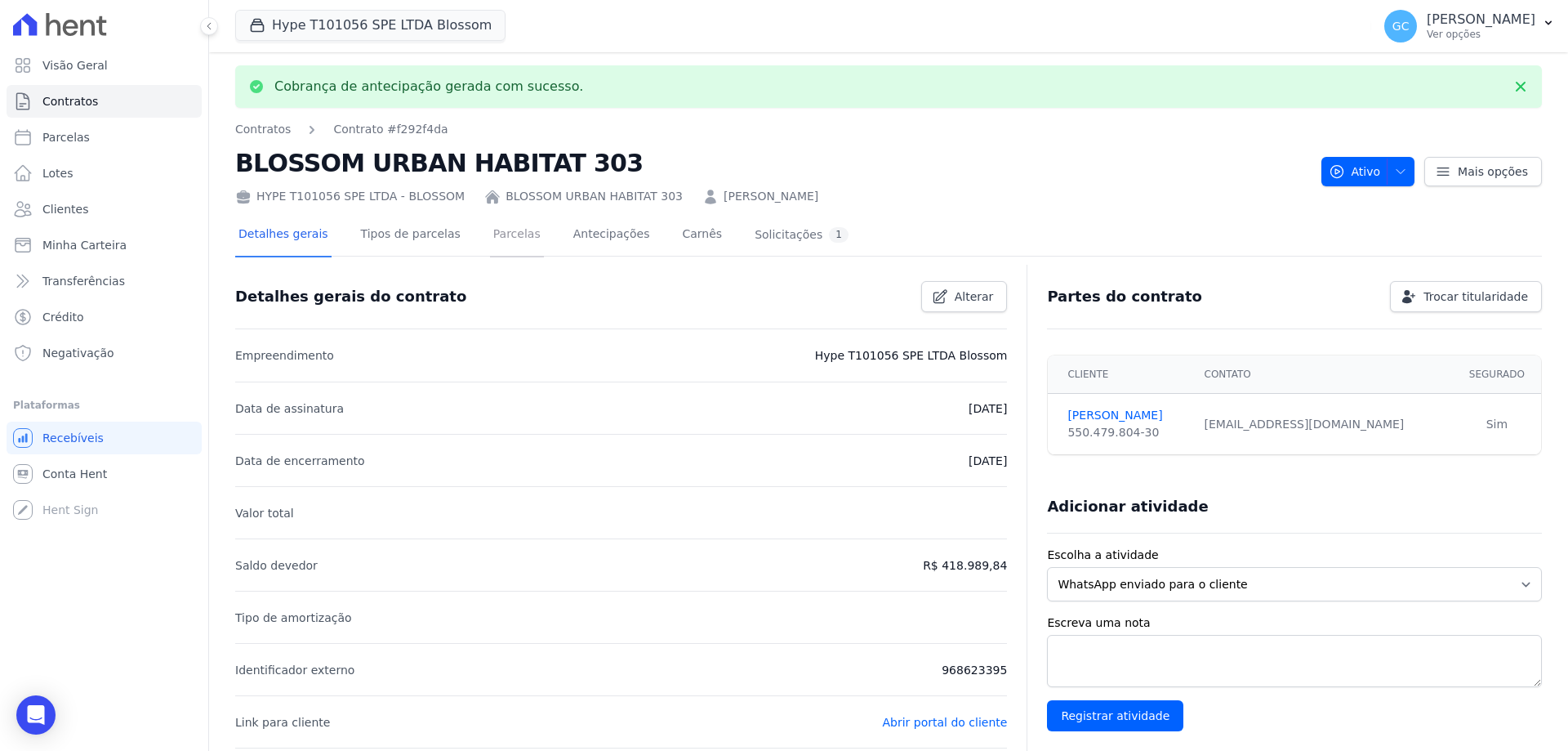
click at [506, 238] on link "Parcelas" at bounding box center [516, 236] width 54 height 43
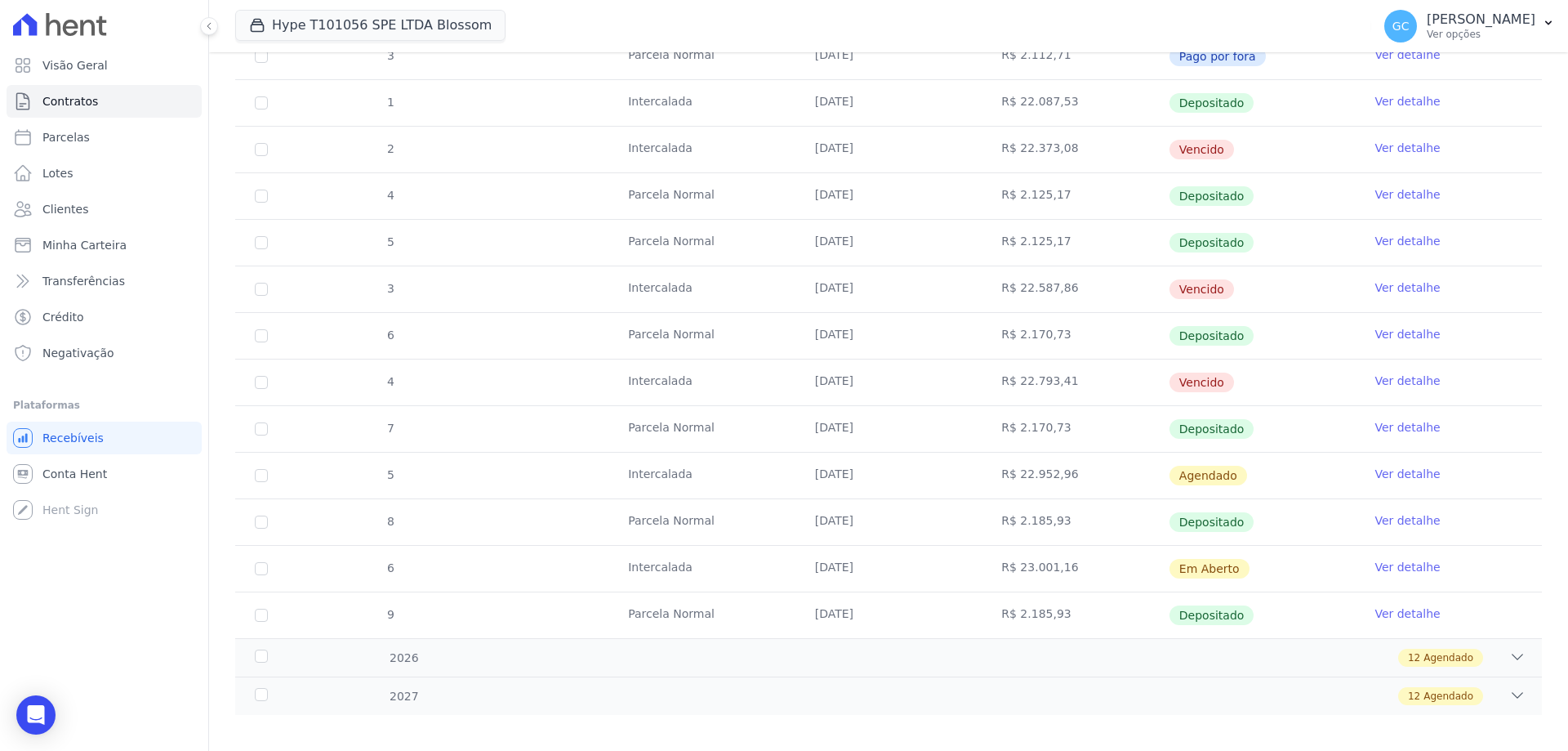
scroll to position [408, 0]
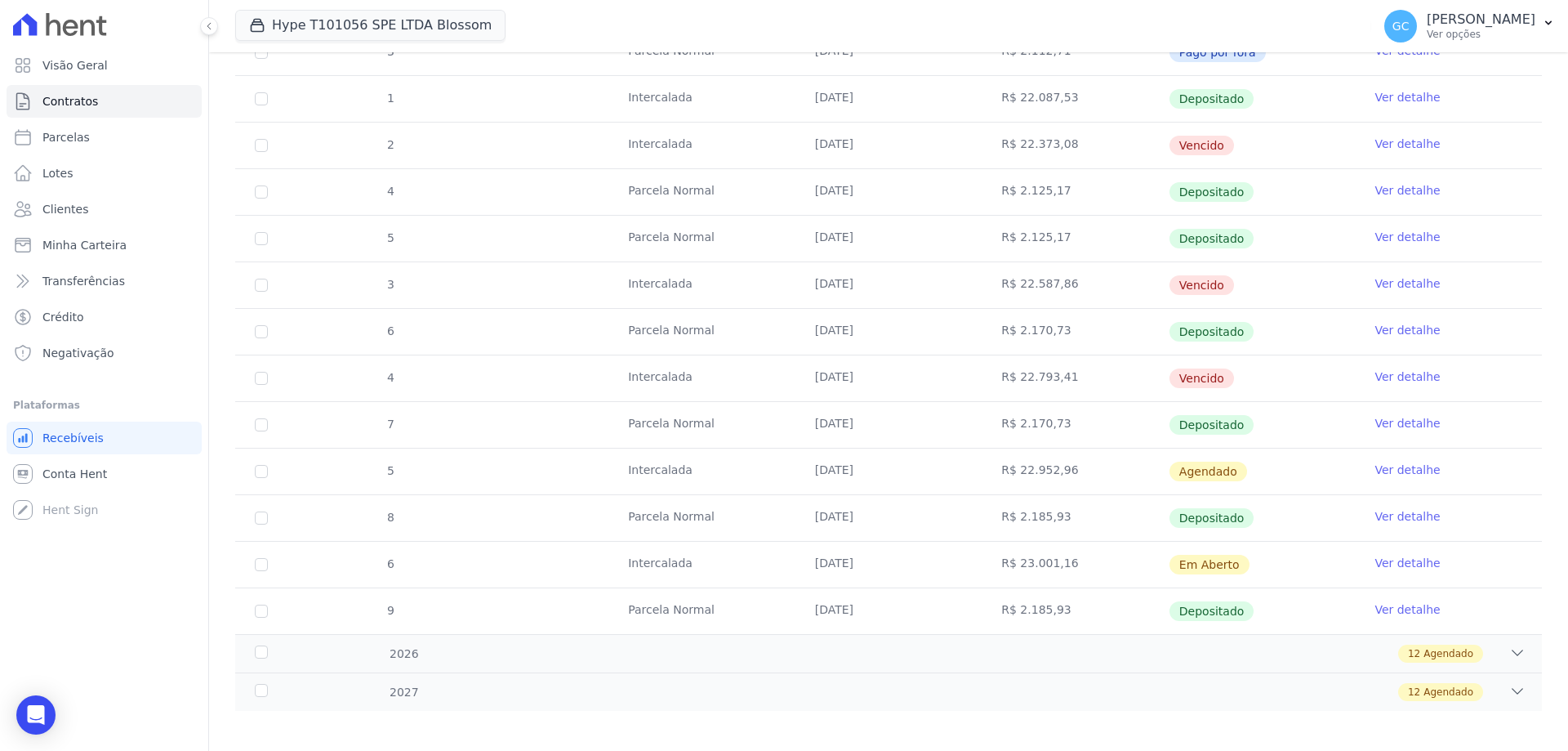
click at [1381, 556] on link "Ver detalhe" at bounding box center [1407, 563] width 65 height 17
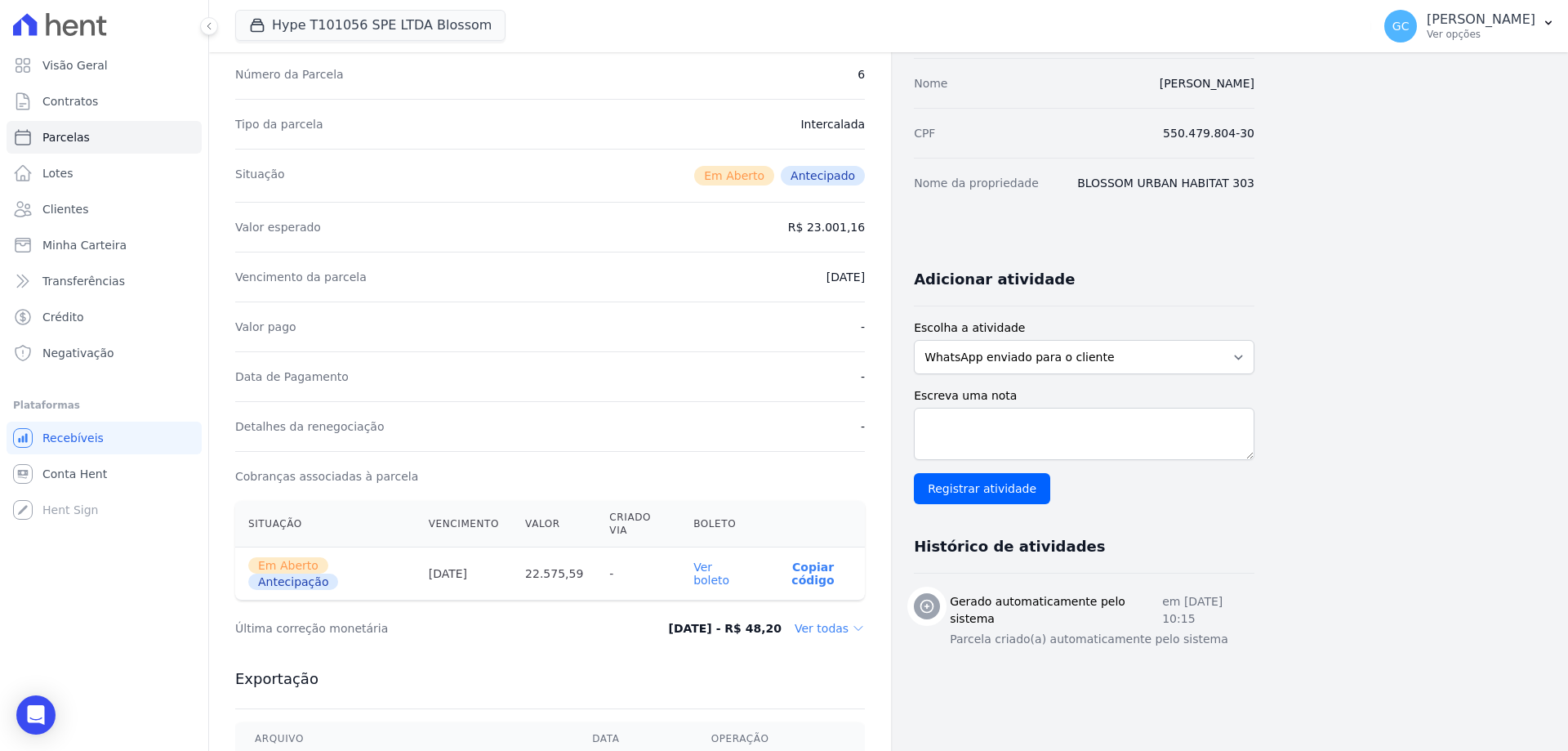
scroll to position [164, 0]
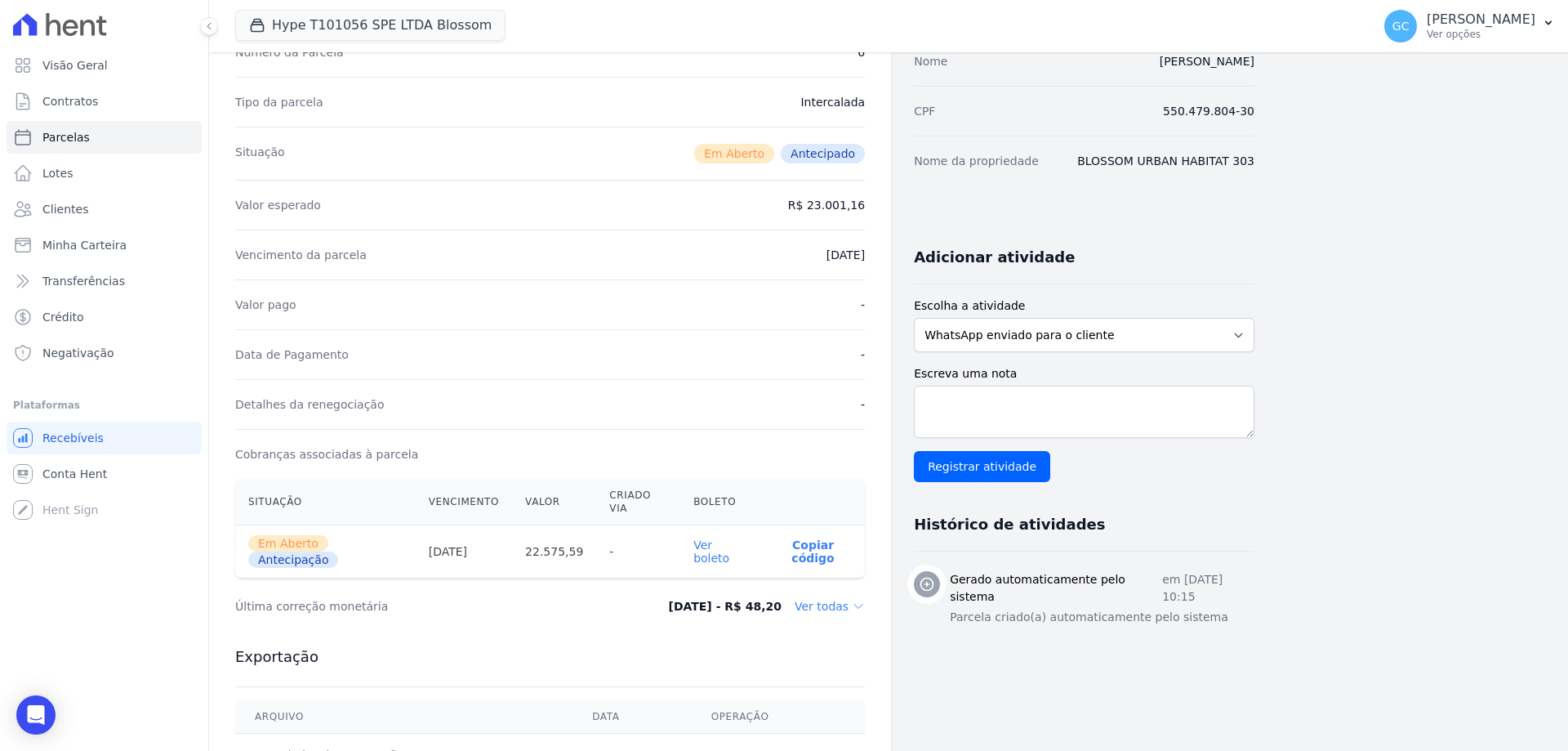
click at [729, 539] on link "Ver boleto" at bounding box center [711, 551] width 36 height 26
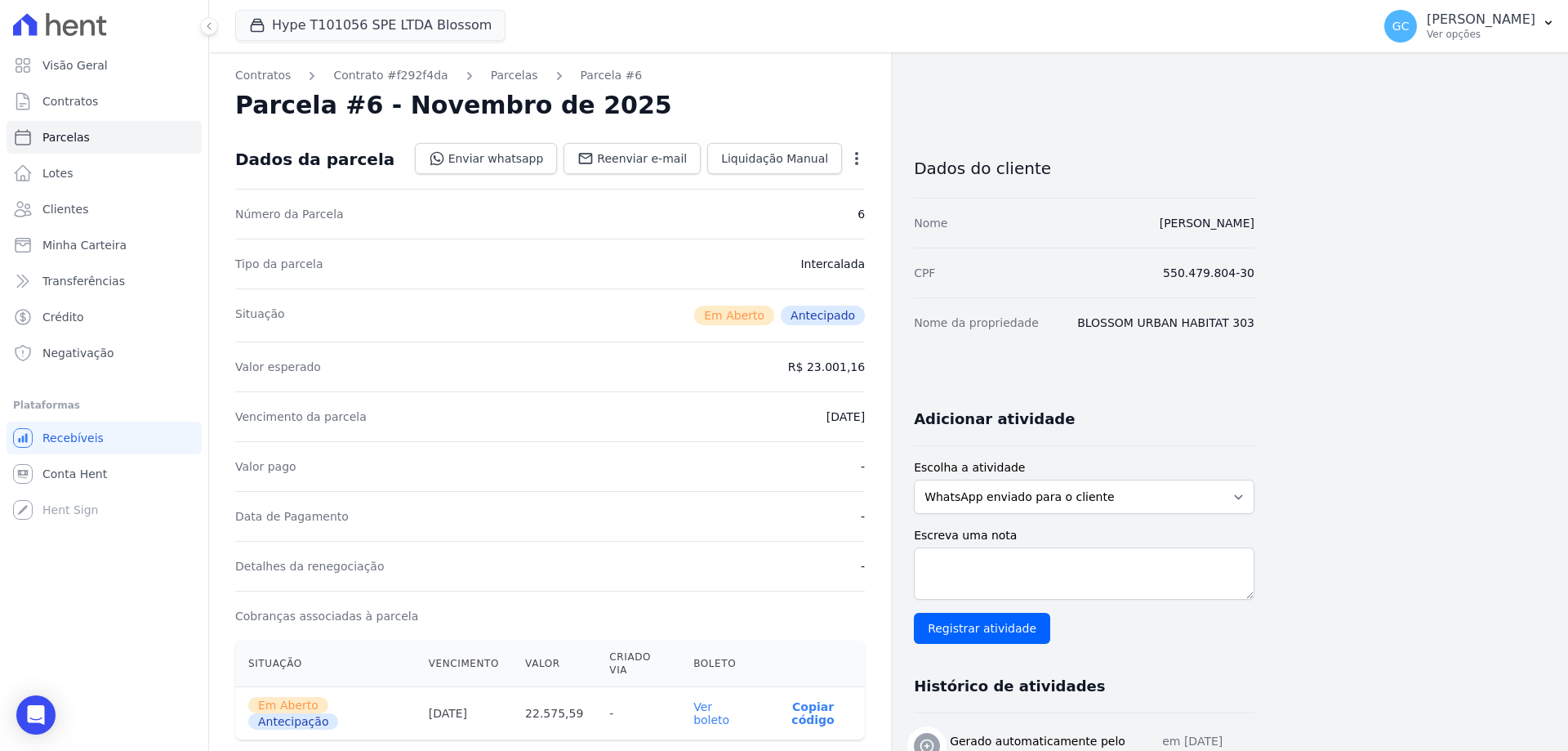
scroll to position [0, 0]
click at [491, 79] on link "Parcelas" at bounding box center [514, 77] width 48 height 18
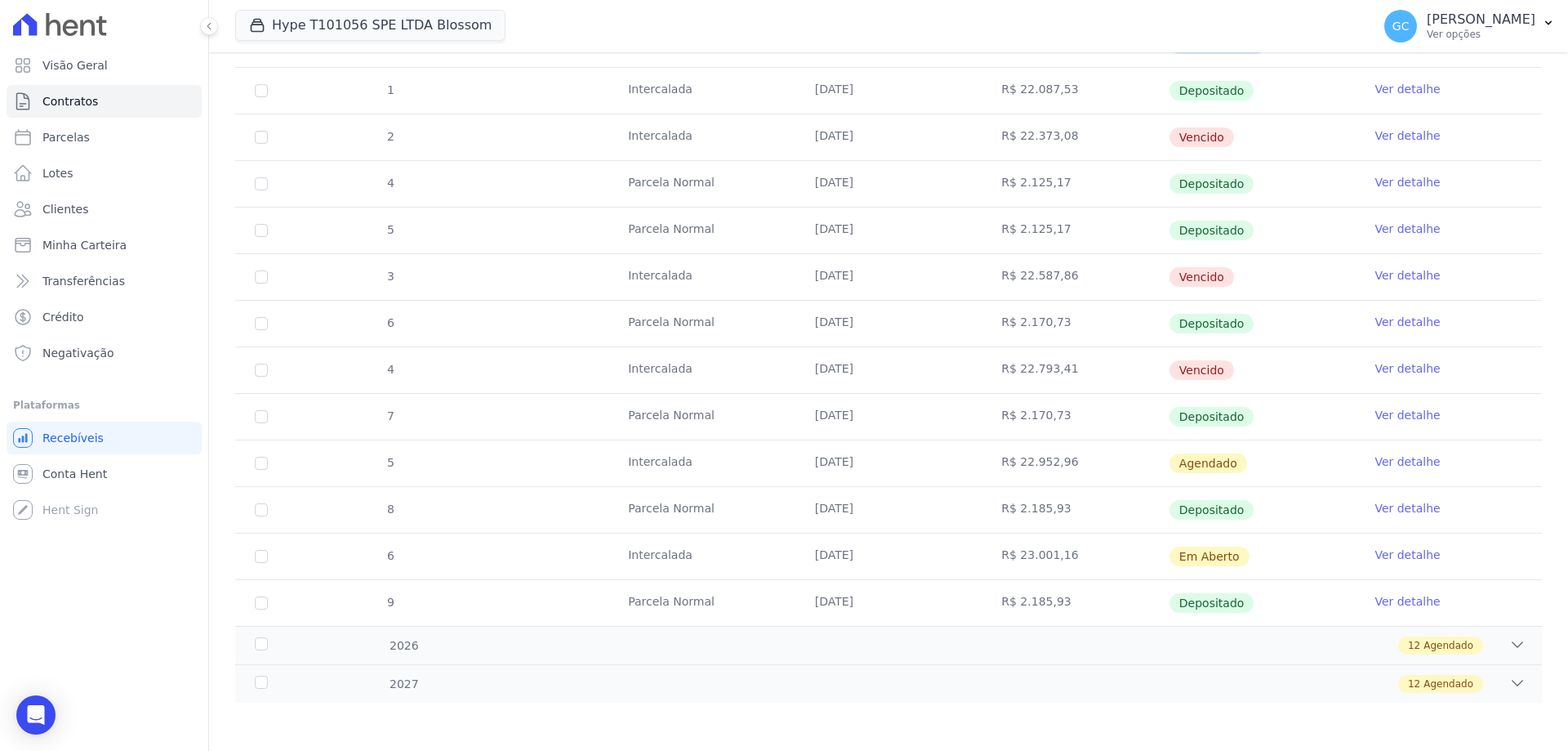
scroll to position [418, 0]
click at [1437, 640] on span "Agendado" at bounding box center [1448, 644] width 50 height 15
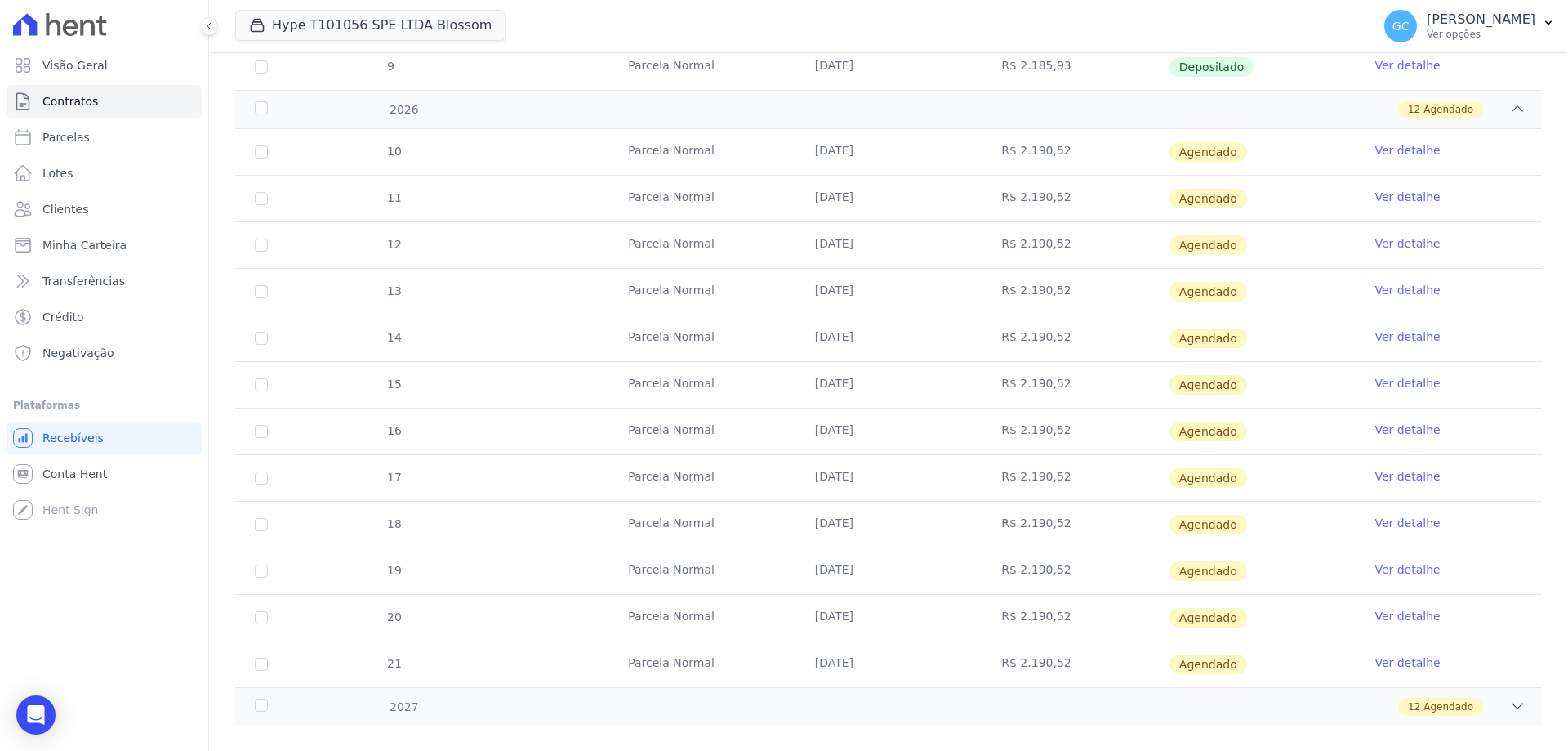
scroll to position [976, 0]
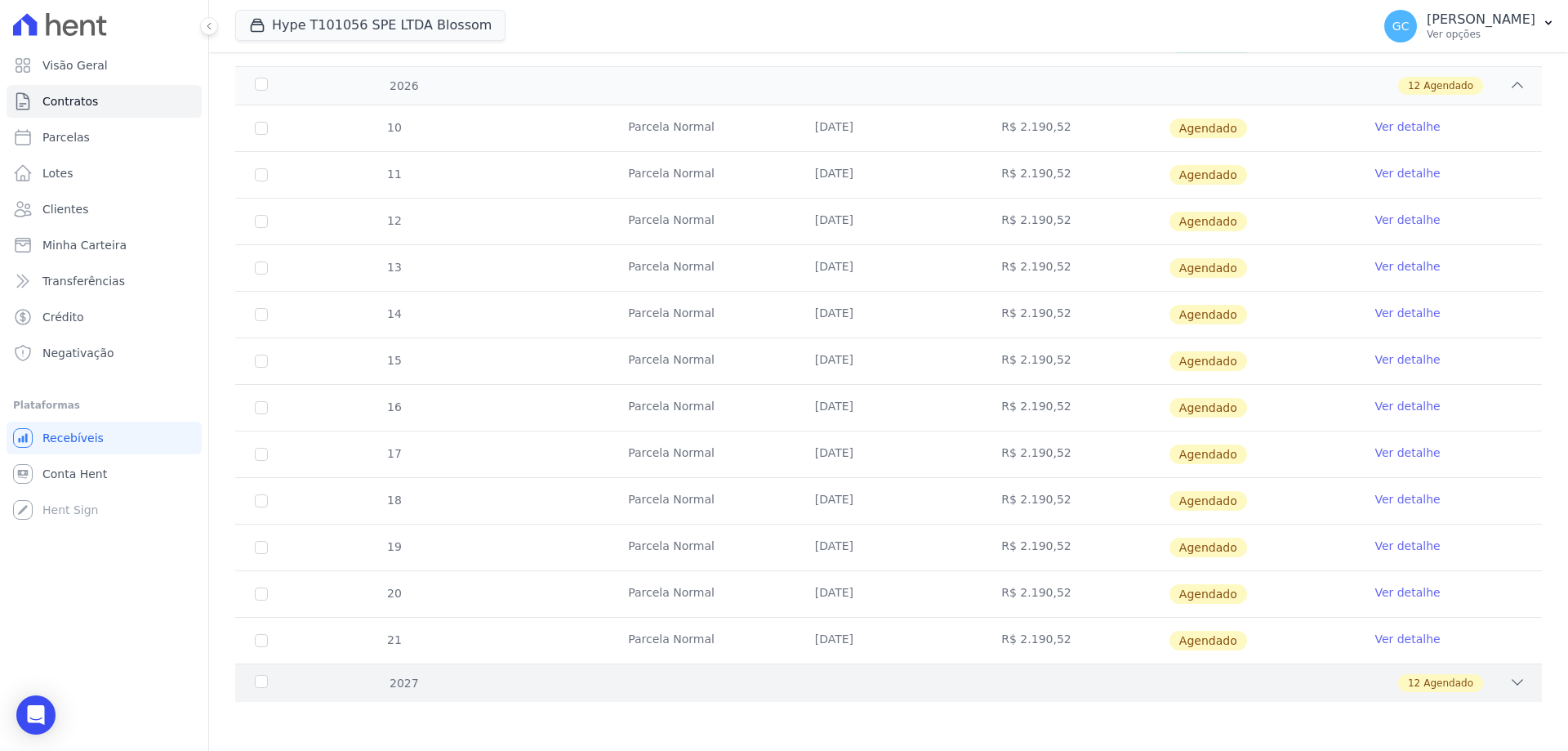
click at [1413, 689] on div "12 Agendado" at bounding box center [1440, 683] width 85 height 18
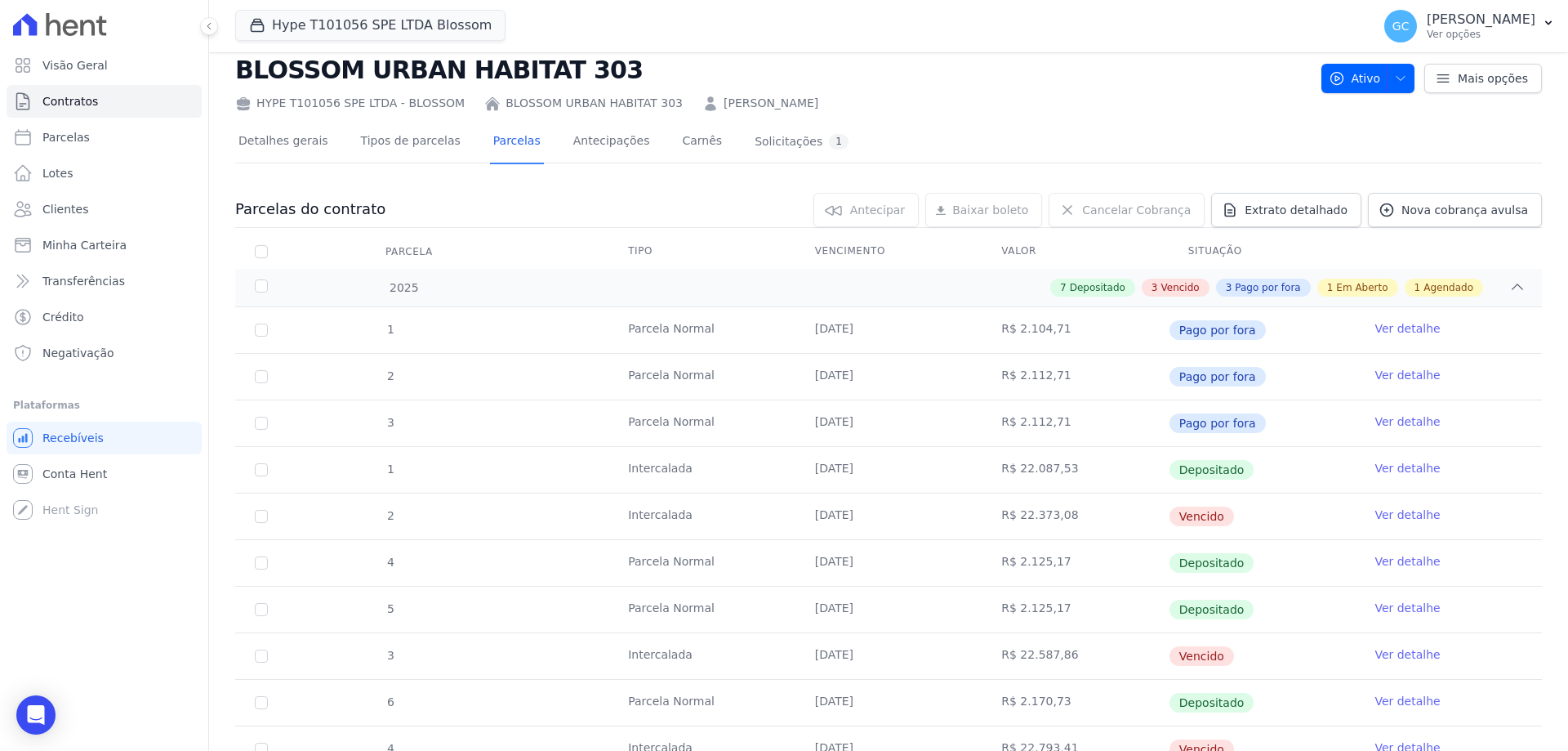
scroll to position [0, 0]
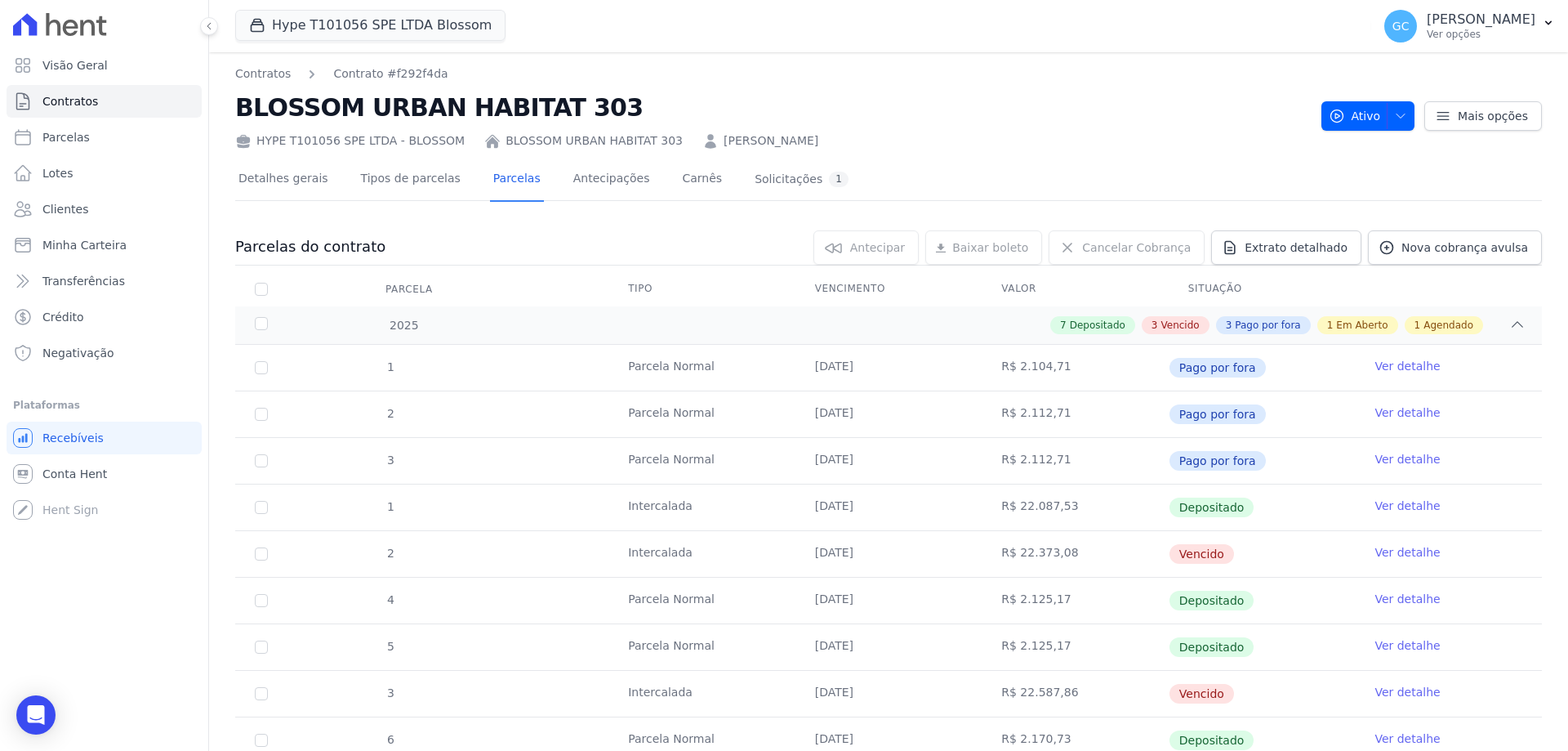
drag, startPoint x: 829, startPoint y: 144, endPoint x: 683, endPoint y: 144, distance: 146.0
click at [683, 144] on div "HYPE T101056 SPE LTDA - BLOSSOM BLOSSOM URBAN HABITAT 303 Rogerio Candido Corre…" at bounding box center [772, 137] width 1073 height 23
copy link "Rogerio Candido Correia"
click at [33, 720] on icon "Open Intercom Messenger" at bounding box center [36, 715] width 21 height 21
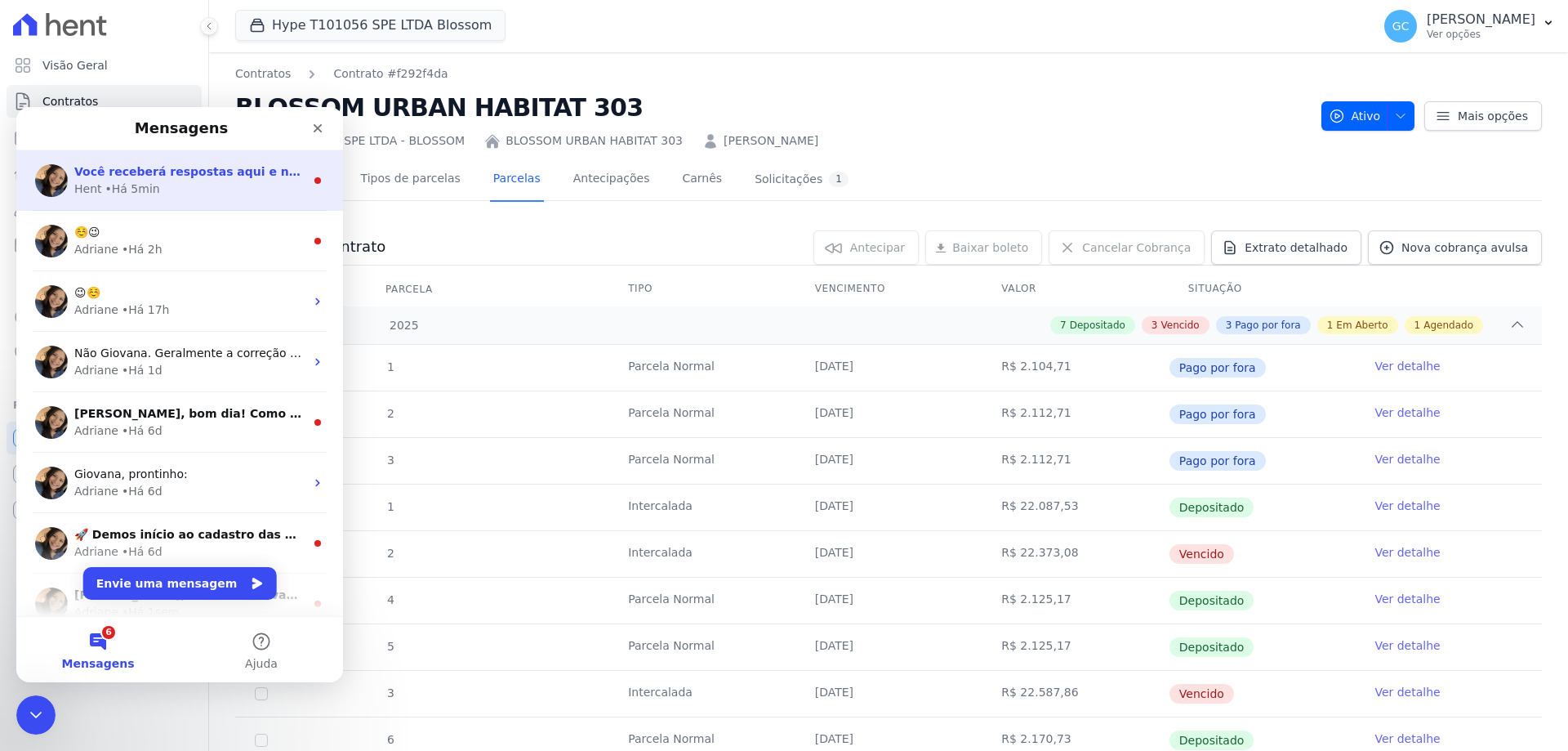
click at [165, 195] on div "Hent • Há 5min" at bounding box center [189, 189] width 231 height 18
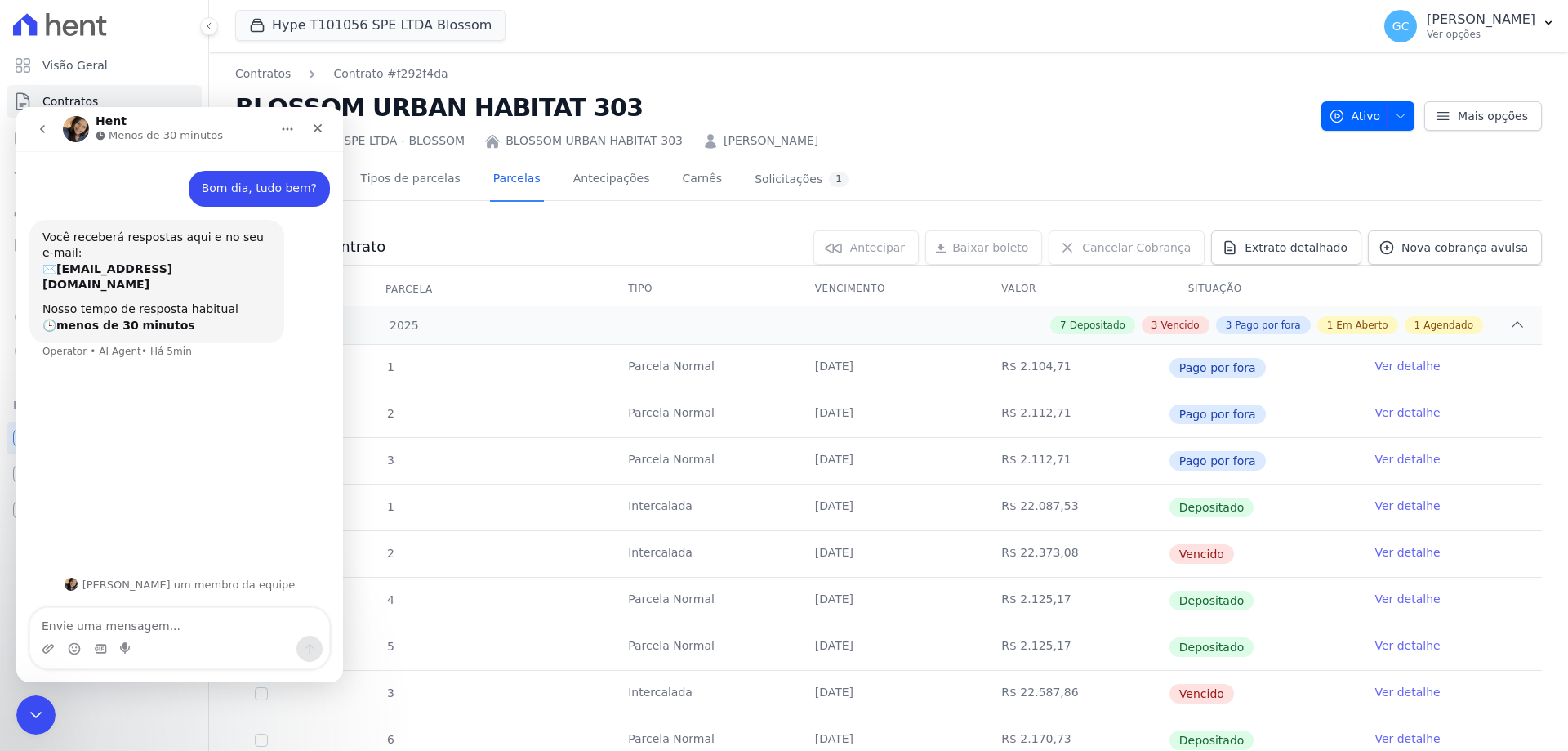
click at [118, 626] on textarea "Envie uma mensagem..." at bounding box center [179, 621] width 299 height 28
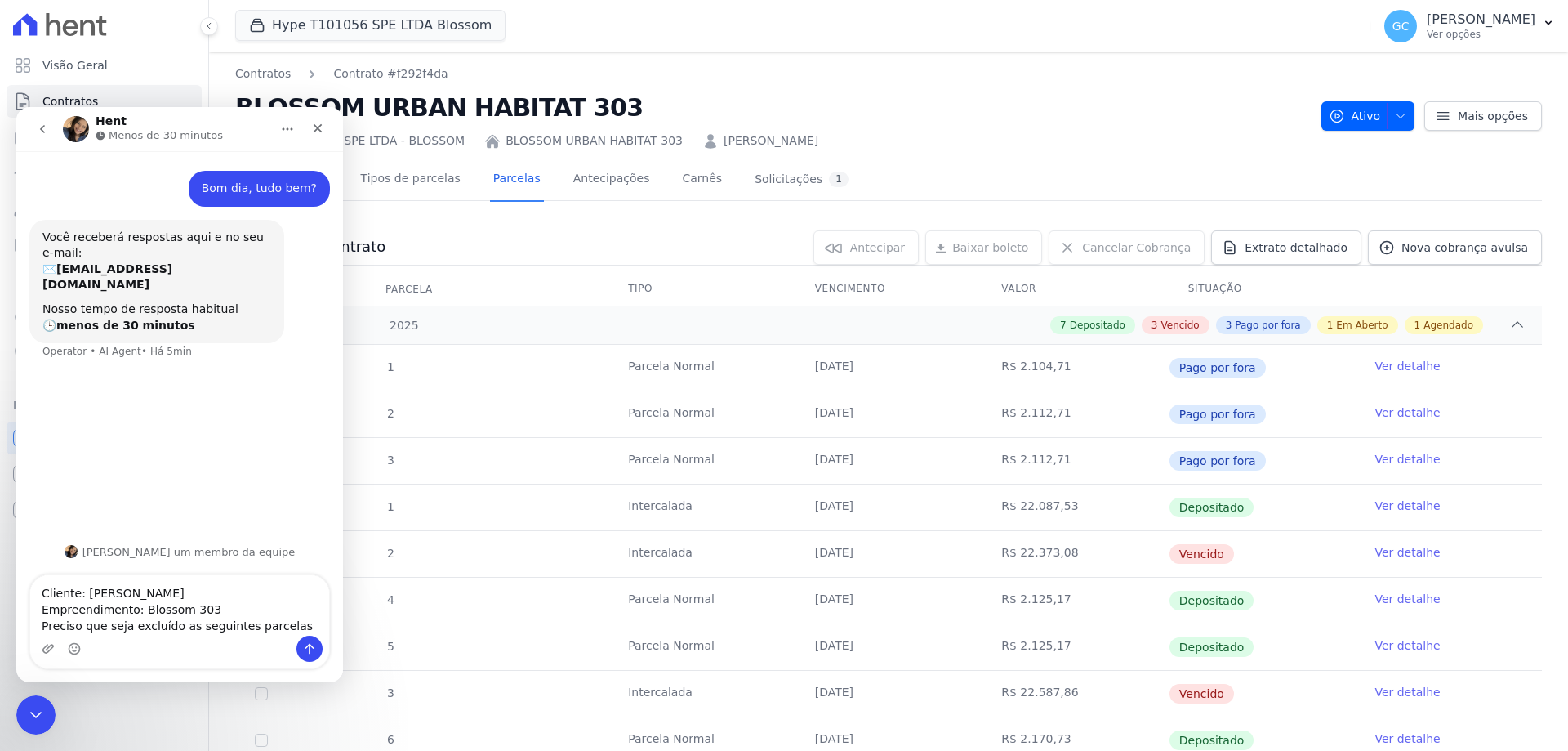
click at [290, 621] on textarea "Cliente: Rogerio Candido Correia Empreendimento: Blossom 303 Preciso que seja e…" at bounding box center [179, 605] width 299 height 60
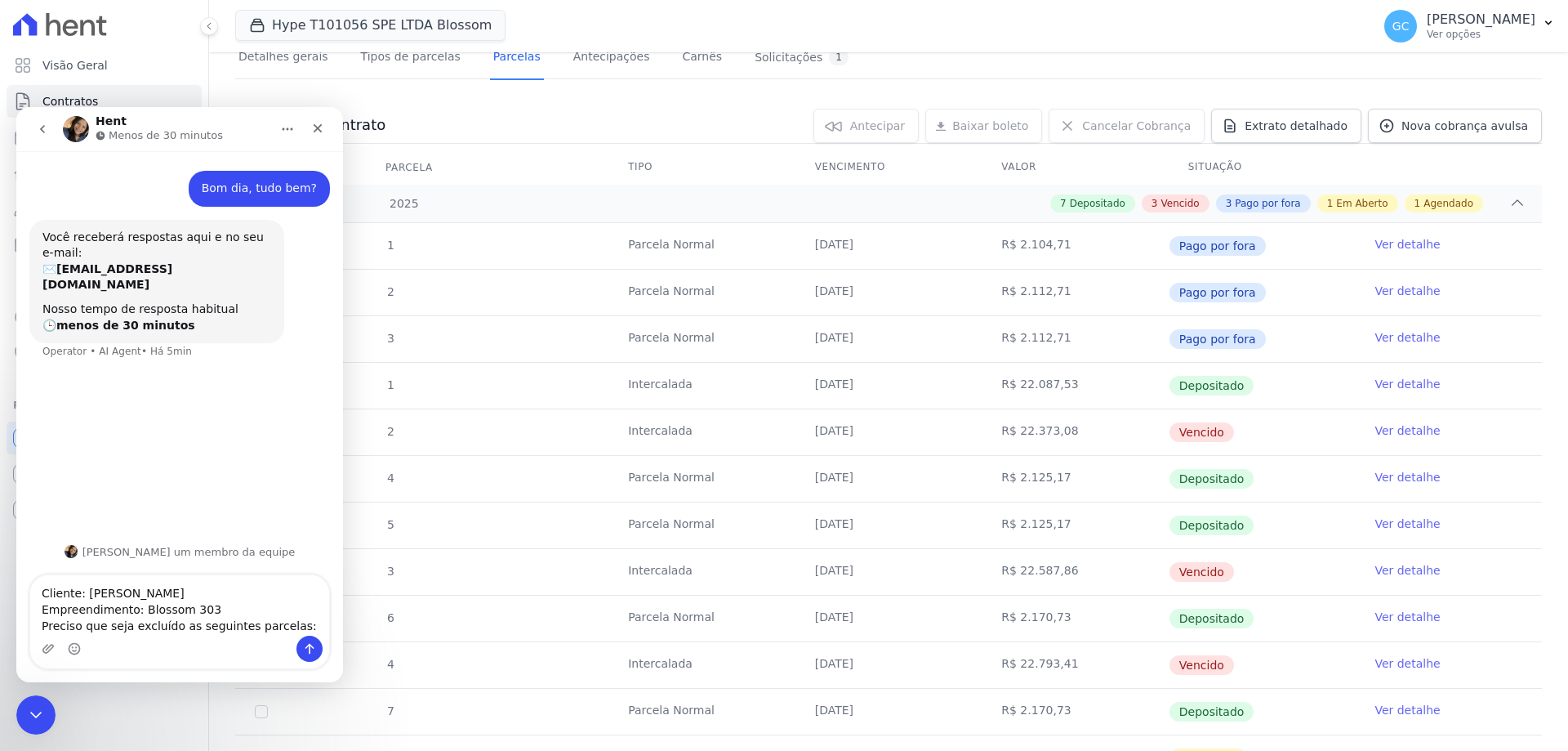
scroll to position [164, 0]
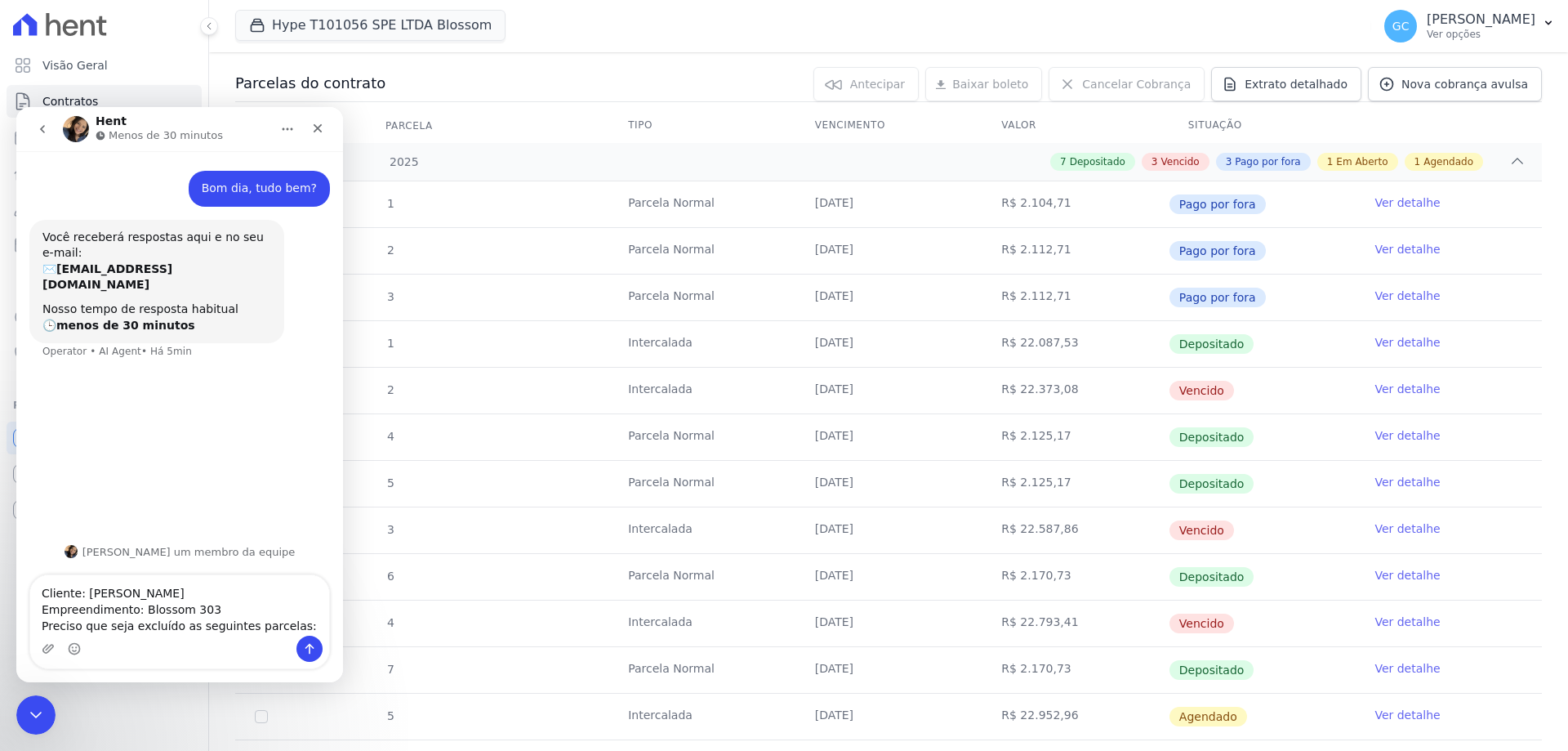
drag, startPoint x: 869, startPoint y: 387, endPoint x: 808, endPoint y: 392, distance: 61.2
click at [808, 392] on td "25/07/2025" at bounding box center [889, 390] width 187 height 46
copy td "25/07/2025"
click at [84, 614] on textarea "Cliente: Rogerio Candido Correia Empreendimento: Blossom 303 Preciso que seja e…" at bounding box center [179, 605] width 299 height 60
drag, startPoint x: 1070, startPoint y: 387, endPoint x: 672, endPoint y: 535, distance: 424.6
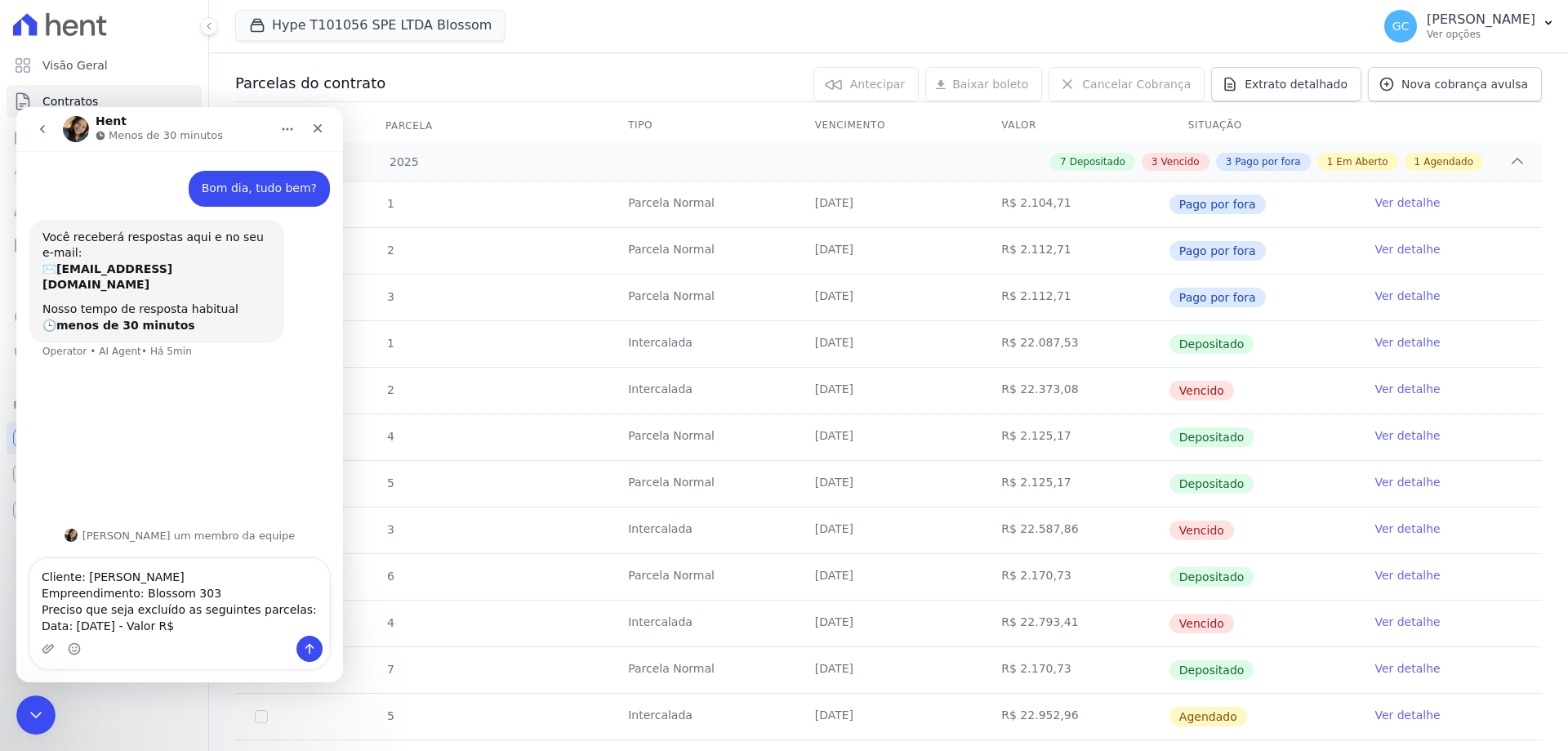
click at [993, 392] on td "R$ 22.373,08" at bounding box center [1075, 390] width 187 height 46
copy td "R$ 22.373,08"
drag, startPoint x: 183, startPoint y: 611, endPoint x: 165, endPoint y: 611, distance: 18.0
click at [165, 611] on textarea "Cliente: Rogerio Candido Correia Empreendimento: Blossom 303 Preciso que seja e…" at bounding box center [179, 597] width 299 height 77
paste textarea "R$ 22.373,08"
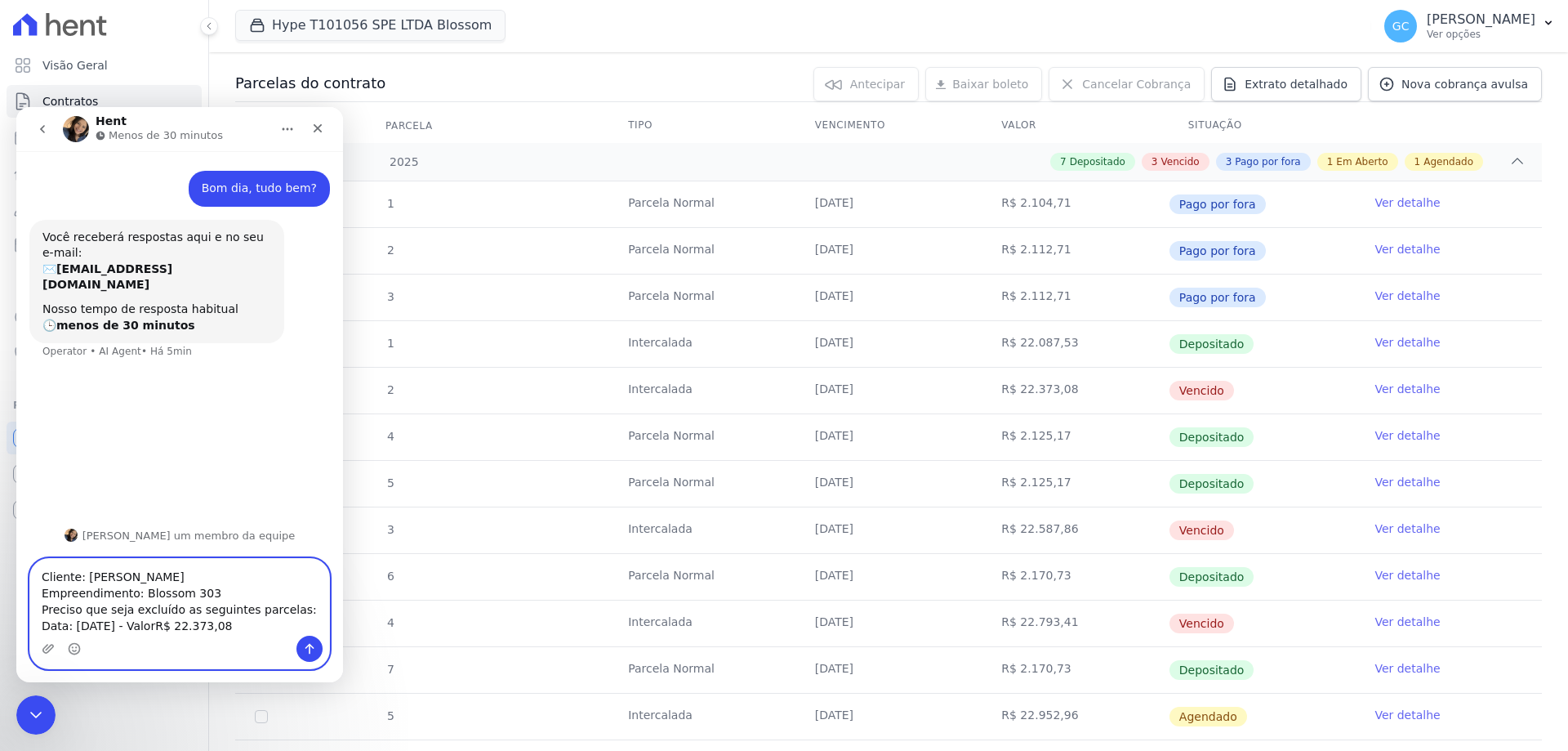
click at [167, 611] on textarea "Cliente: Rogerio Candido Correia Empreendimento: Blossom 303 Preciso que seja e…" at bounding box center [179, 597] width 299 height 77
click at [285, 593] on textarea "Cliente: Rogerio Candido Correia Empreendimento: Blossom 303 Preciso que seja e…" at bounding box center [179, 597] width 299 height 77
drag, startPoint x: 232, startPoint y: 614, endPoint x: 34, endPoint y: 611, distance: 198.0
click at [34, 611] on textarea "Cliente: Rogerio Candido Correia Empreendimento: Blossom 303 Preciso que seja e…" at bounding box center [179, 589] width 299 height 94
click at [240, 611] on textarea "Cliente: Rogerio Candido Correia Empreendimento: Blossom 303 Preciso que seja e…" at bounding box center [179, 589] width 299 height 94
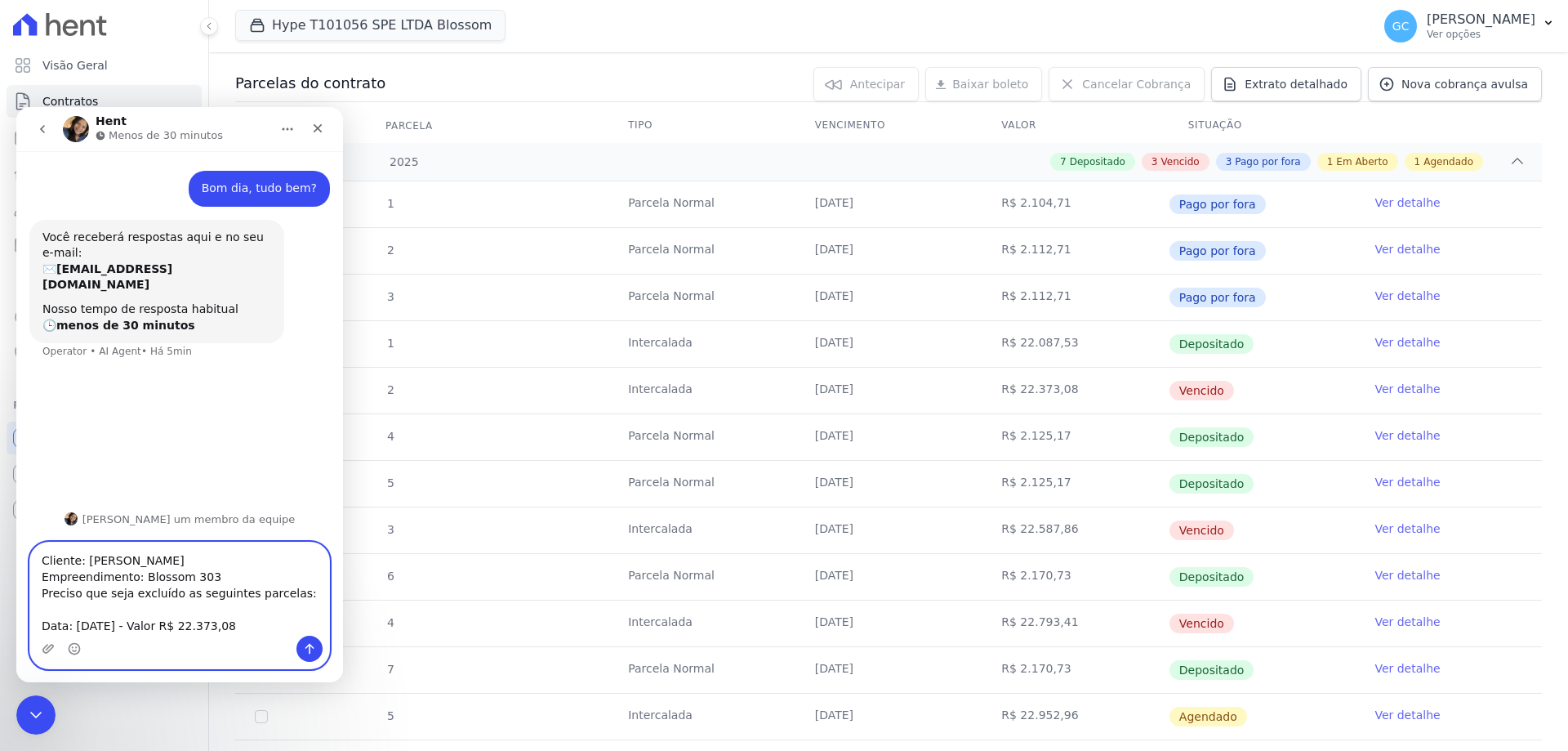
click at [247, 604] on textarea "Cliente: Rogerio Candido Correia Empreendimento: Blossom 303 Preciso que seja e…" at bounding box center [179, 589] width 299 height 94
paste textarea "Data: 25/07/2025 - Valor R$ 22.373,08"
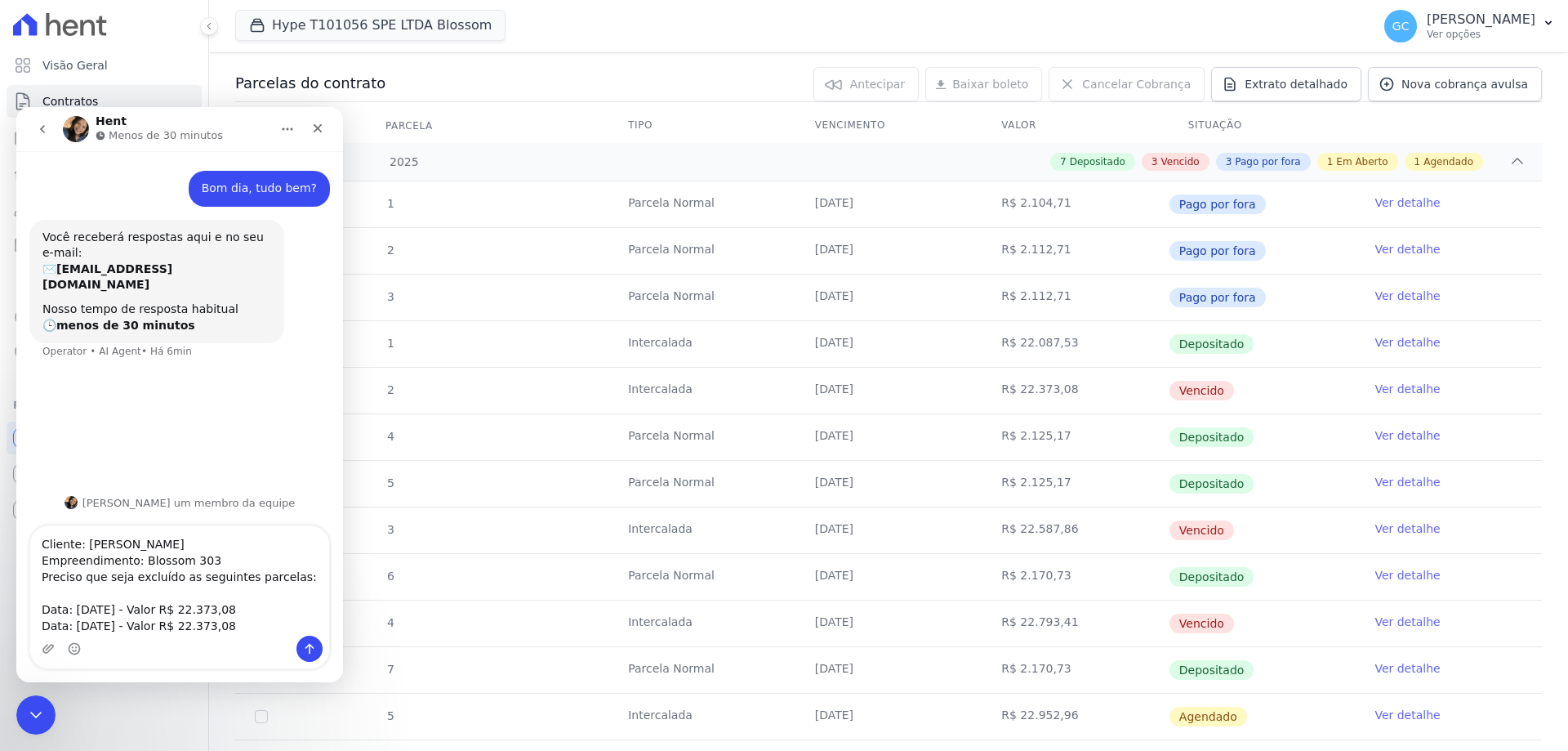
drag, startPoint x: 883, startPoint y: 530, endPoint x: 805, endPoint y: 526, distance: 78.1
click at [805, 526] on td "25/08/2025" at bounding box center [889, 530] width 187 height 46
copy td "25/08/2025"
drag, startPoint x: 112, startPoint y: 610, endPoint x: 73, endPoint y: 609, distance: 39.0
click at [73, 609] on textarea "Cliente: Rogerio Candido Correia Empreendimento: Blossom 303 Preciso que seja e…" at bounding box center [179, 581] width 299 height 109
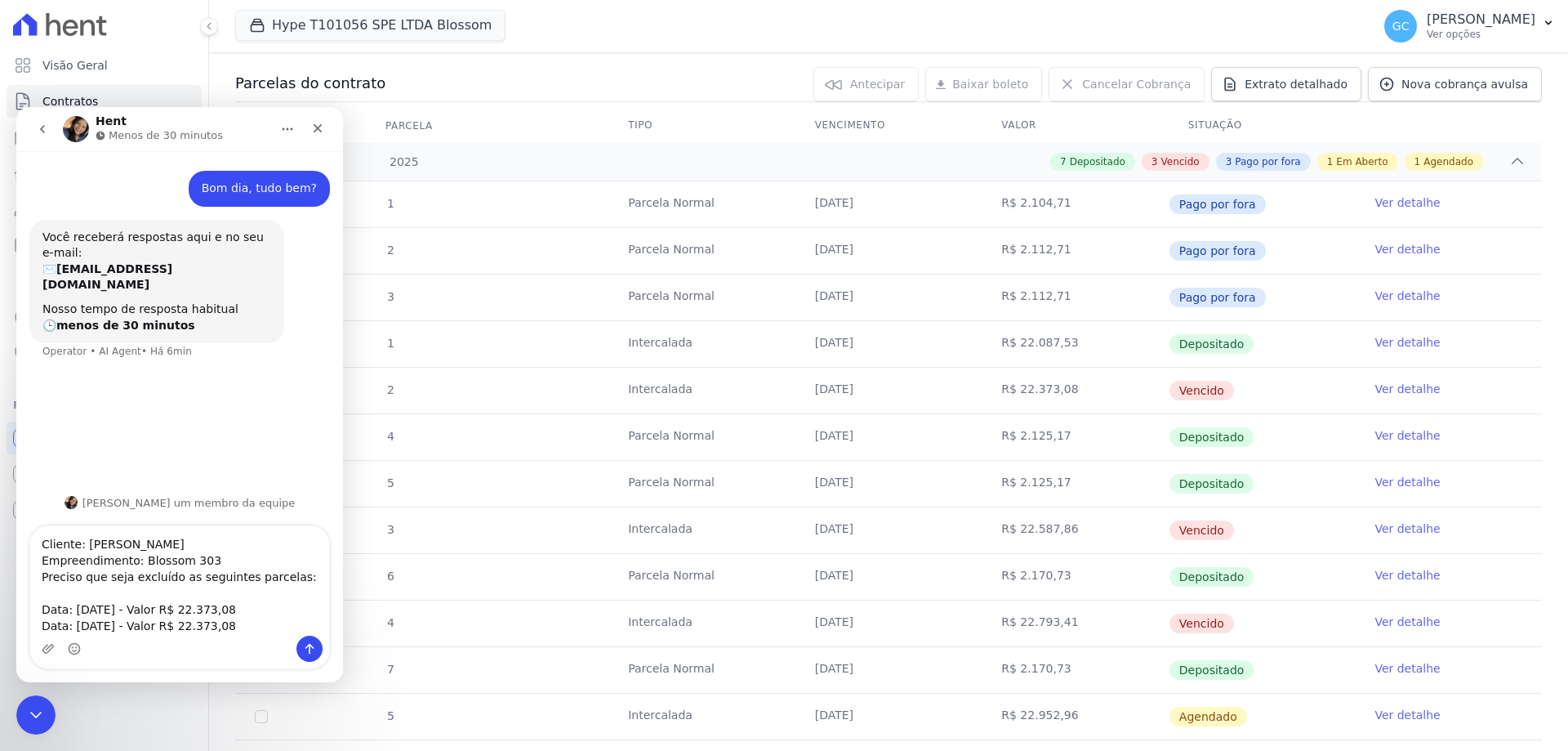
drag, startPoint x: 1074, startPoint y: 528, endPoint x: 1011, endPoint y: 528, distance: 63.0
click at [1011, 528] on td "R$ 22.587,86" at bounding box center [1075, 530] width 187 height 46
copy td "22.587,86"
click at [1086, 520] on td "R$ 22.587,86" at bounding box center [1075, 530] width 187 height 46
drag, startPoint x: 1076, startPoint y: 530, endPoint x: 988, endPoint y: 531, distance: 88.0
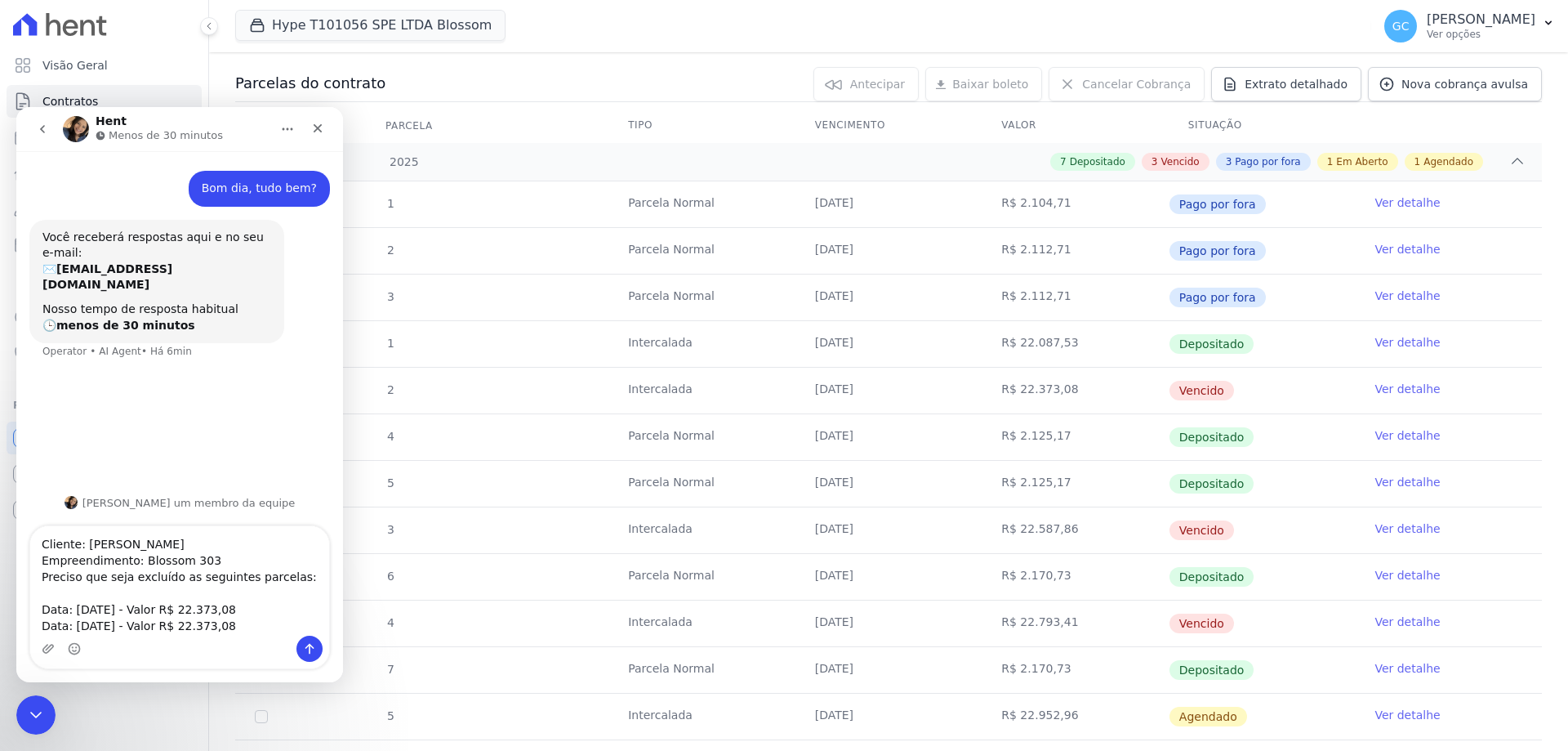
click at [988, 531] on td "R$ 22.587,86" at bounding box center [1075, 530] width 187 height 46
copy td "R$ 22.587,86"
click at [248, 611] on textarea "Cliente: Rogerio Candido Correia Empreendimento: Blossom 303 Preciso que seja e…" at bounding box center [179, 581] width 299 height 109
drag, startPoint x: 236, startPoint y: 611, endPoint x: 169, endPoint y: 611, distance: 67.0
click at [169, 611] on textarea "Cliente: Rogerio Candido Correia Empreendimento: Blossom 303 Preciso que seja e…" at bounding box center [179, 581] width 299 height 109
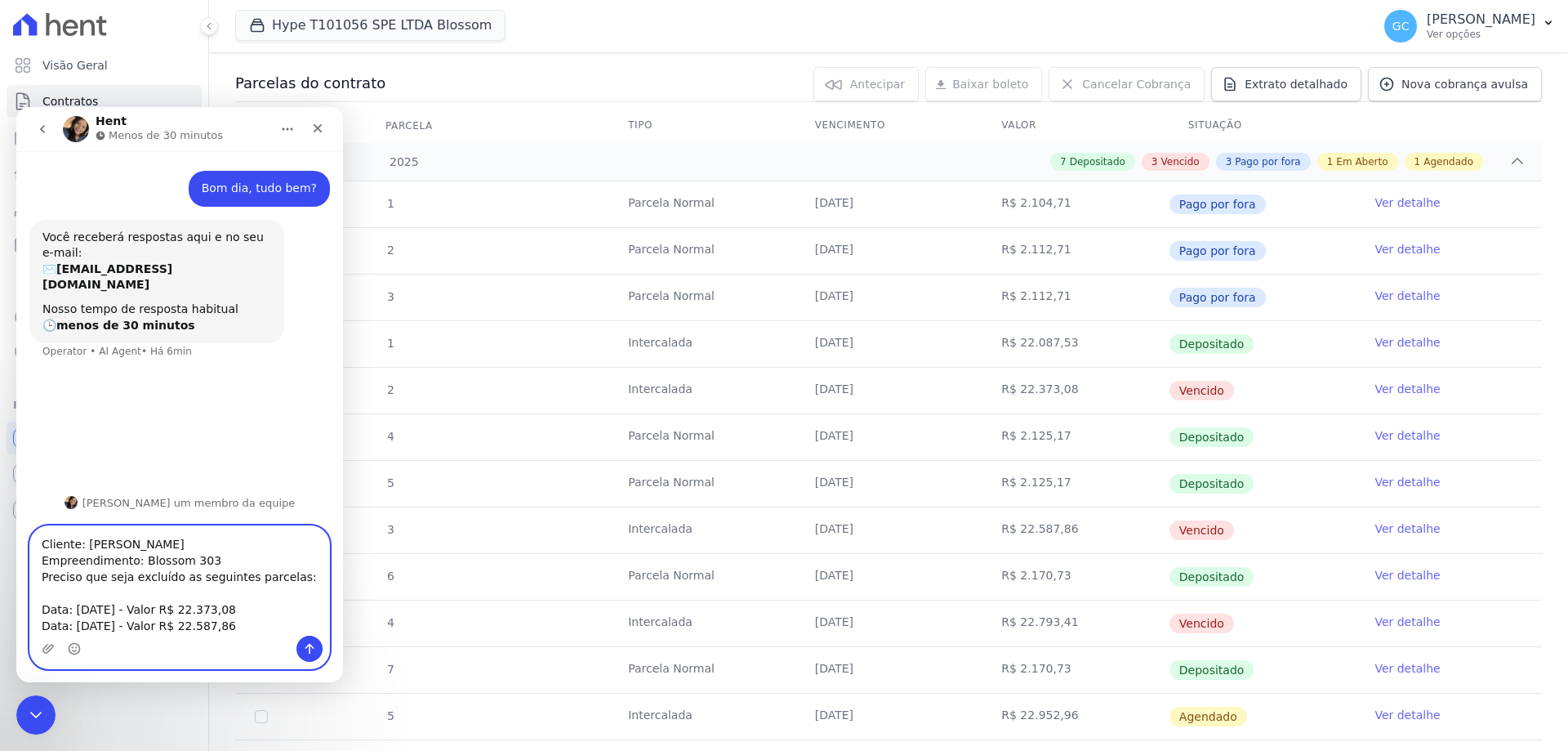
click at [238, 611] on textarea "Cliente: Rogerio Candido Correia Empreendimento: Blossom 303 Preciso que seja e…" at bounding box center [179, 581] width 299 height 109
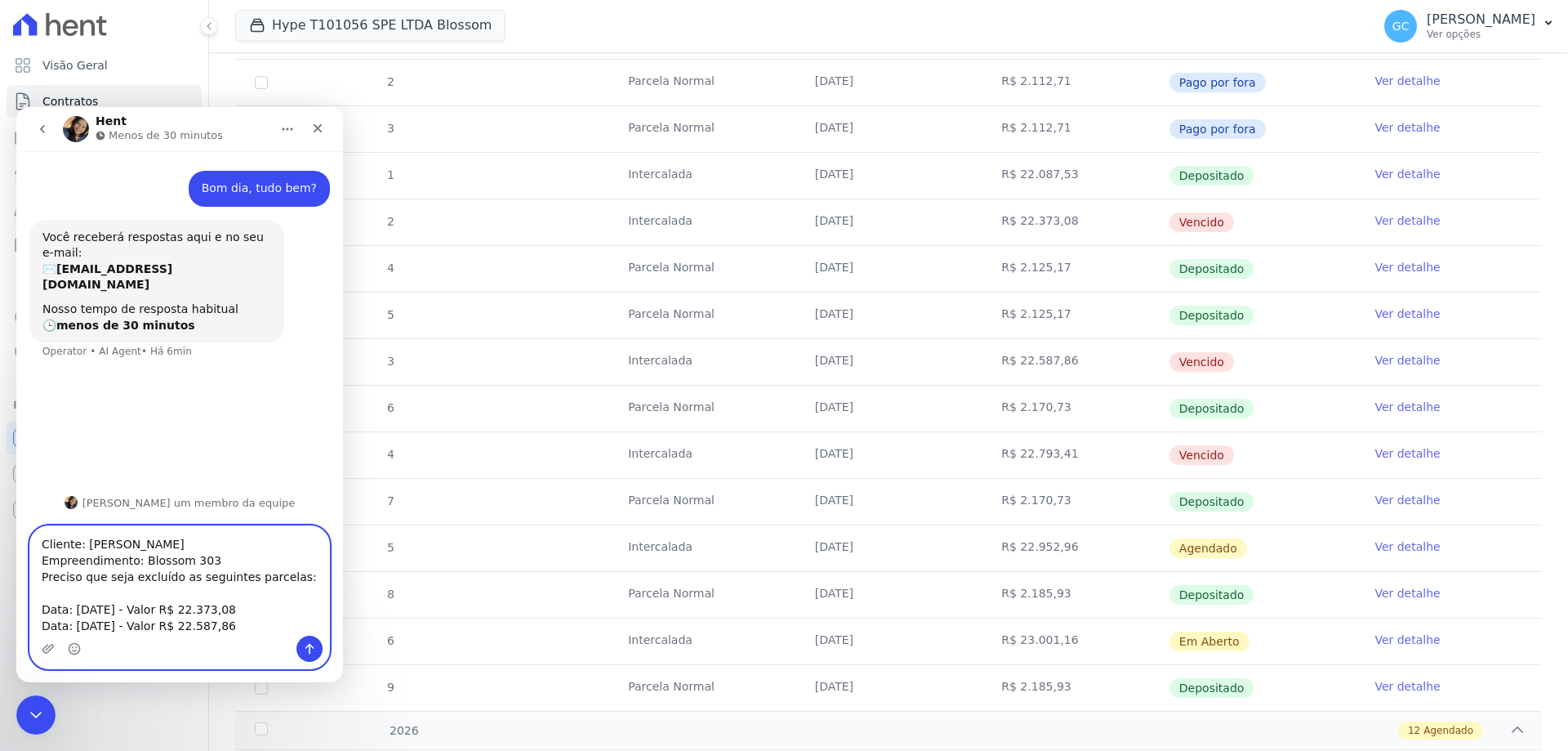
scroll to position [408, 0]
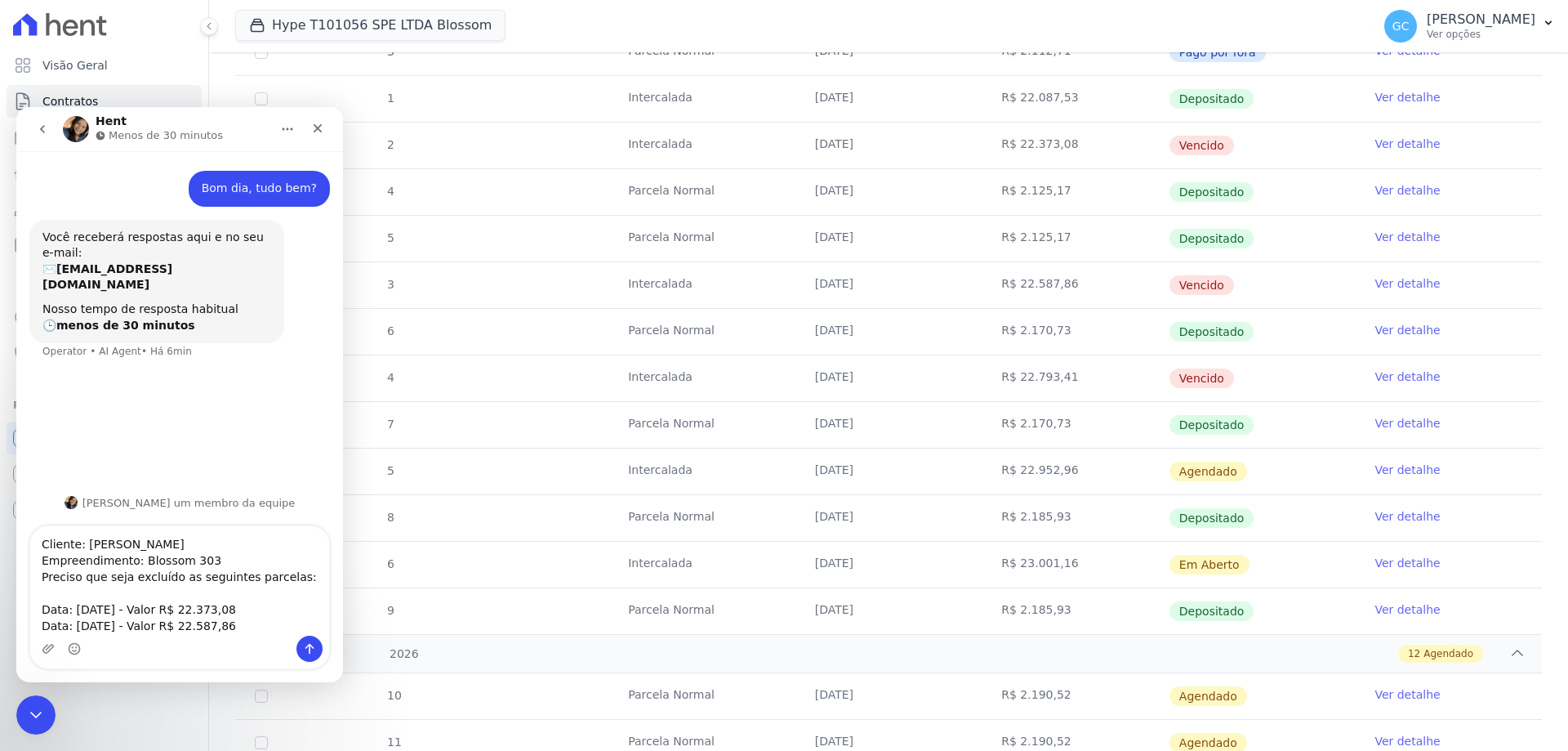
drag, startPoint x: 884, startPoint y: 378, endPoint x: 662, endPoint y: 475, distance: 242.3
click at [809, 382] on td "25/09/2025" at bounding box center [889, 378] width 187 height 46
copy td "25/09/2025"
click at [64, 625] on textarea "Cliente: Rogerio Candido Correia Empreendimento: Blossom 303 Preciso que seja e…" at bounding box center [179, 581] width 299 height 109
drag, startPoint x: 235, startPoint y: 606, endPoint x: 30, endPoint y: 606, distance: 205.0
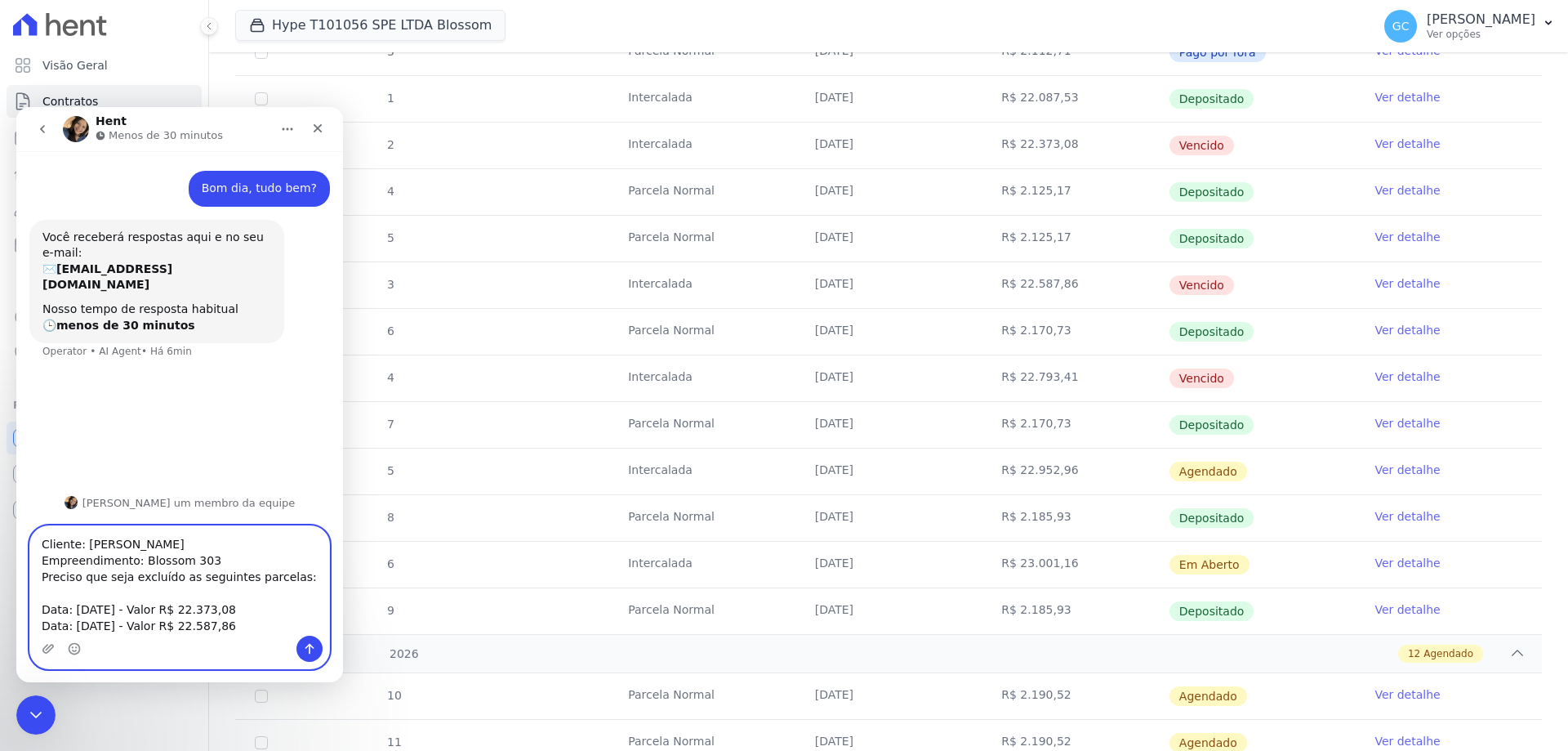
click at [30, 606] on textarea "Cliente: Rogerio Candido Correia Empreendimento: Blossom 303 Preciso que seja e…" at bounding box center [179, 581] width 299 height 109
click at [58, 620] on textarea "Cliente: Rogerio Candido Correia Empreendimento: Blossom 303 Preciso que seja e…" at bounding box center [179, 581] width 299 height 109
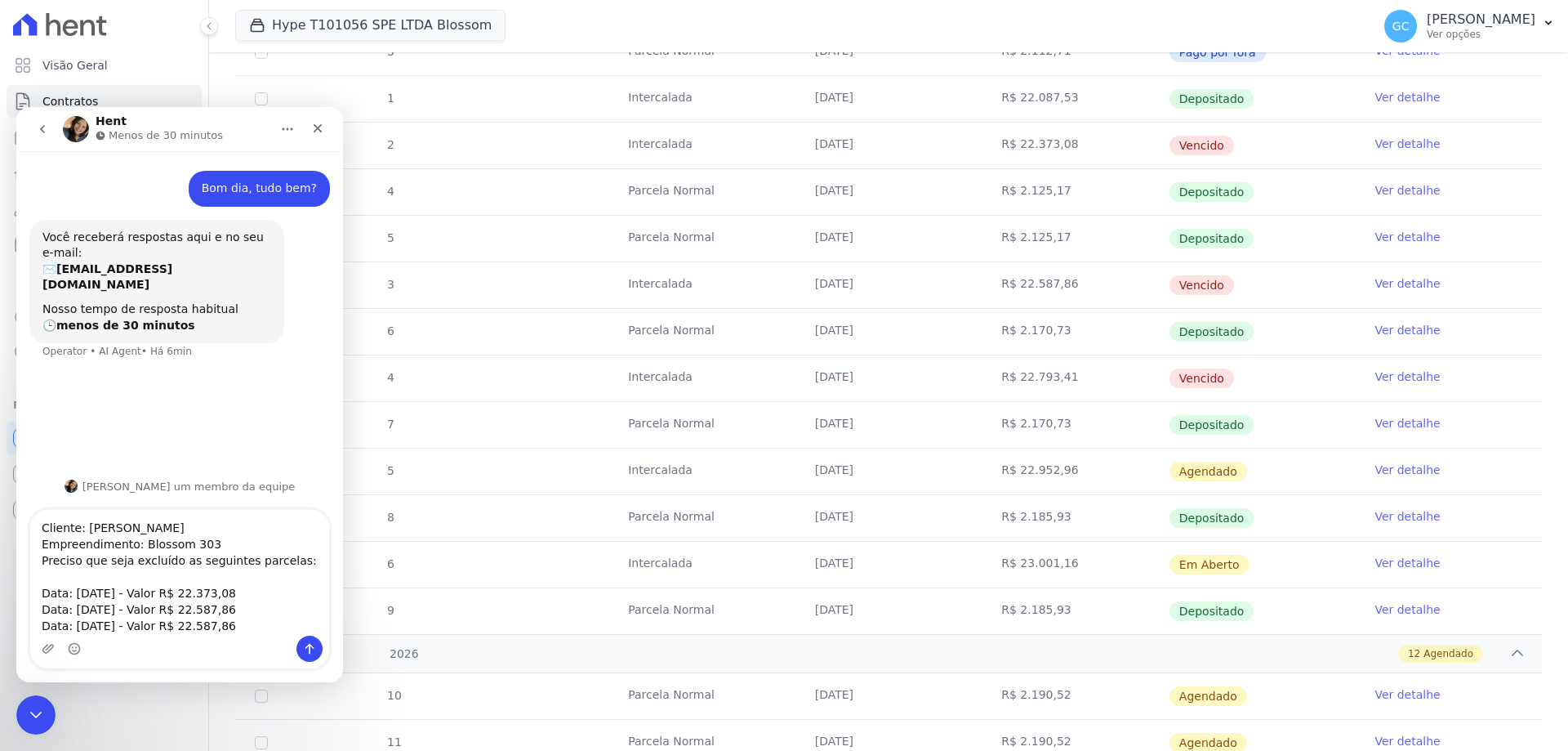
click at [891, 385] on td "25/09/2025" at bounding box center [889, 378] width 187 height 46
drag, startPoint x: 888, startPoint y: 380, endPoint x: 803, endPoint y: 379, distance: 85.0
click at [803, 379] on td "25/09/2025" at bounding box center [889, 378] width 187 height 46
copy td "25/09/2025"
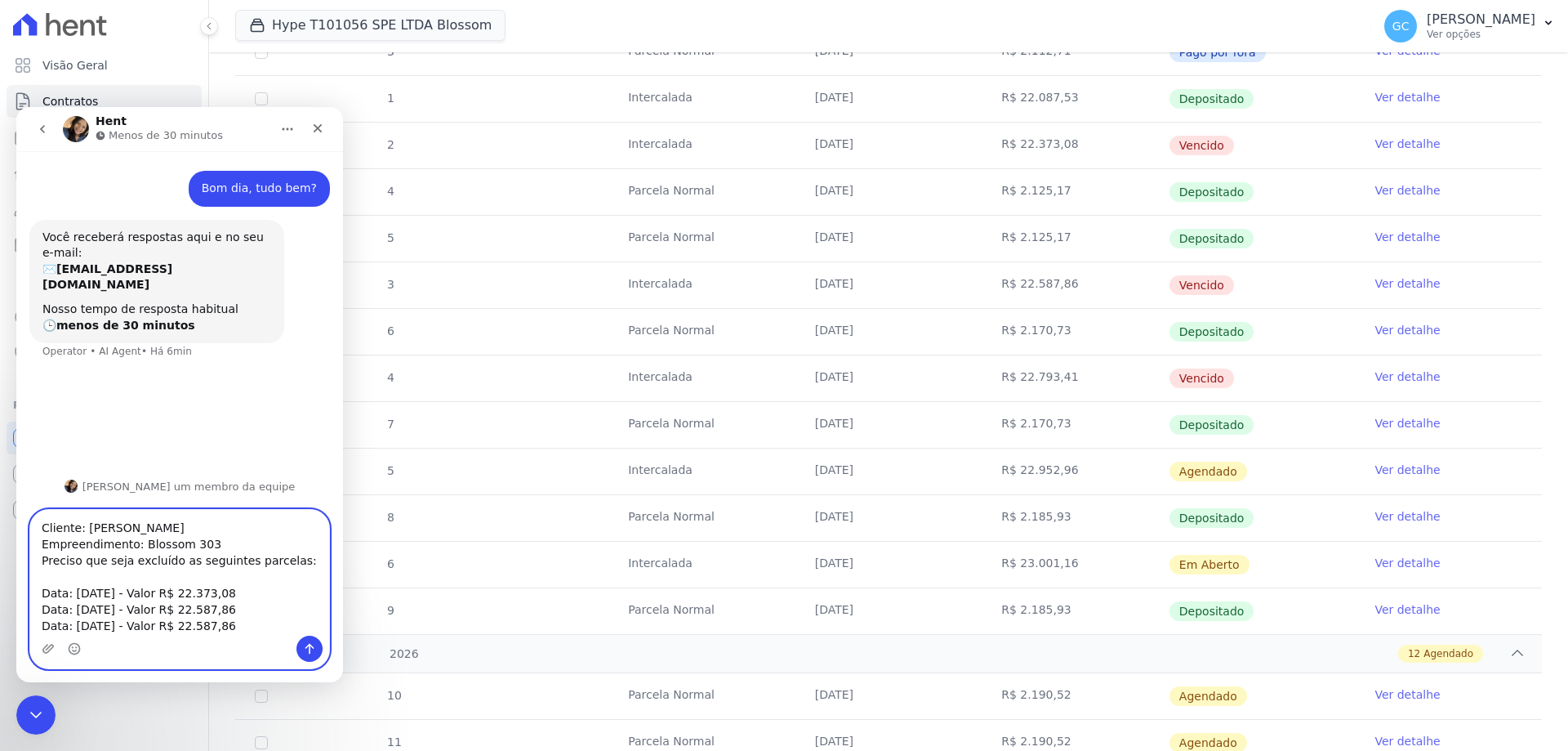
drag, startPoint x: 129, startPoint y: 622, endPoint x: 109, endPoint y: 616, distance: 20.9
click at [94, 620] on textarea "Cliente: Rogerio Candido Correia Empreendimento: Blossom 303 Preciso que seja e…" at bounding box center [179, 572] width 299 height 126
click at [123, 613] on textarea "Cliente: Rogerio Candido Correia Empreendimento: Blossom 303 Preciso que seja e…" at bounding box center [179, 572] width 299 height 126
drag, startPoint x: 129, startPoint y: 607, endPoint x: 73, endPoint y: 606, distance: 56.0
click at [73, 606] on textarea "Cliente: Rogerio Candido Correia Empreendimento: Blossom 303 Preciso que seja e…" at bounding box center [179, 572] width 299 height 126
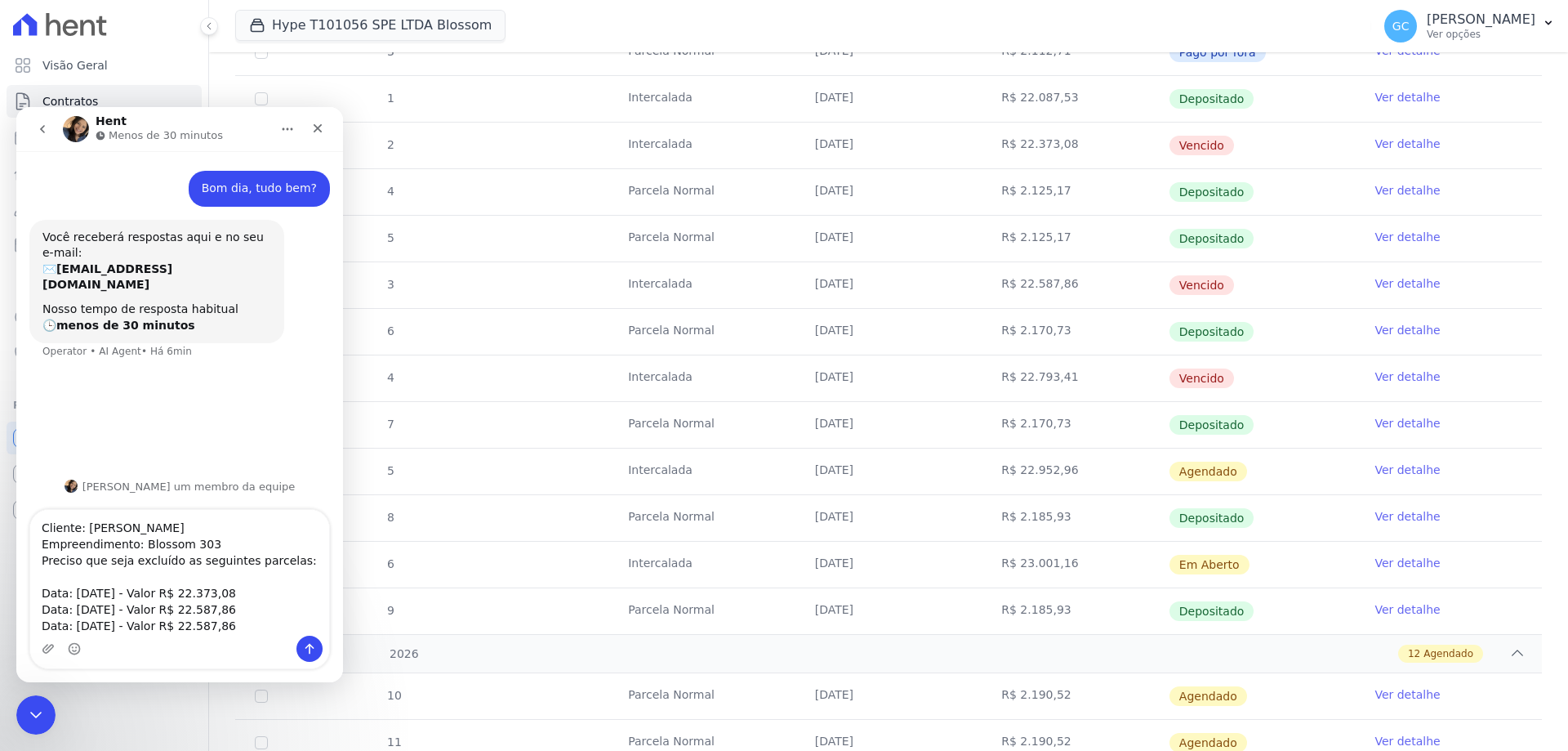
drag, startPoint x: 1063, startPoint y: 373, endPoint x: 996, endPoint y: 384, distance: 67.9
click at [996, 384] on td "R$ 22.793,41" at bounding box center [1075, 378] width 187 height 46
drag, startPoint x: 238, startPoint y: 614, endPoint x: 170, endPoint y: 609, distance: 68.2
click at [170, 609] on textarea "Cliente: Rogerio Candido Correia Empreendimento: Blossom 303 Preciso que seja e…" at bounding box center [179, 572] width 299 height 126
paste textarea "793,41"
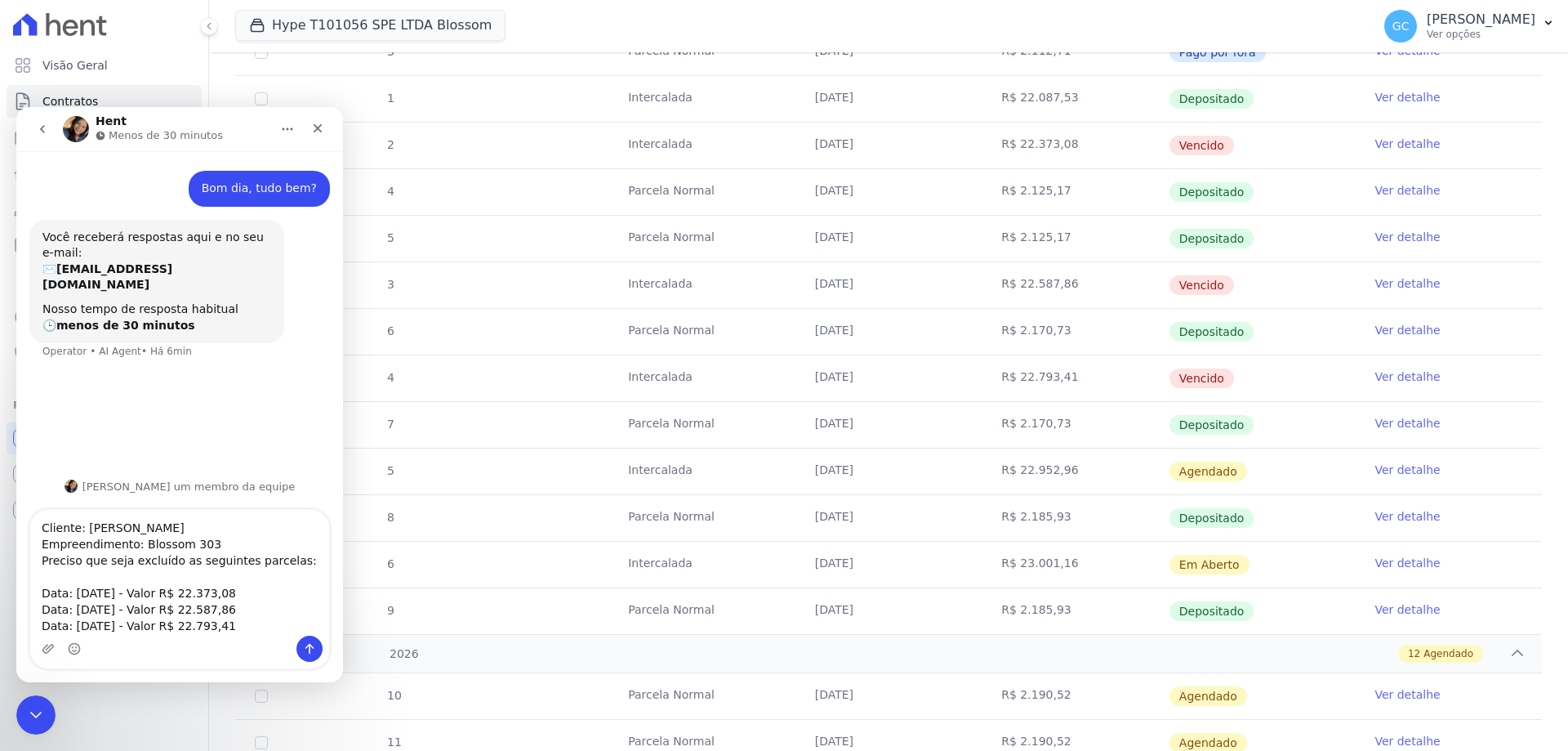
drag, startPoint x: 875, startPoint y: 469, endPoint x: 808, endPoint y: 469, distance: 67.0
click at [808, 469] on td "25/10/2025" at bounding box center [889, 470] width 187 height 46
drag, startPoint x: 227, startPoint y: 611, endPoint x: 40, endPoint y: 610, distance: 187.0
click at [40, 610] on textarea "Cliente: Rogerio Candido Correia Empreendimento: Blossom 303 Preciso que seja e…" at bounding box center [179, 572] width 299 height 126
click at [253, 606] on textarea "Cliente: Rogerio Candido Correia Empreendimento: Blossom 303 Preciso que seja e…" at bounding box center [179, 572] width 299 height 126
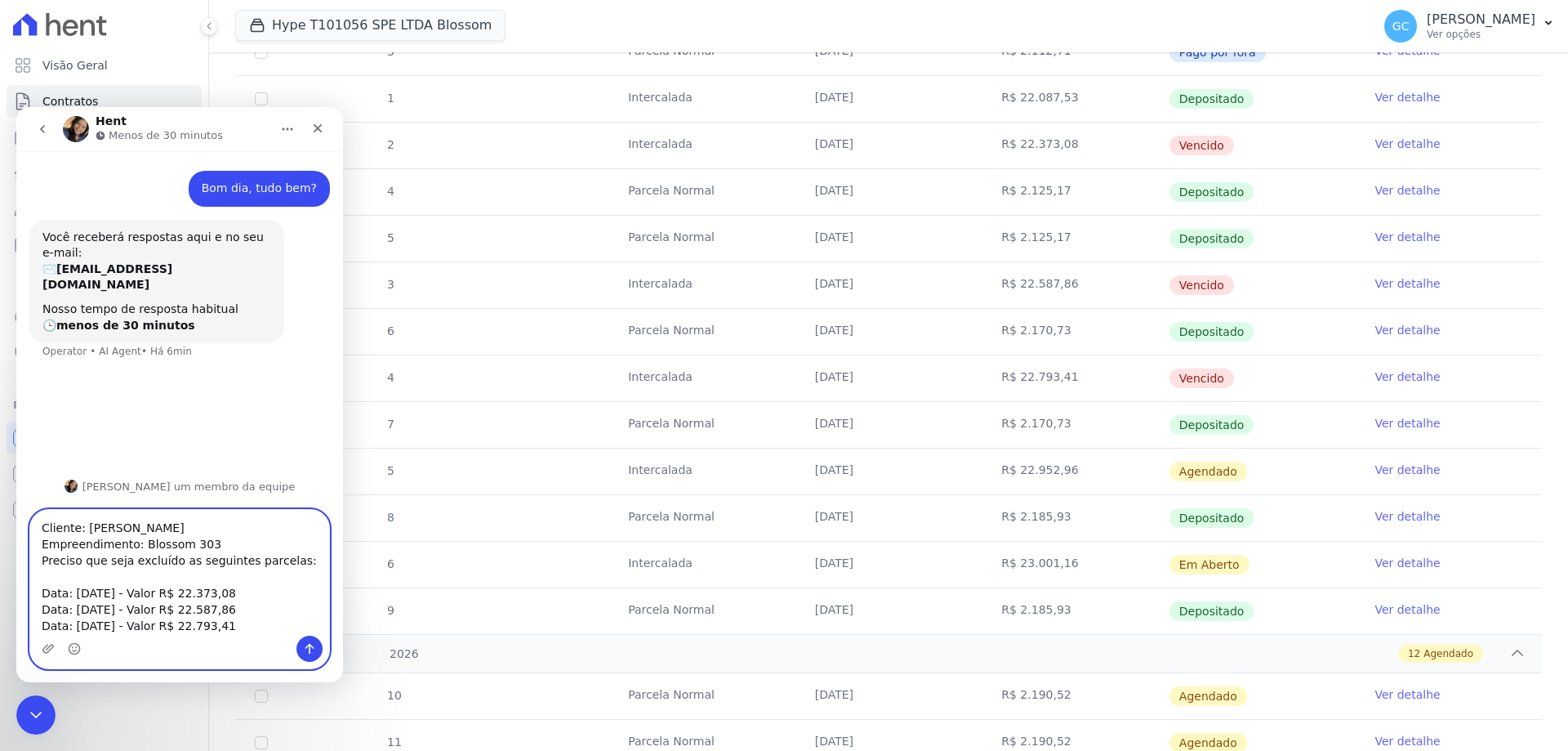
click at [246, 612] on textarea "Cliente: Rogerio Candido Correia Empreendimento: Blossom 303 Preciso que seja e…" at bounding box center [179, 572] width 299 height 126
paste textarea "Data: 25/09/2025 - Valor R$ 22.793,41"
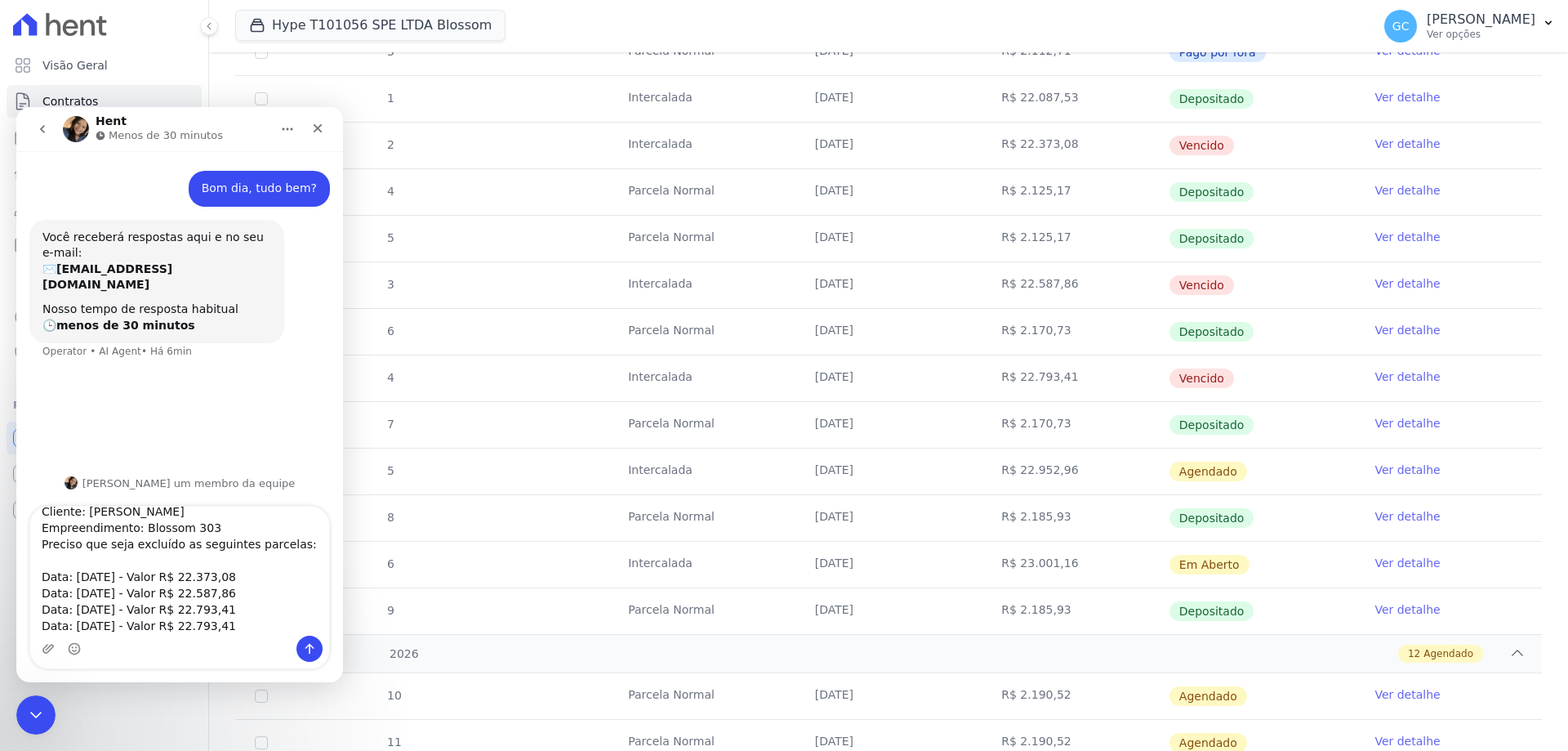
click at [865, 476] on td "25/10/2025" at bounding box center [889, 470] width 187 height 46
drag, startPoint x: 878, startPoint y: 473, endPoint x: 808, endPoint y: 476, distance: 70.1
click at [808, 476] on td "25/10/2025" at bounding box center [889, 470] width 187 height 46
drag, startPoint x: 129, startPoint y: 630, endPoint x: 71, endPoint y: 612, distance: 60.7
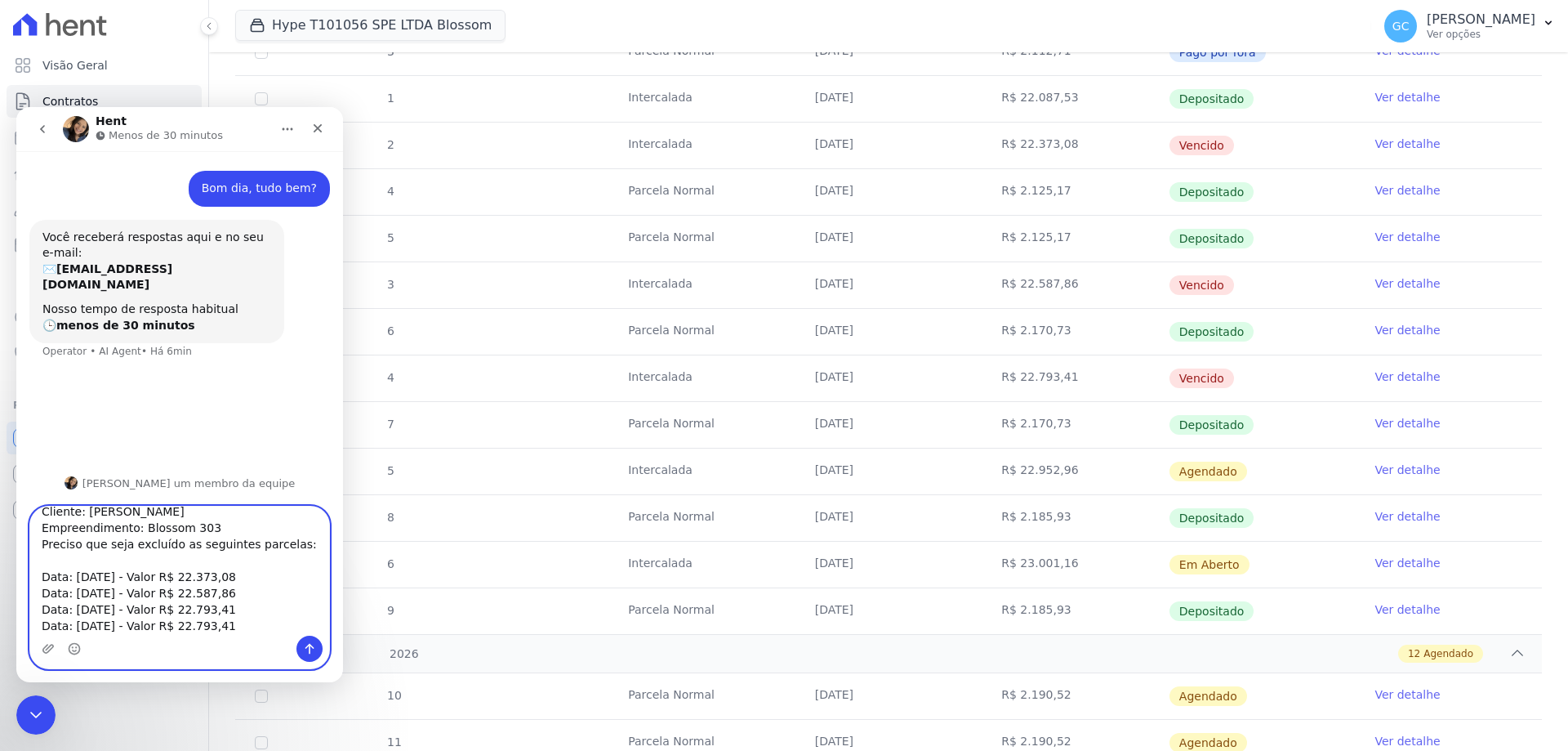
click at [71, 612] on textarea "Cliente: Rogerio Candido Correia Empreendimento: Blossom 303 Preciso que seja e…" at bounding box center [179, 571] width 299 height 130
paste textarea "10"
drag, startPoint x: 1061, startPoint y: 469, endPoint x: 789, endPoint y: 545, distance: 282.4
click at [989, 469] on td "R$ 22.952,96" at bounding box center [1075, 470] width 187 height 46
click at [231, 610] on textarea "Cliente: Rogerio Candido Correia Empreendimento: Blossom 303 Preciso que seja e…" at bounding box center [179, 571] width 299 height 130
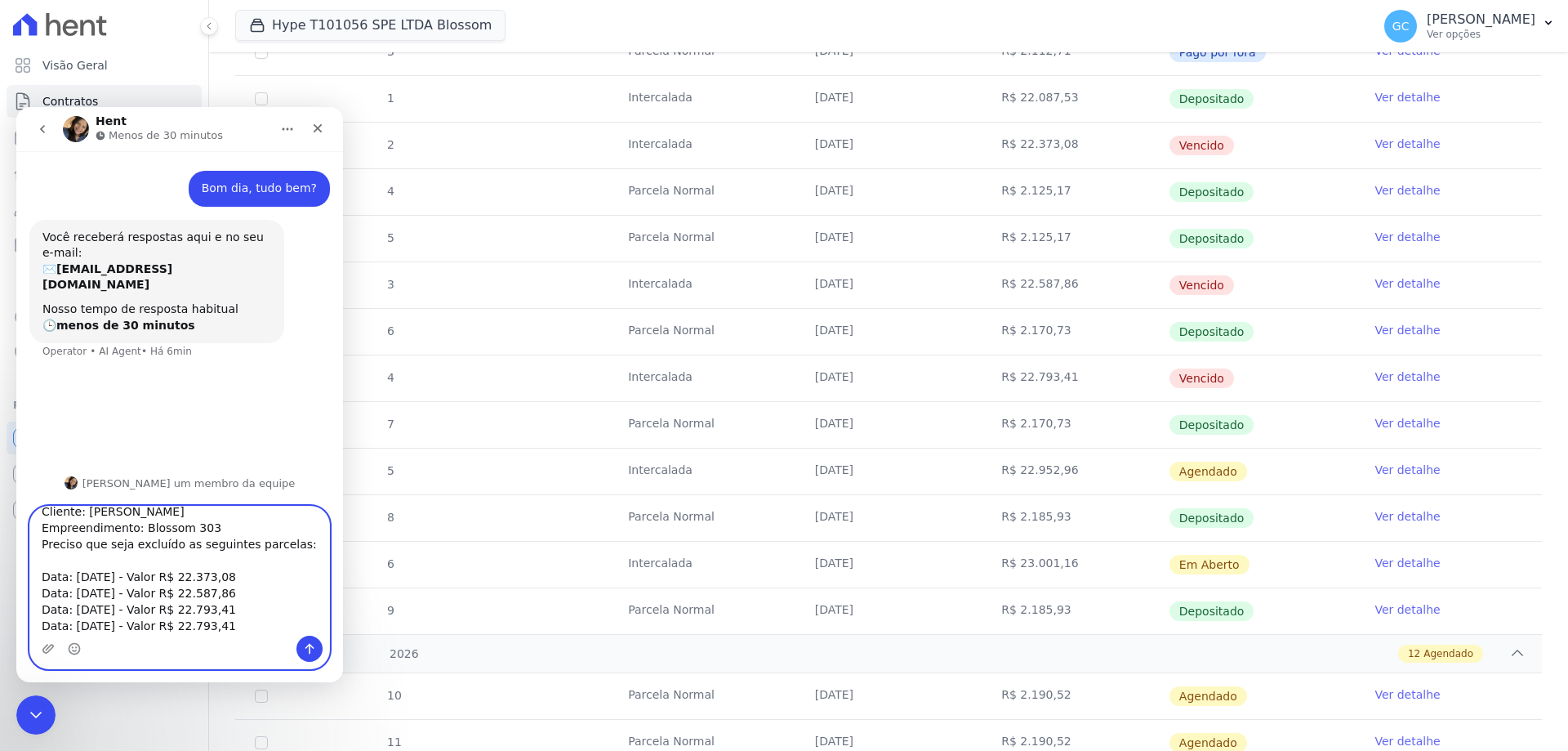
click at [235, 610] on textarea "Cliente: Rogerio Candido Correia Empreendimento: Blossom 303 Preciso que seja e…" at bounding box center [179, 571] width 299 height 130
drag, startPoint x: 237, startPoint y: 610, endPoint x: 172, endPoint y: 614, distance: 65.1
click at [172, 614] on textarea "Cliente: Rogerio Candido Correia Empreendimento: Blossom 303 Preciso que seja e…" at bounding box center [179, 571] width 299 height 130
drag, startPoint x: 169, startPoint y: 611, endPoint x: 241, endPoint y: 611, distance: 72.0
click at [241, 611] on textarea "Cliente: Rogerio Candido Correia Empreendimento: Blossom 303 Preciso que seja e…" at bounding box center [179, 571] width 299 height 130
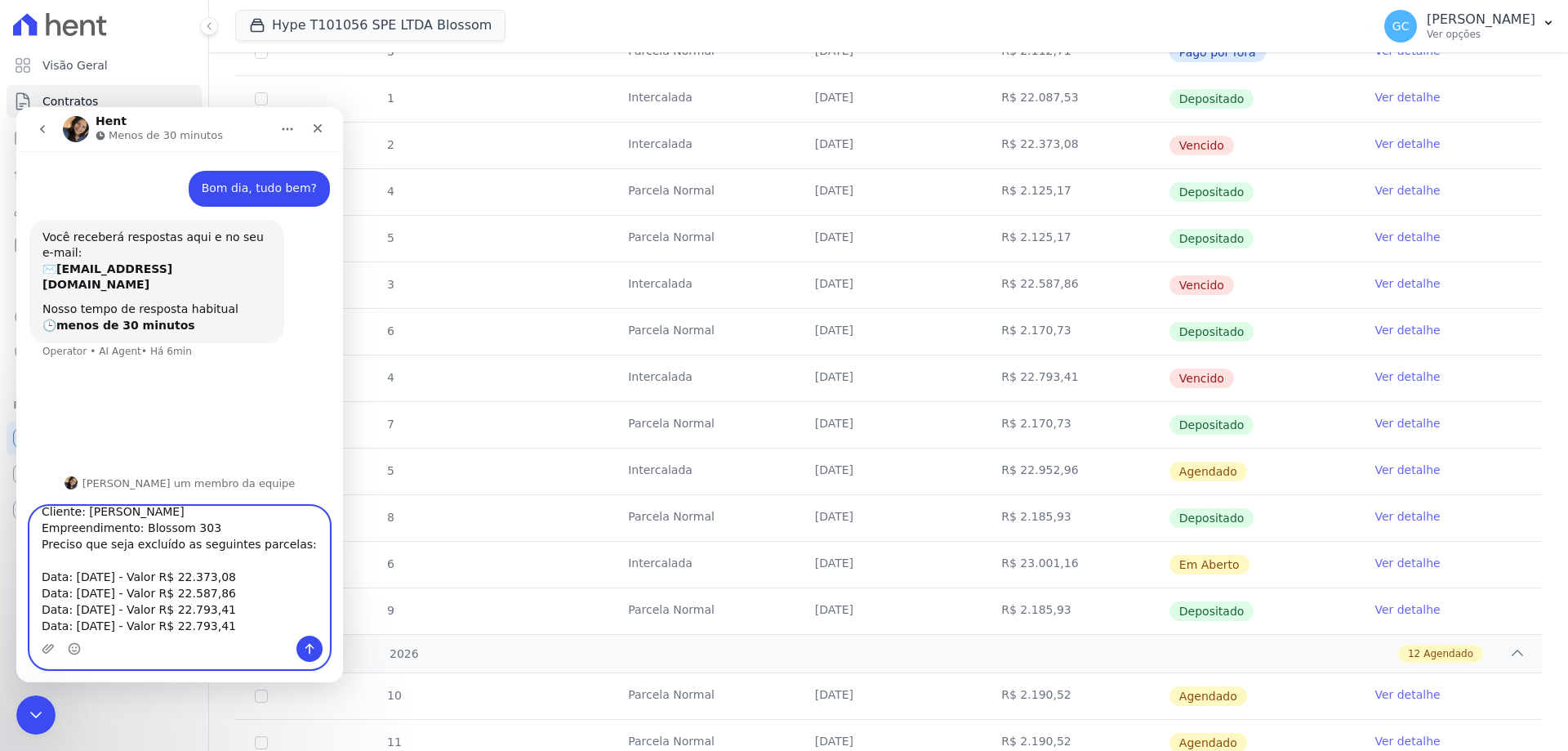
paste textarea "952,96"
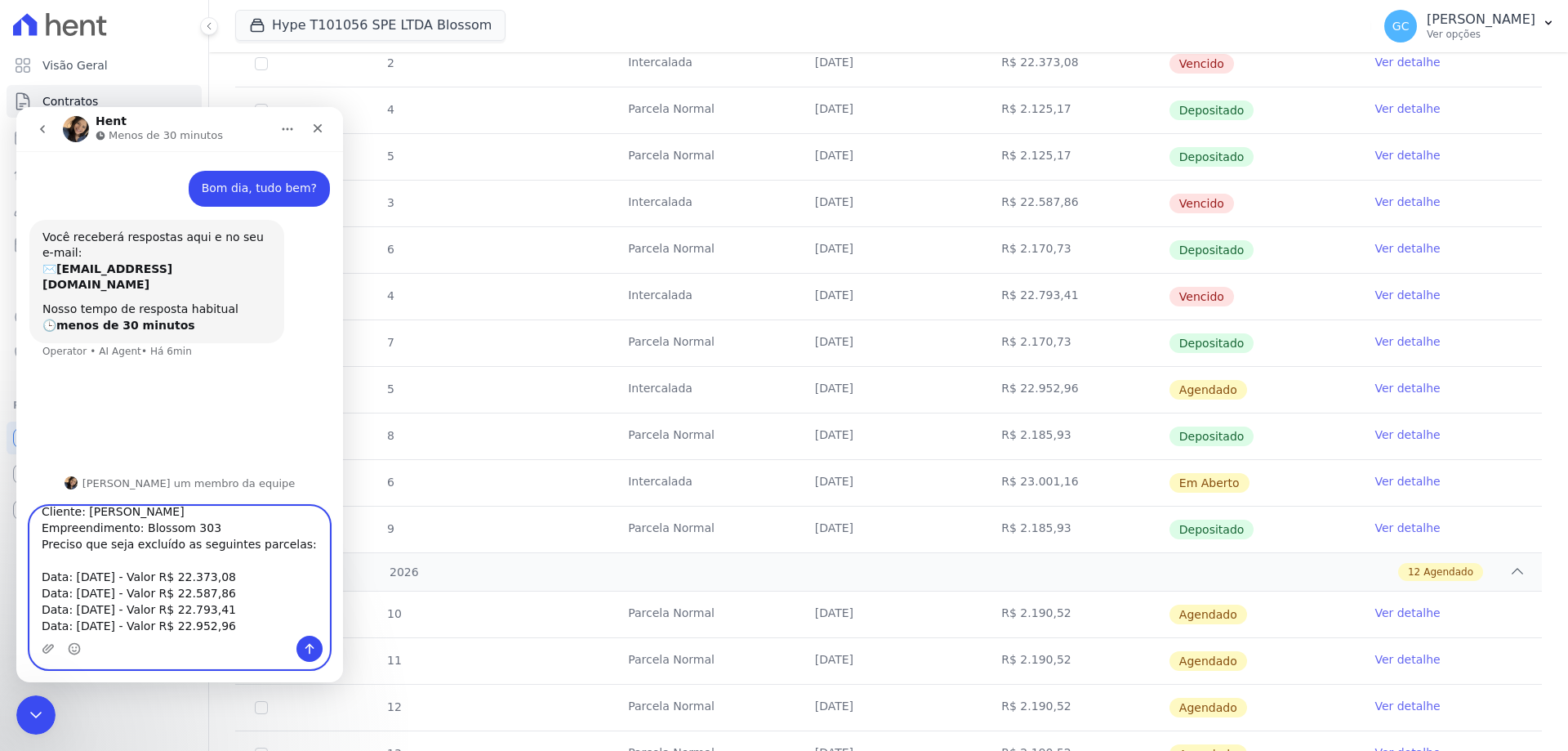
type textarea "Cliente: Rogerio Candido Correia Empreendimento: Blossom 303 Preciso que seja e…"
click at [313, 649] on icon "Enviar uma mensagem" at bounding box center [309, 648] width 13 height 13
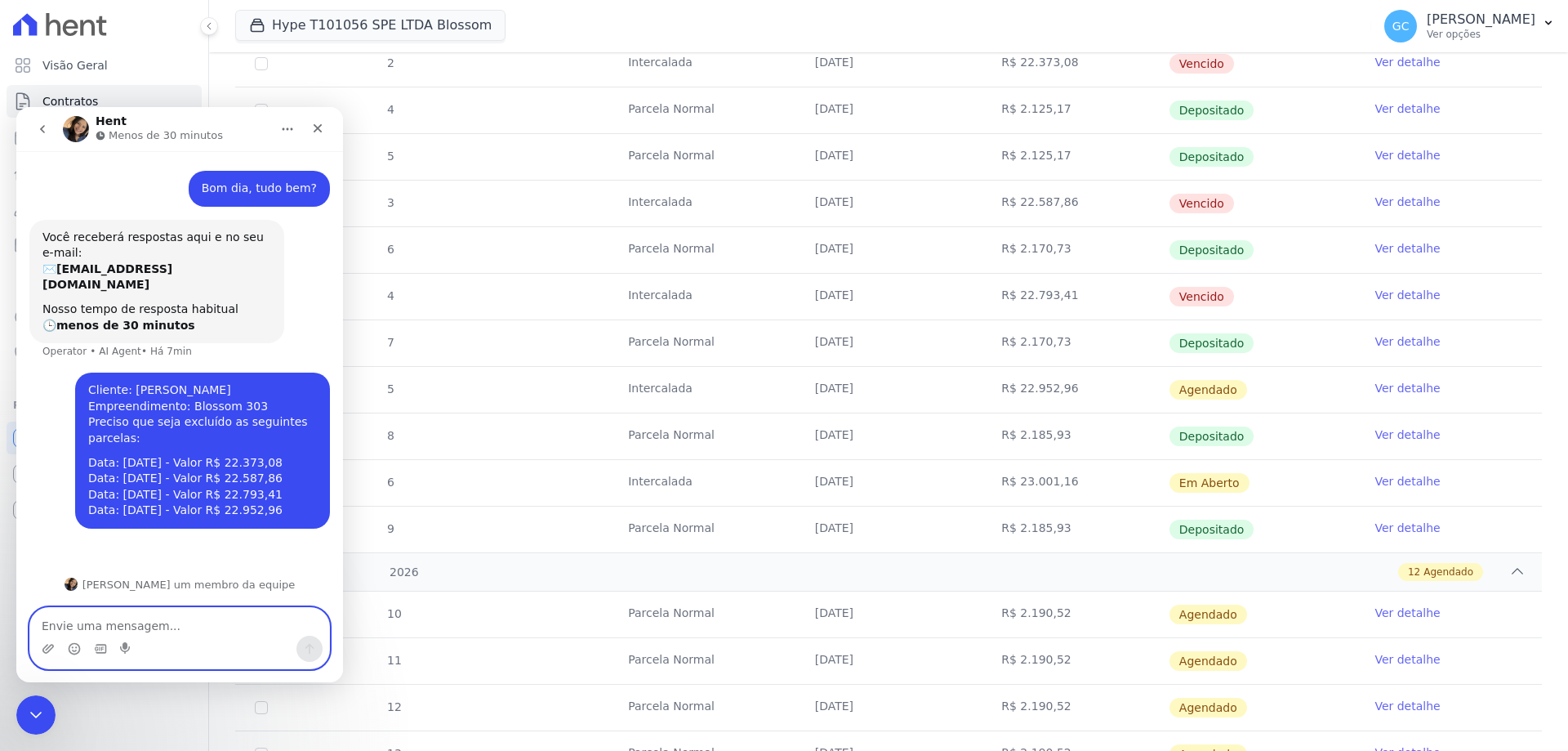
scroll to position [0, 0]
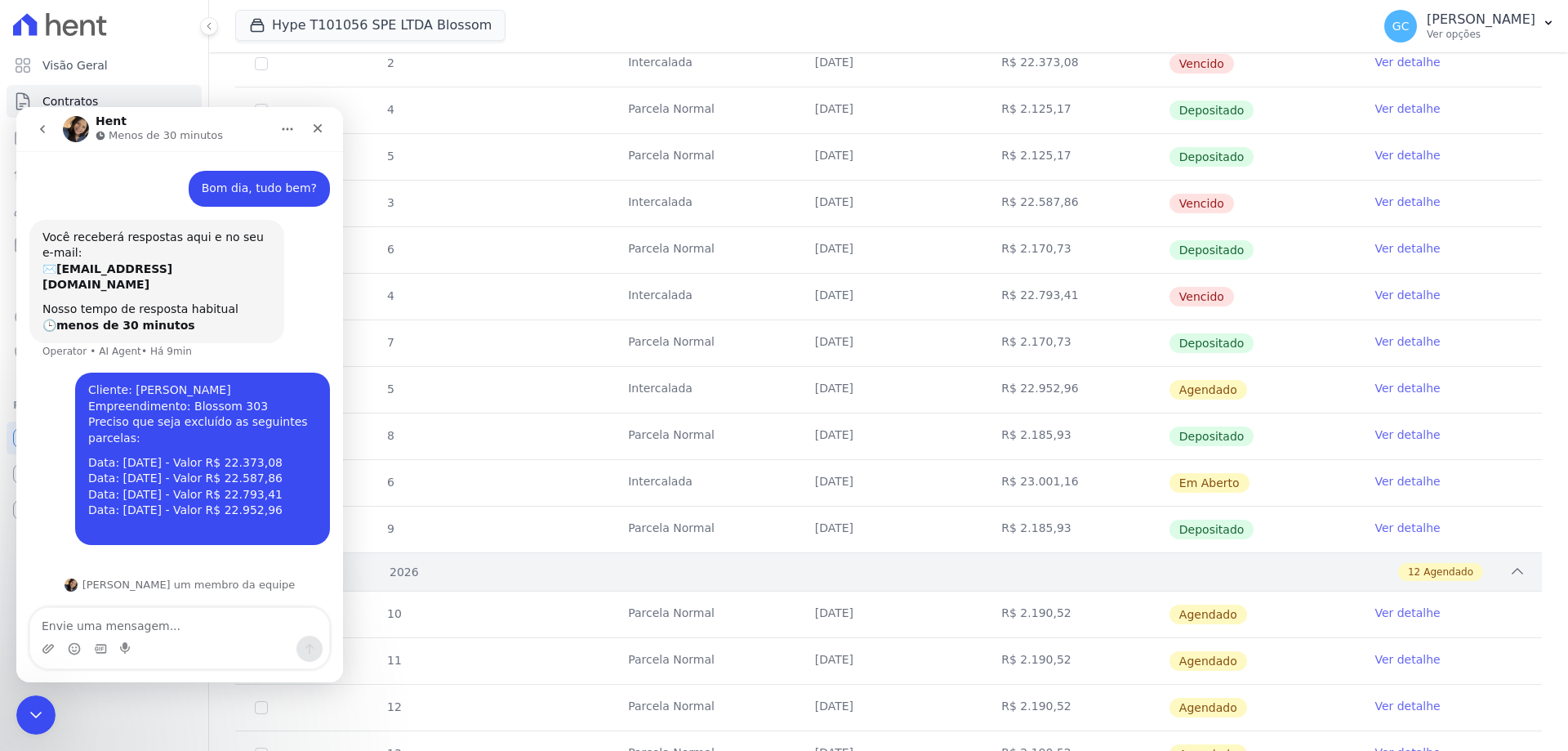
click at [984, 563] on div "12 Agendado" at bounding box center [952, 572] width 1146 height 18
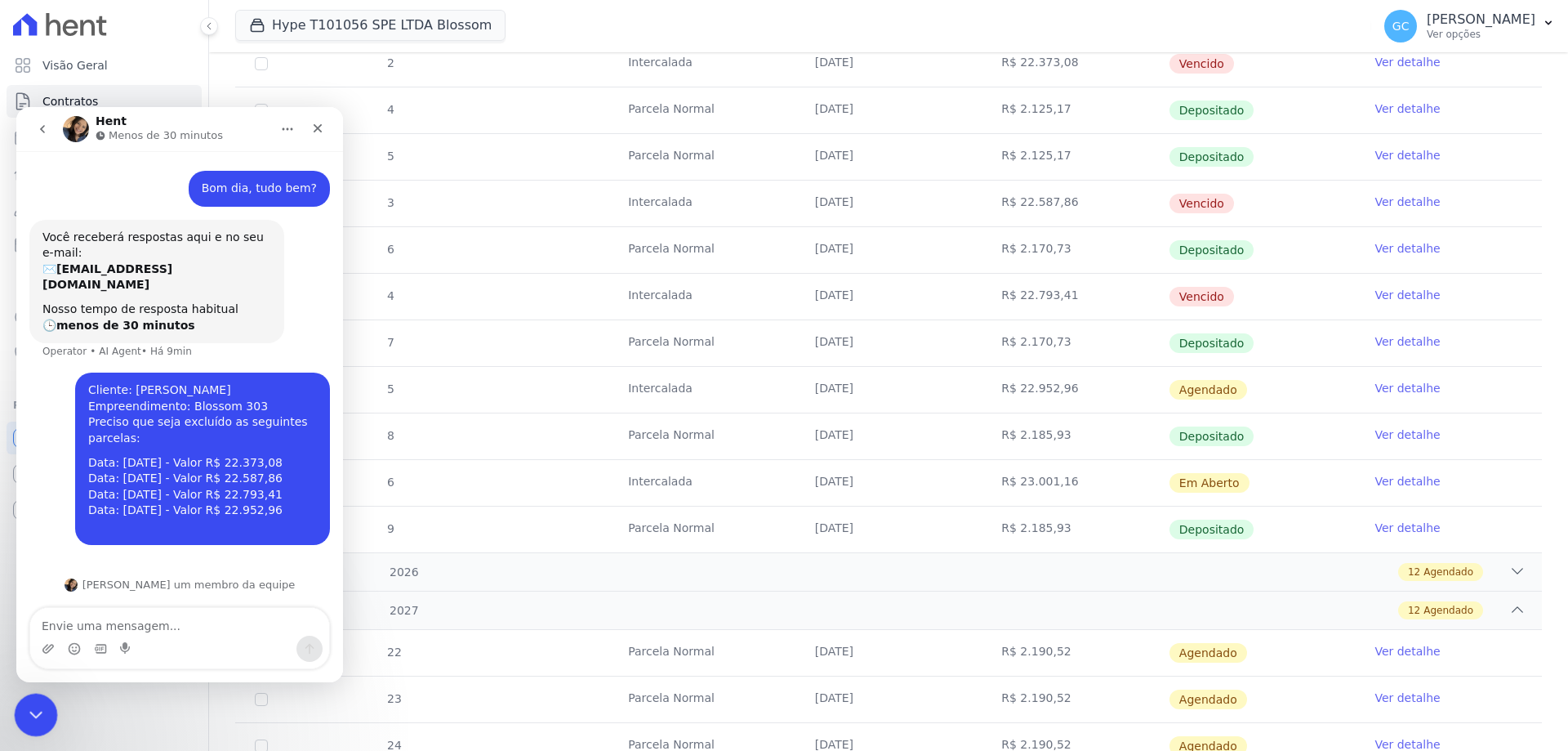
click at [35, 711] on icon "Encerramento do Messenger da Intercom" at bounding box center [33, 712] width 19 height 19
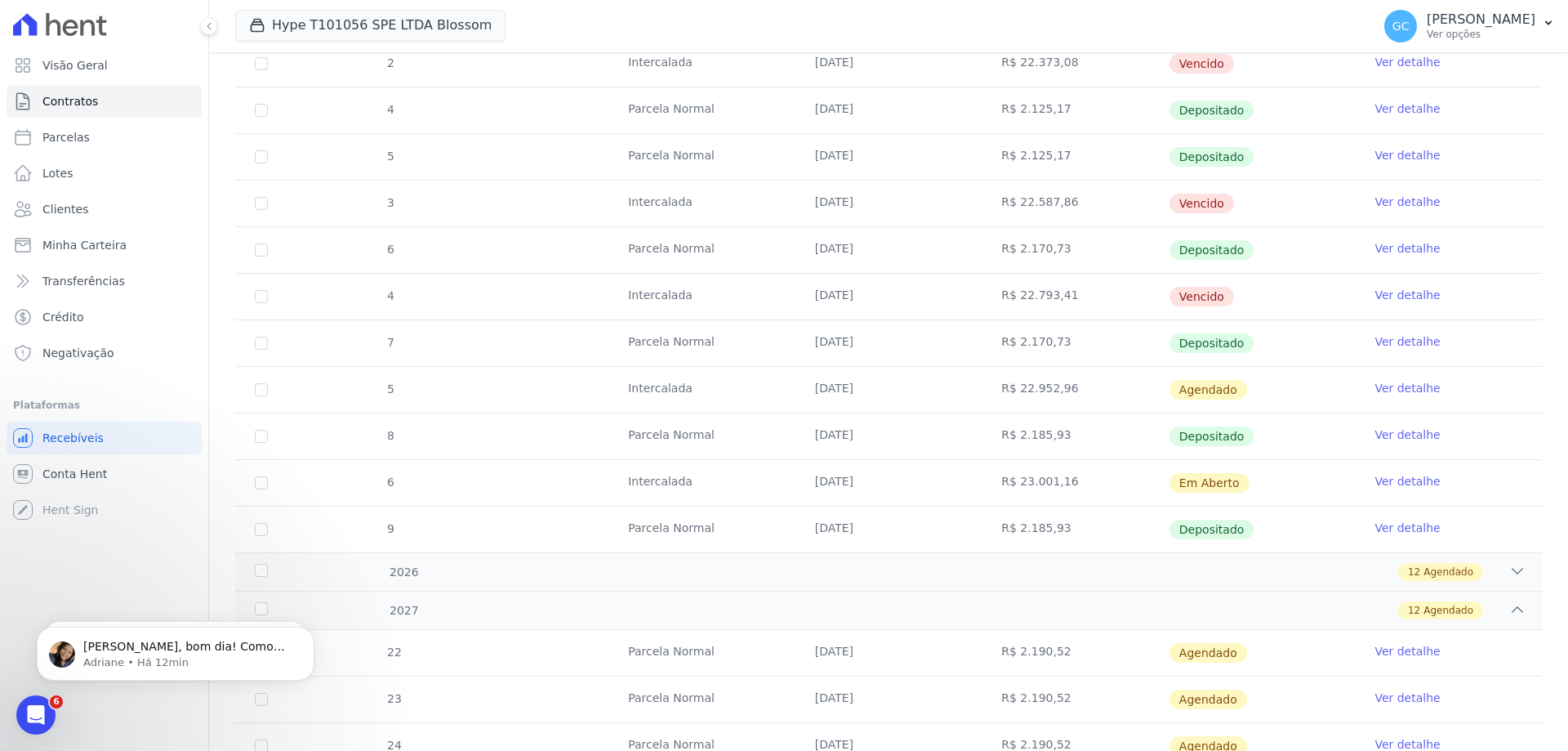
scroll to position [41, 0]
click at [185, 659] on p "Adriane • Há 12min" at bounding box center [189, 662] width 210 height 15
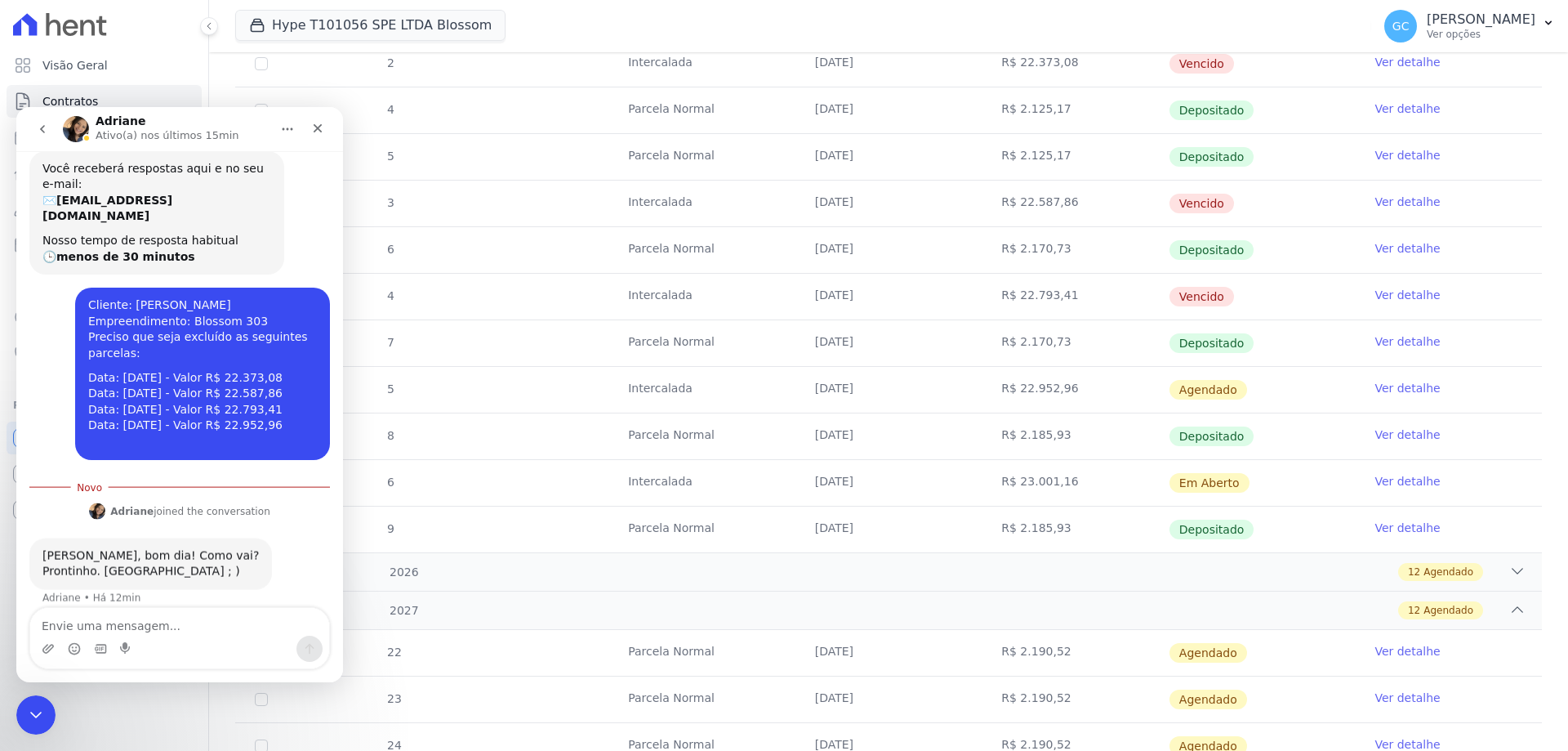
scroll to position [68, 0]
click at [25, 712] on icon "Encerramento do Messenger da Intercom" at bounding box center [33, 712] width 19 height 19
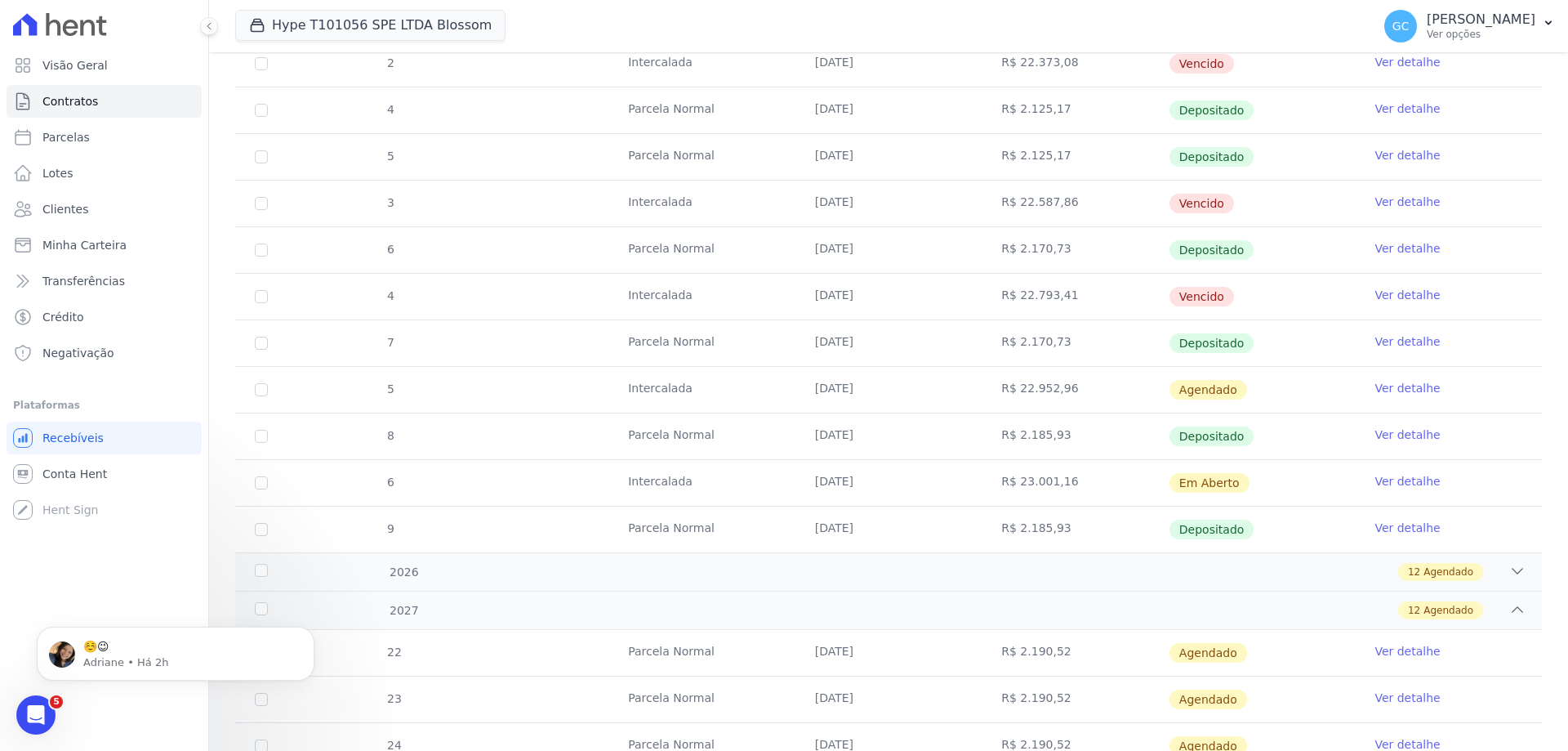
scroll to position [0, 0]
